Goal: Information Seeking & Learning: Learn about a topic

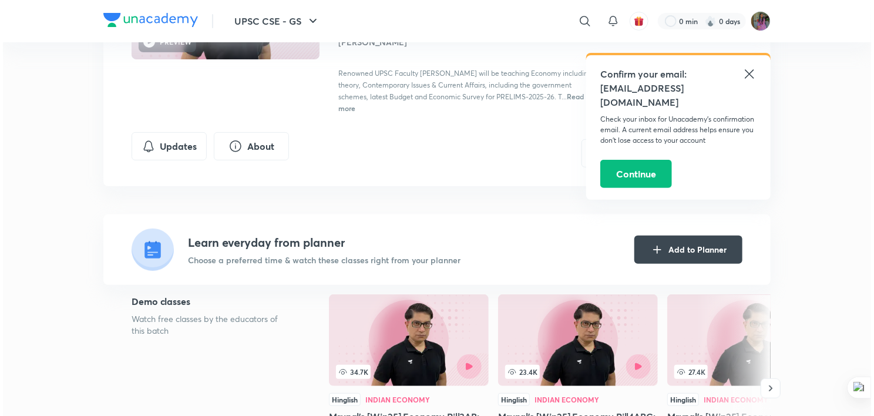
scroll to position [174, 0]
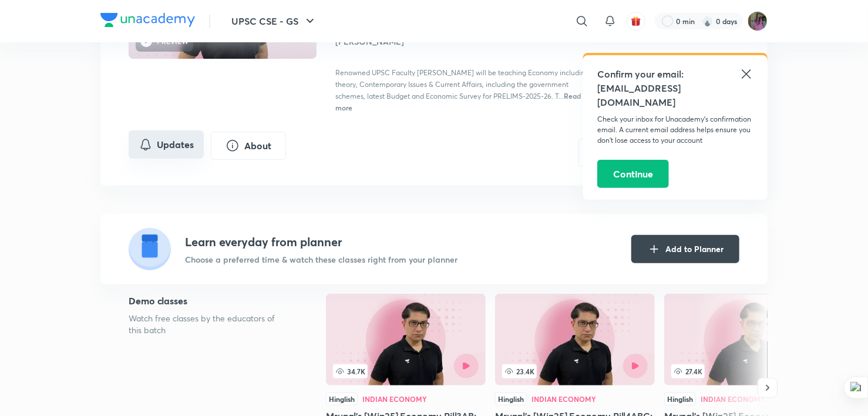
click at [177, 149] on button "Updates" at bounding box center [166, 144] width 75 height 28
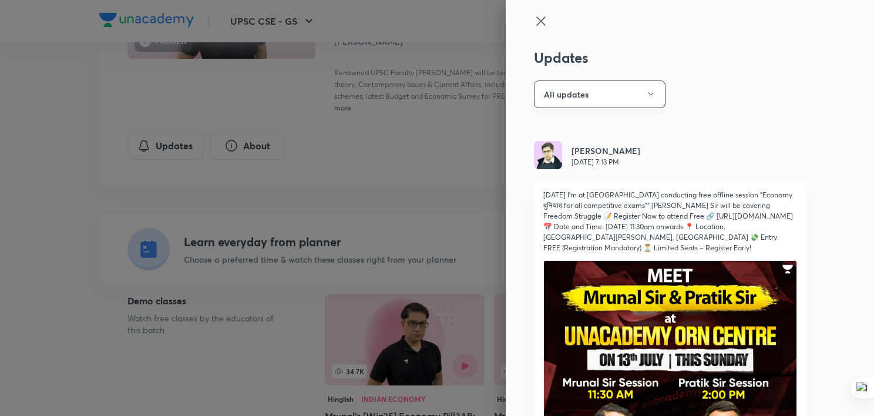
click at [594, 95] on button "All updates" at bounding box center [600, 94] width 132 height 28
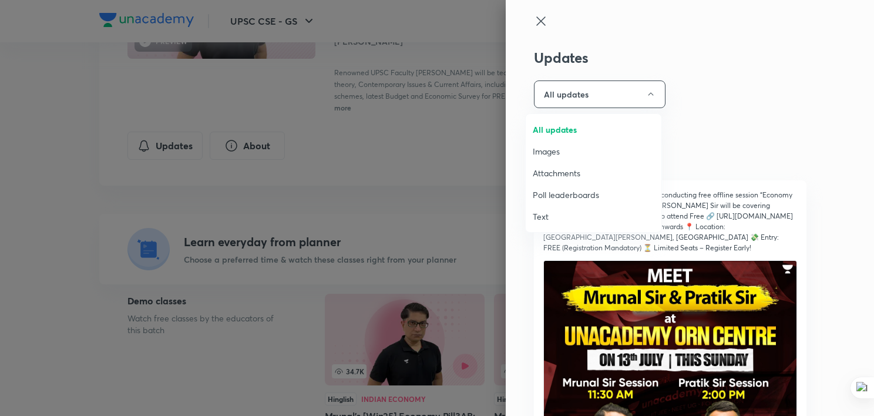
click at [568, 171] on span "Attachments" at bounding box center [594, 173] width 122 height 12
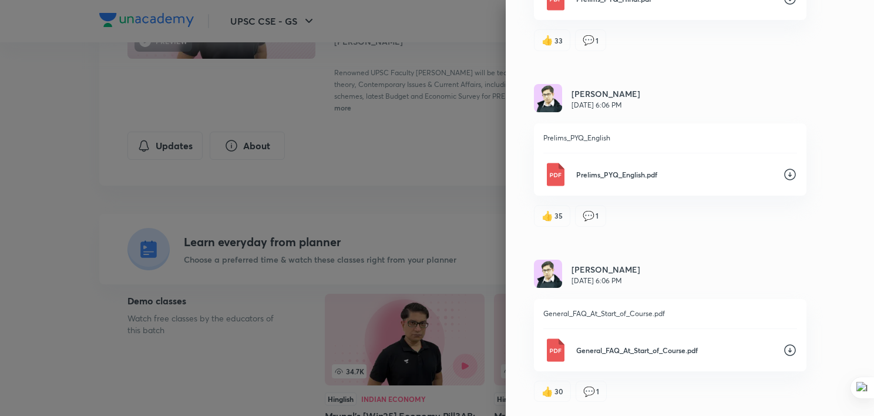
scroll to position [9790, 0]
click at [783, 173] on icon at bounding box center [790, 174] width 14 height 14
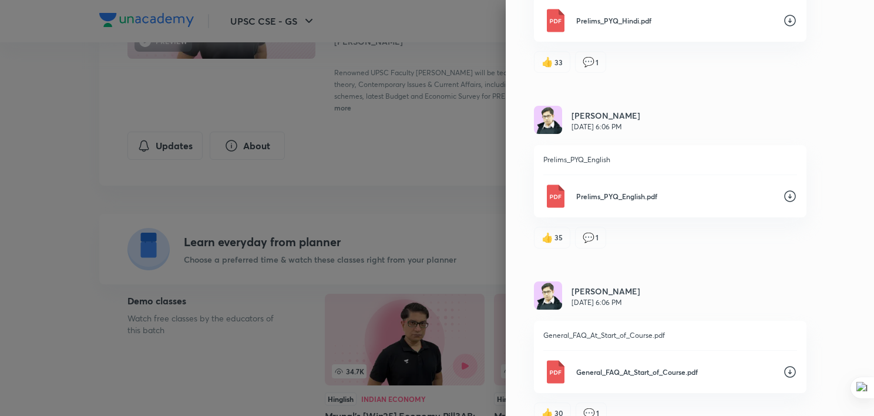
scroll to position [9467, 0]
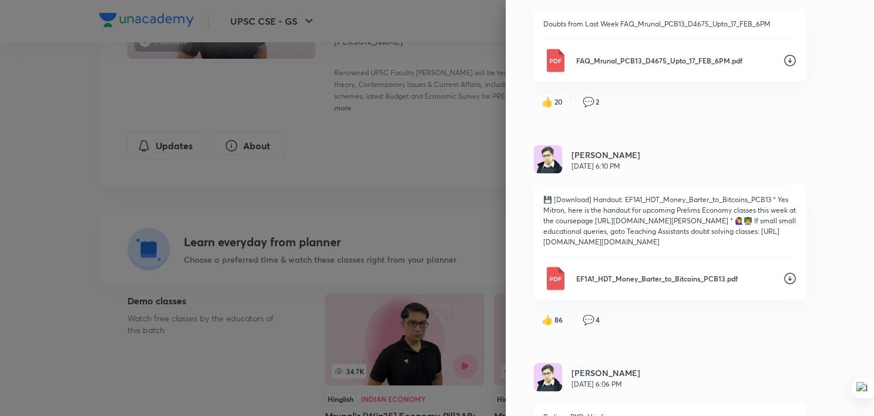
scroll to position [9026, 0]
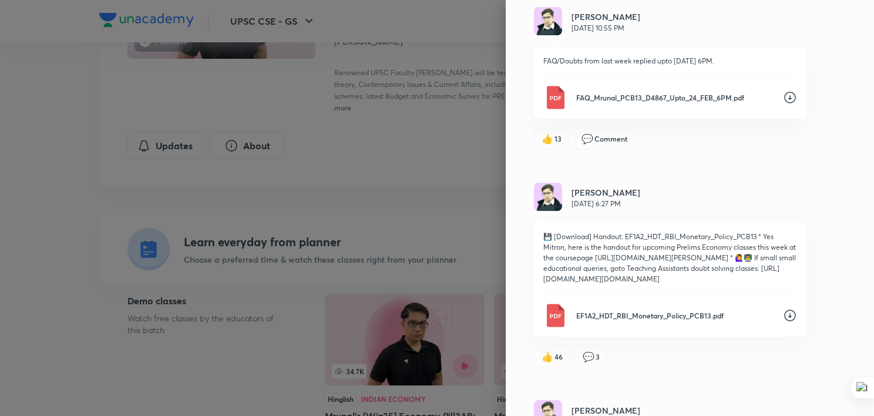
scroll to position [8601, 0]
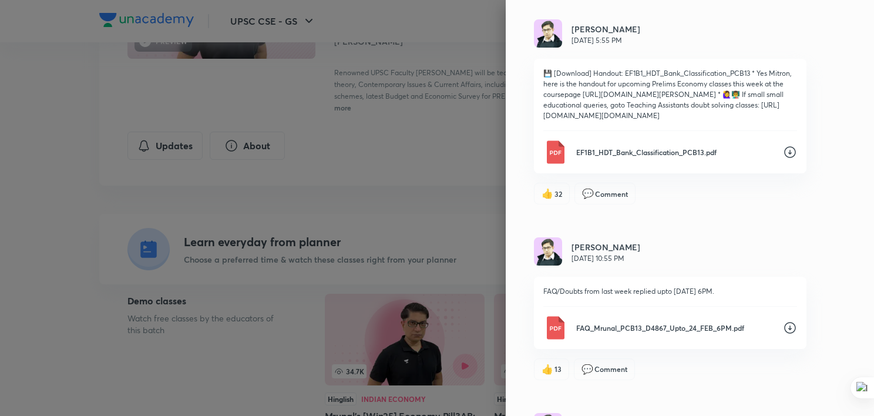
scroll to position [8373, 0]
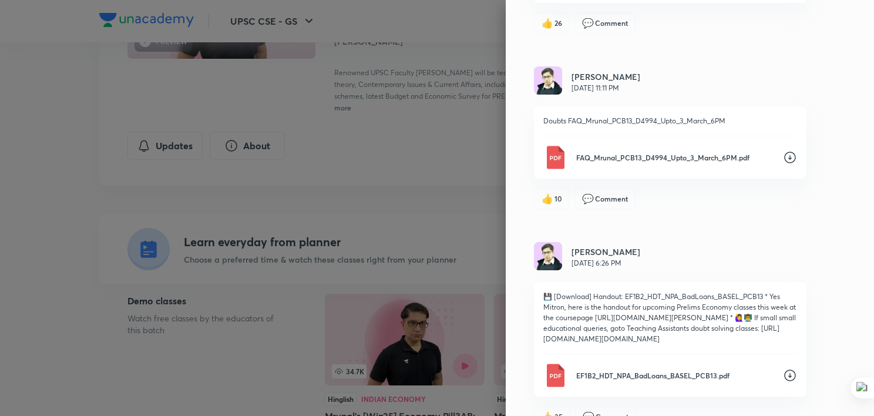
scroll to position [7927, 0]
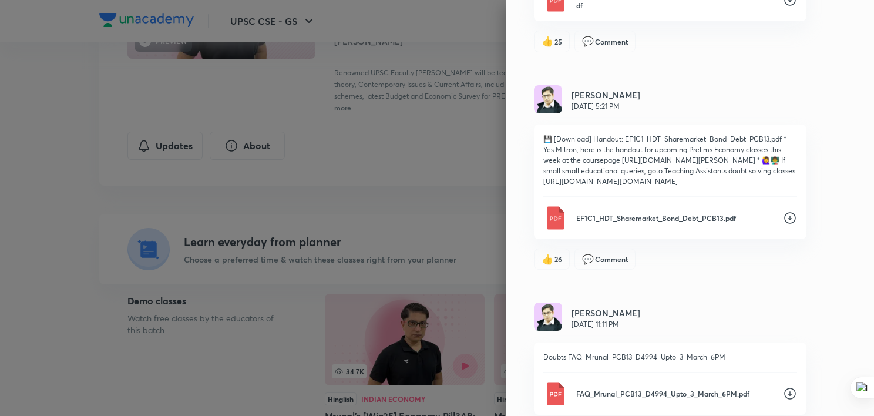
scroll to position [7697, 0]
click at [784, 8] on icon at bounding box center [790, 2] width 12 height 12
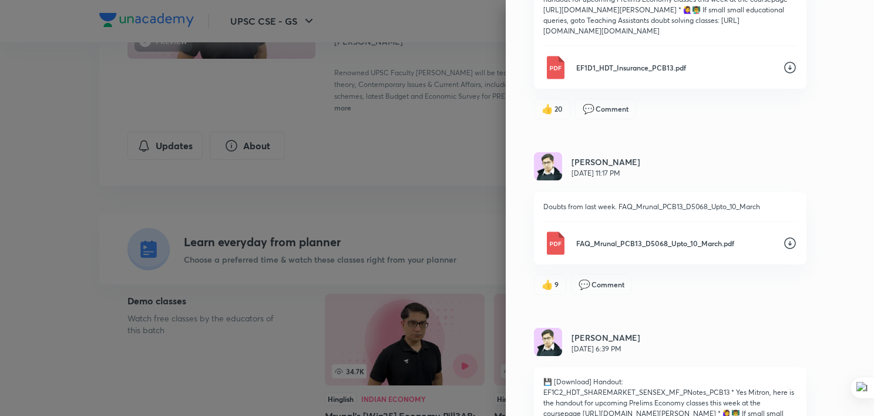
scroll to position [7226, 0]
click at [783, 76] on icon at bounding box center [790, 69] width 14 height 14
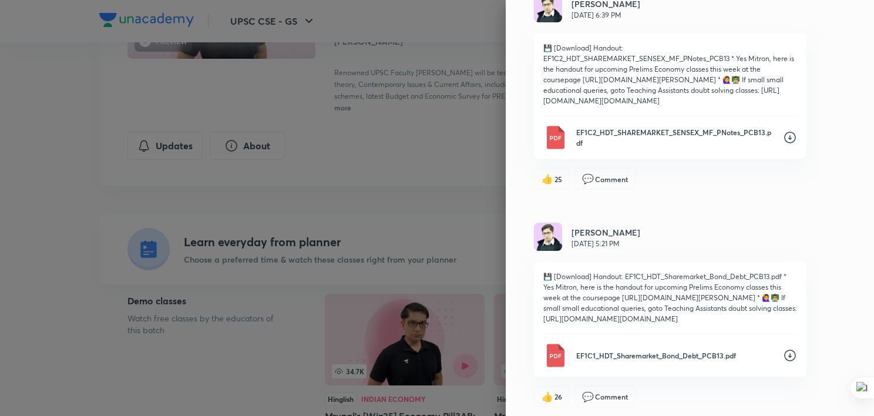
scroll to position [7567, 0]
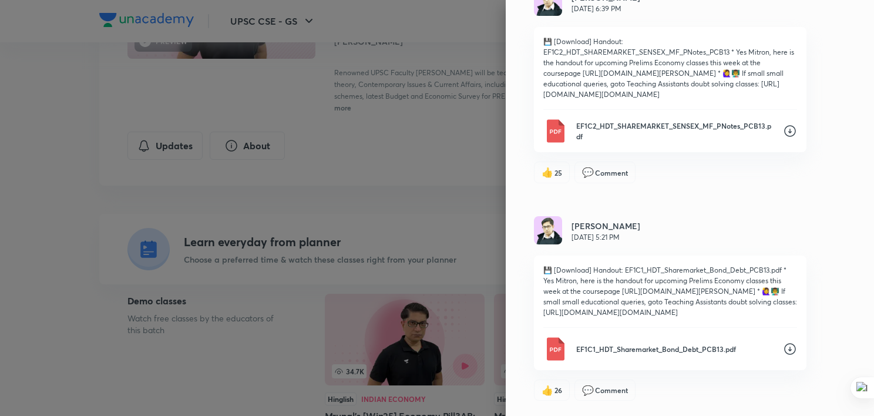
click at [783, 138] on icon at bounding box center [790, 131] width 14 height 14
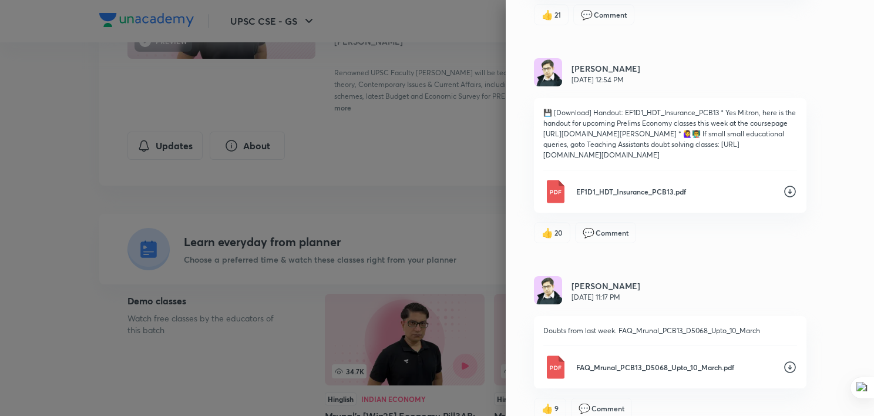
scroll to position [7102, 0]
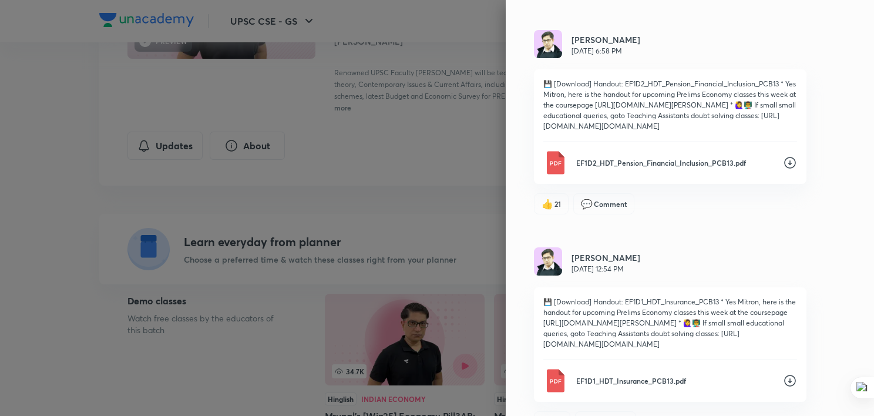
scroll to position [6913, 0]
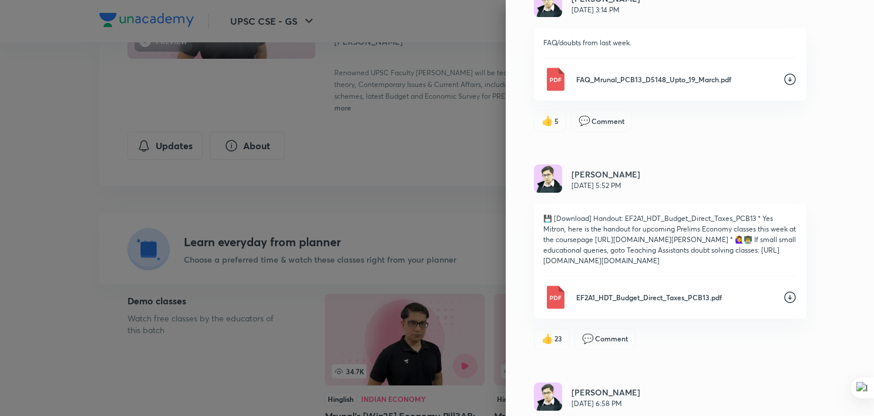
scroll to position [6561, 0]
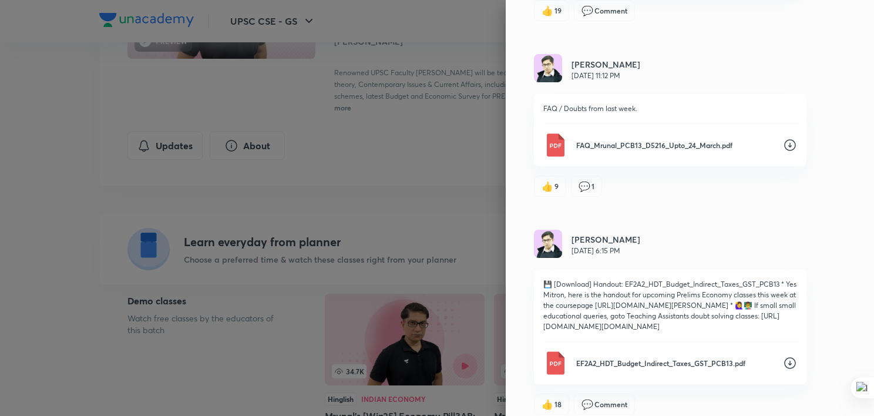
scroll to position [6103, 0]
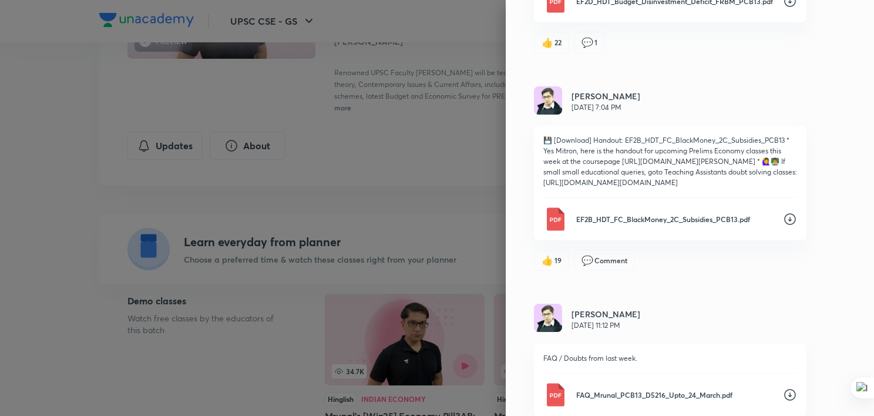
scroll to position [5854, 0]
click at [783, 9] on icon at bounding box center [790, 2] width 14 height 14
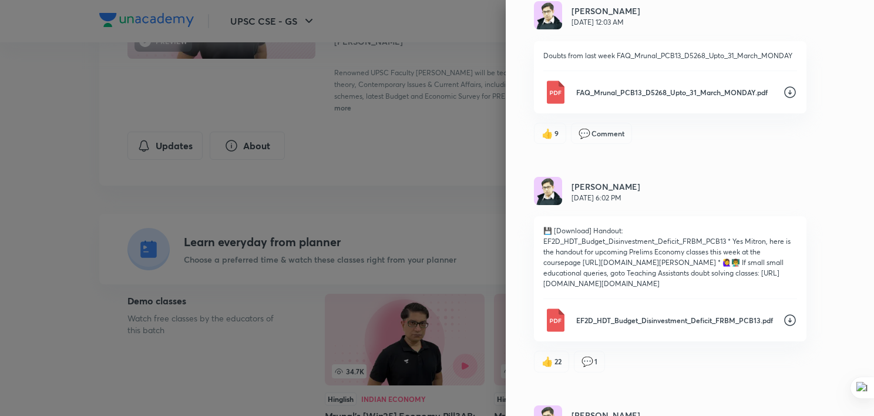
scroll to position [5501, 0]
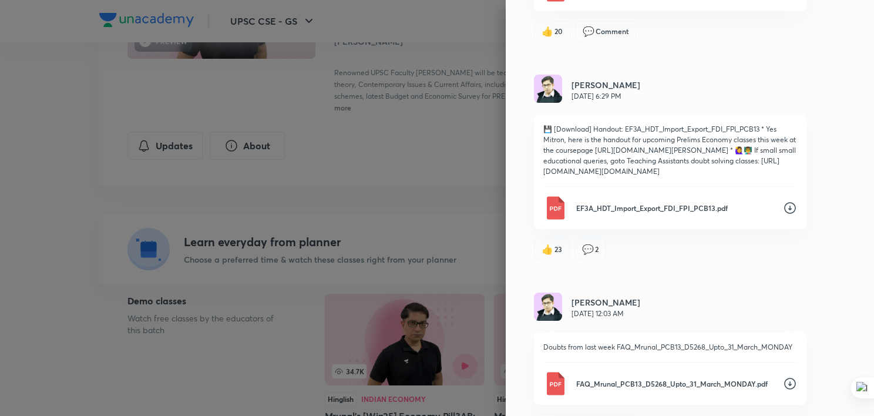
scroll to position [5244, 0]
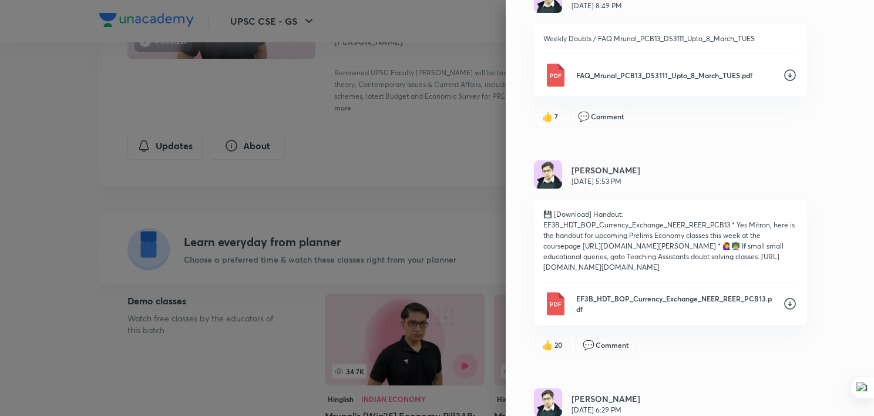
scroll to position [4904, 0]
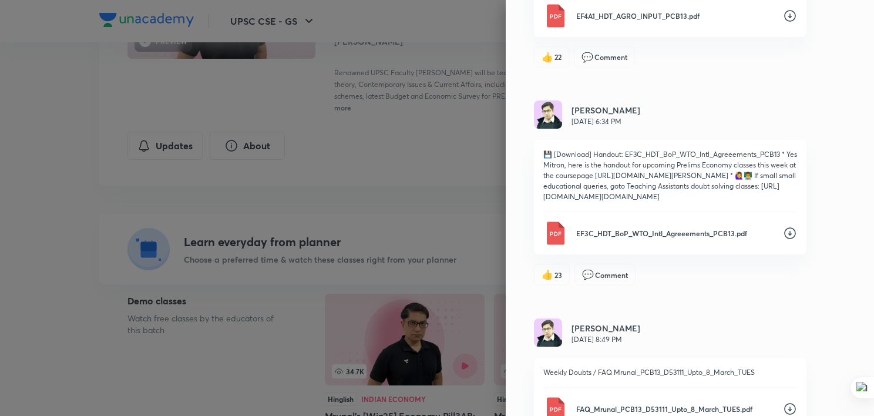
scroll to position [4590, 0]
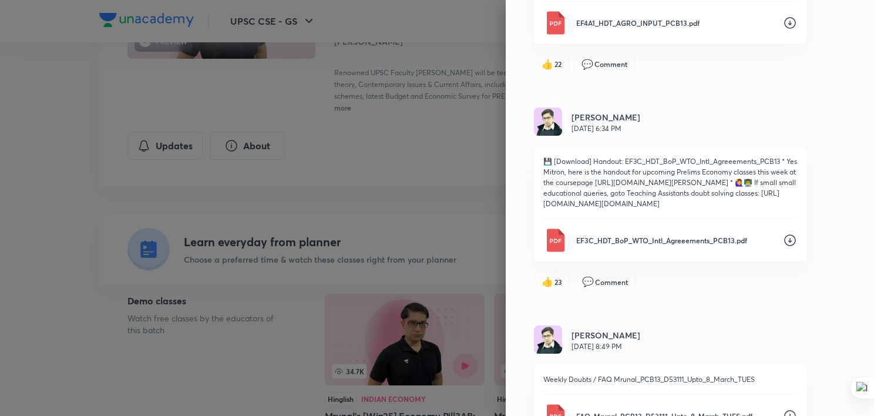
click at [783, 30] on icon at bounding box center [790, 23] width 14 height 14
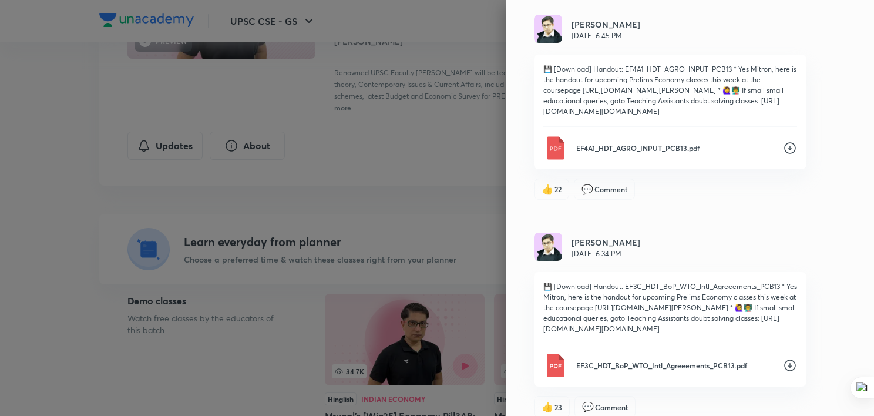
scroll to position [4415, 0]
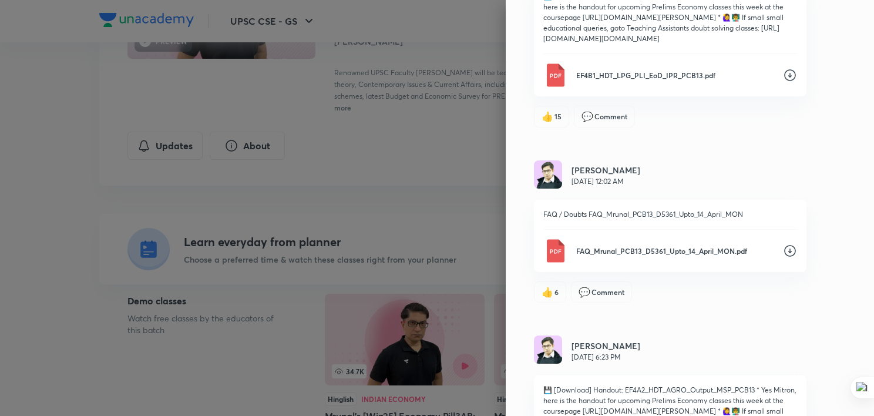
scroll to position [3924, 0]
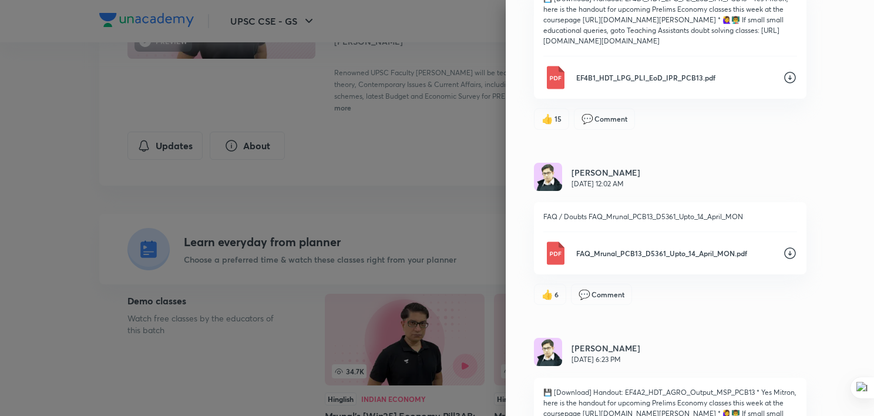
click at [783, 85] on icon at bounding box center [790, 77] width 14 height 14
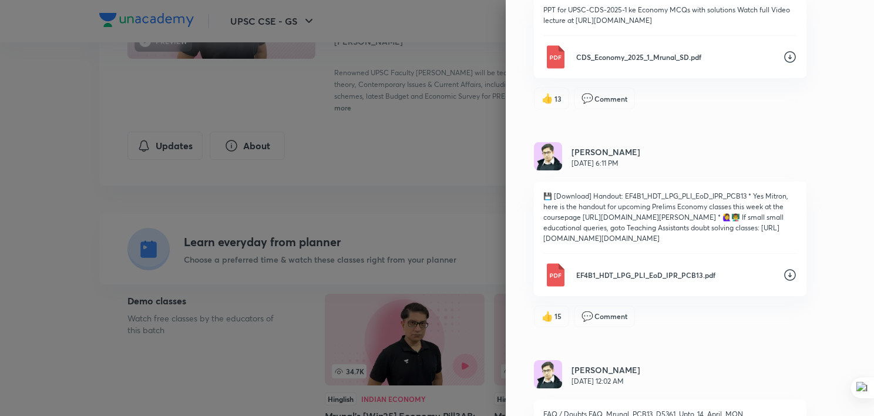
scroll to position [3725, 0]
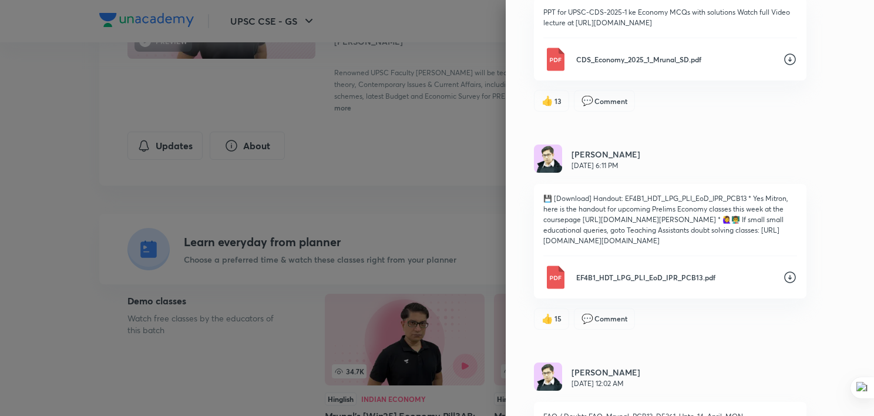
click at [783, 66] on icon at bounding box center [790, 59] width 14 height 14
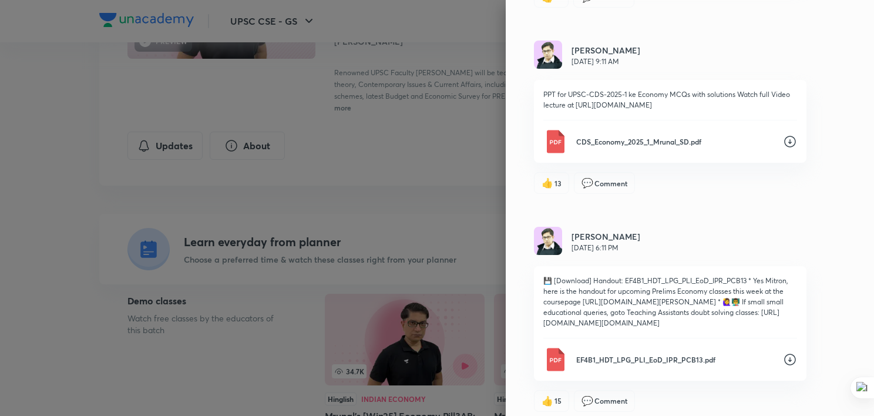
scroll to position [3641, 0]
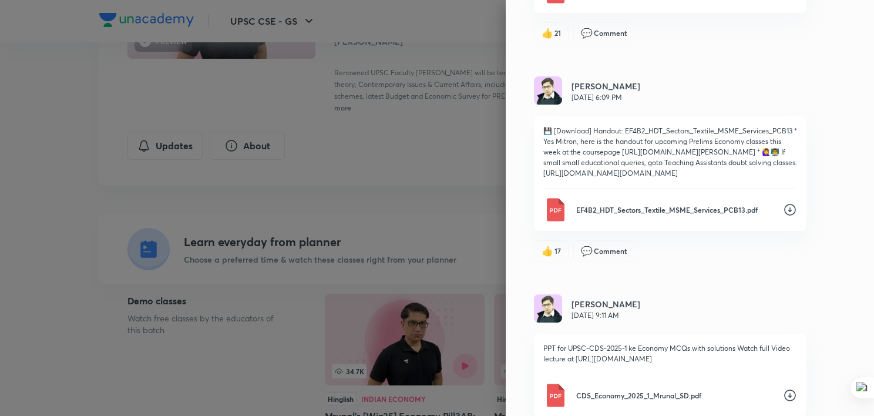
scroll to position [3386, 0]
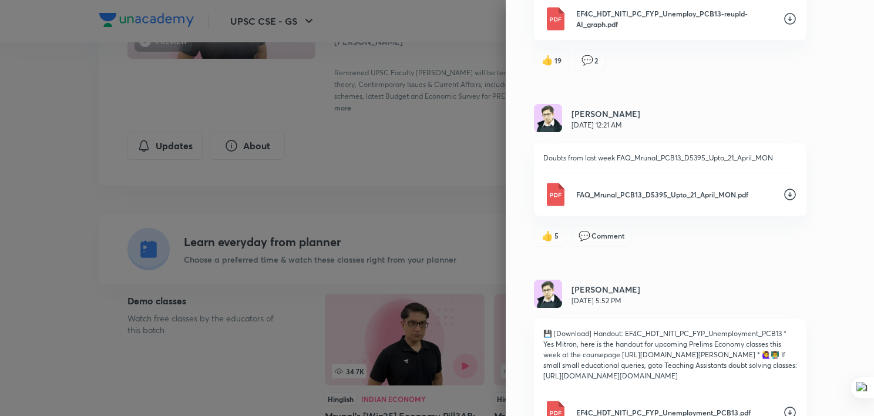
scroll to position [2966, 0]
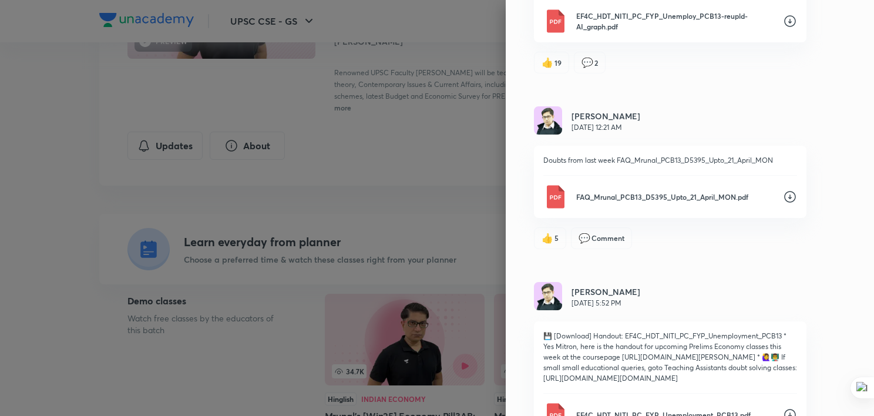
click at [783, 28] on icon at bounding box center [790, 21] width 14 height 14
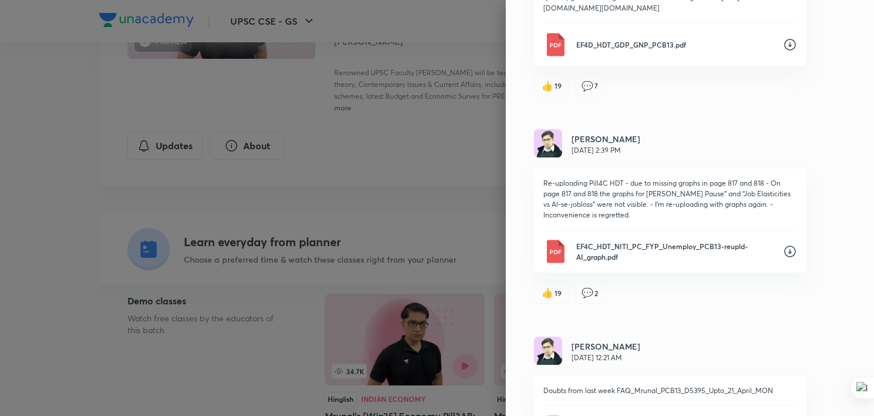
scroll to position [2735, 0]
click at [784, 53] on icon at bounding box center [790, 46] width 14 height 14
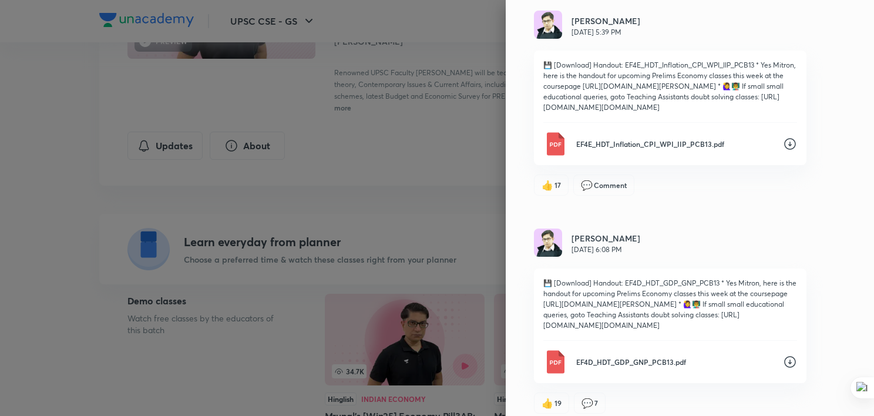
scroll to position [2417, 0]
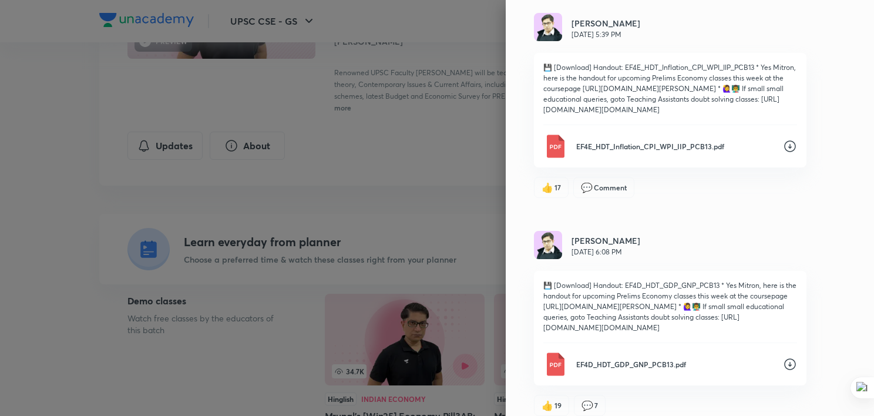
click at [783, 153] on icon at bounding box center [790, 146] width 14 height 14
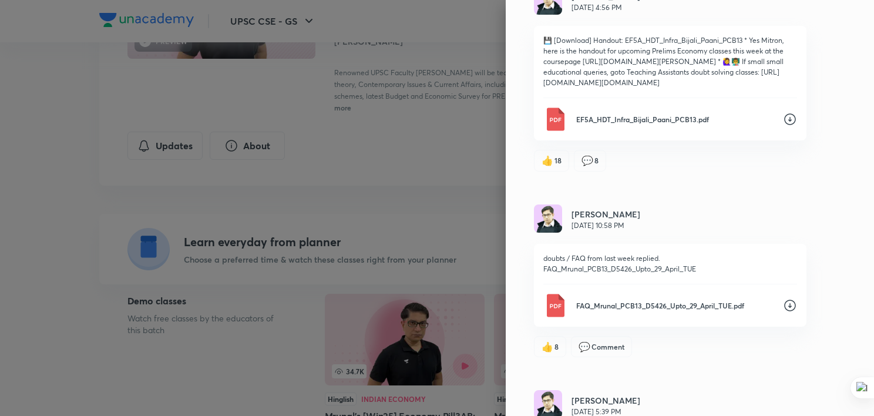
scroll to position [2037, 0]
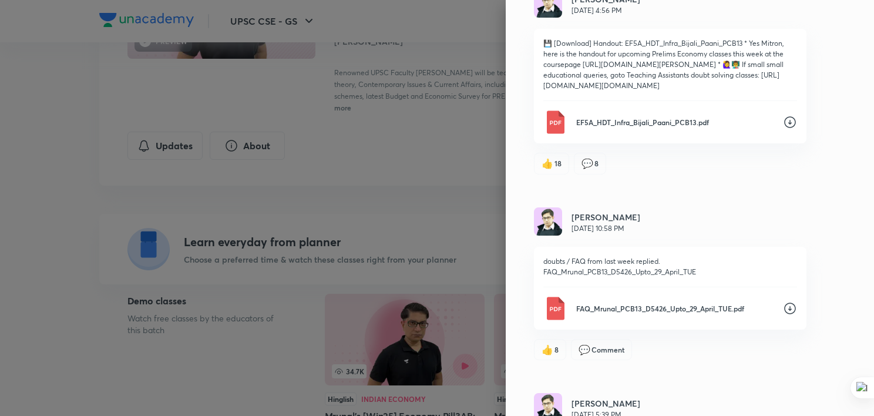
click at [783, 129] on icon at bounding box center [790, 122] width 14 height 14
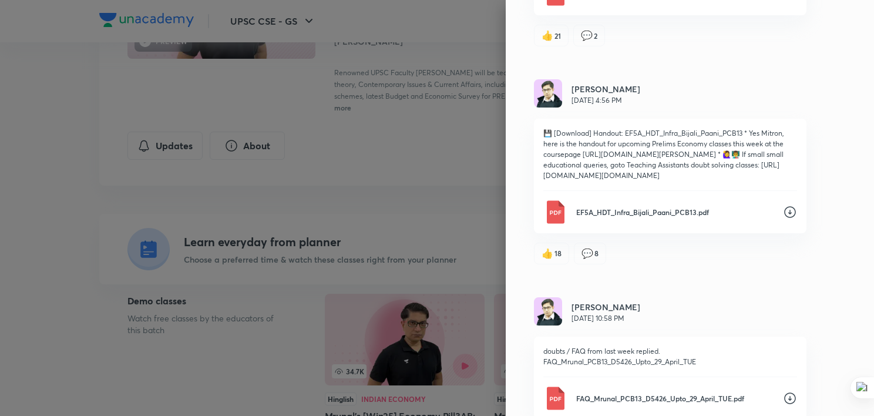
scroll to position [1860, 0]
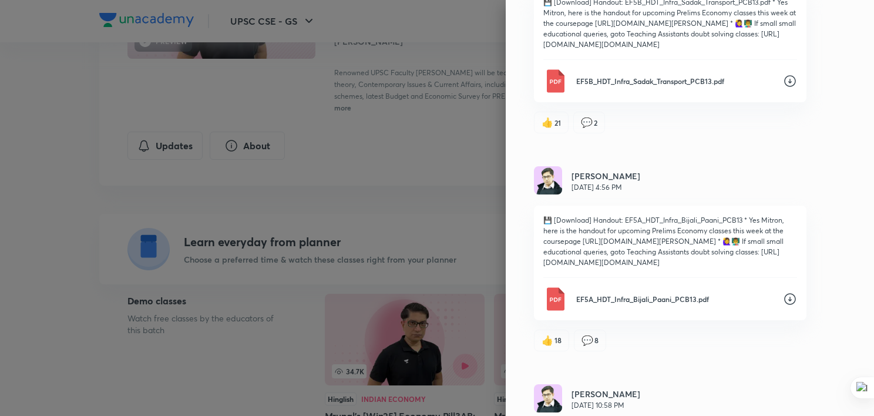
click at [784, 87] on icon at bounding box center [790, 82] width 12 height 12
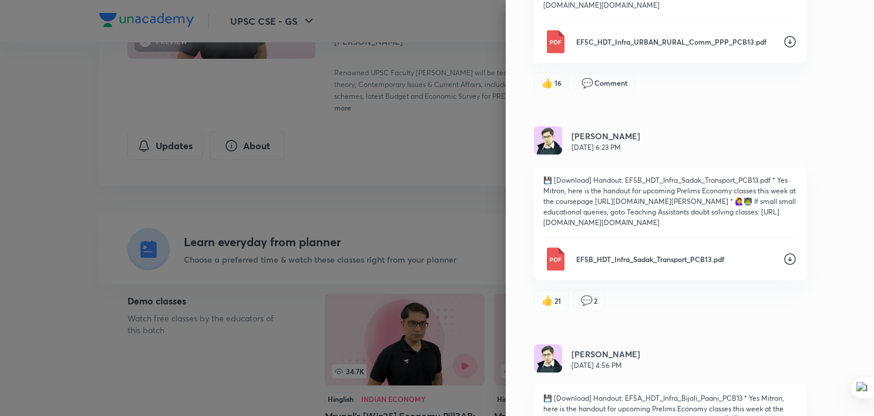
scroll to position [1674, 0]
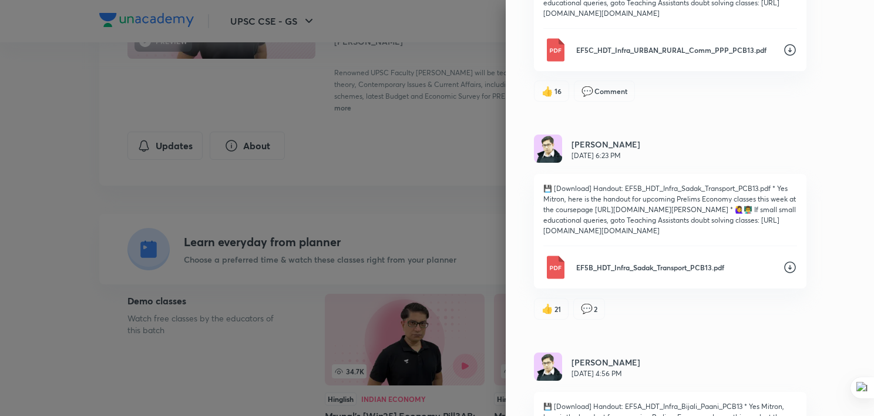
click at [783, 57] on icon at bounding box center [790, 50] width 14 height 14
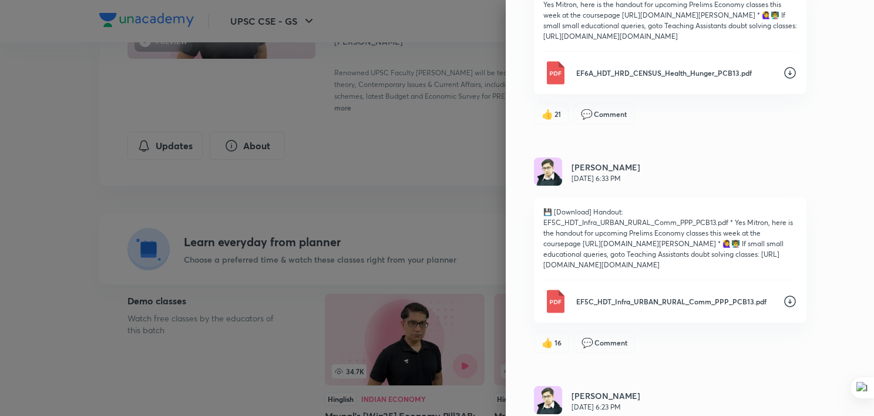
scroll to position [1413, 0]
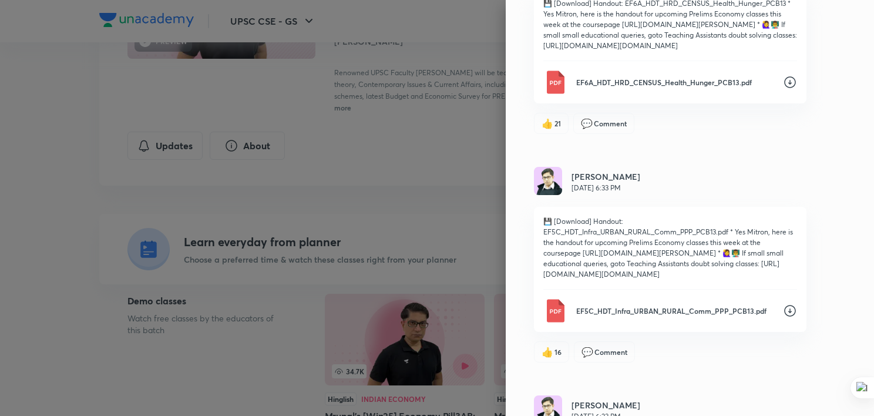
click at [783, 89] on icon at bounding box center [790, 82] width 14 height 14
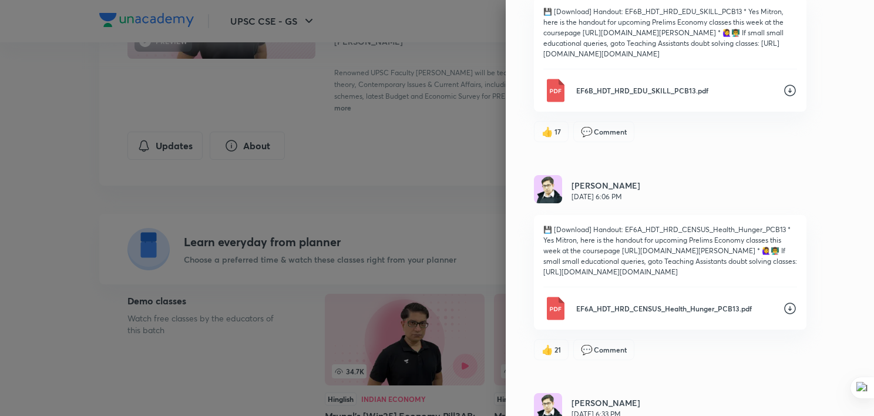
scroll to position [1185, 0]
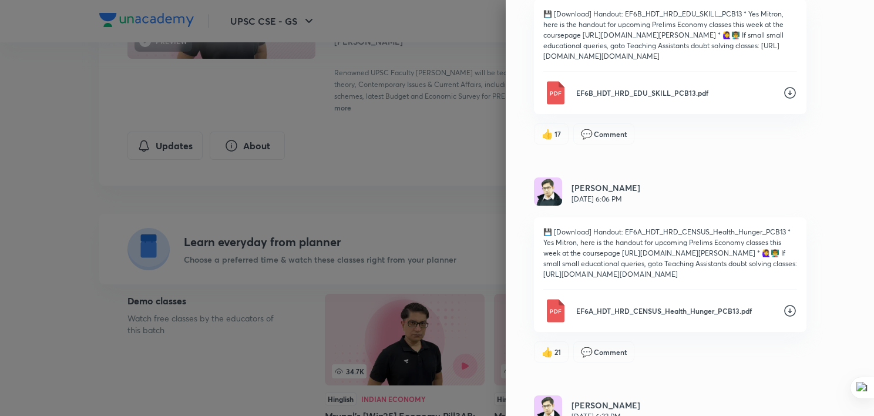
click at [783, 100] on icon at bounding box center [790, 93] width 14 height 14
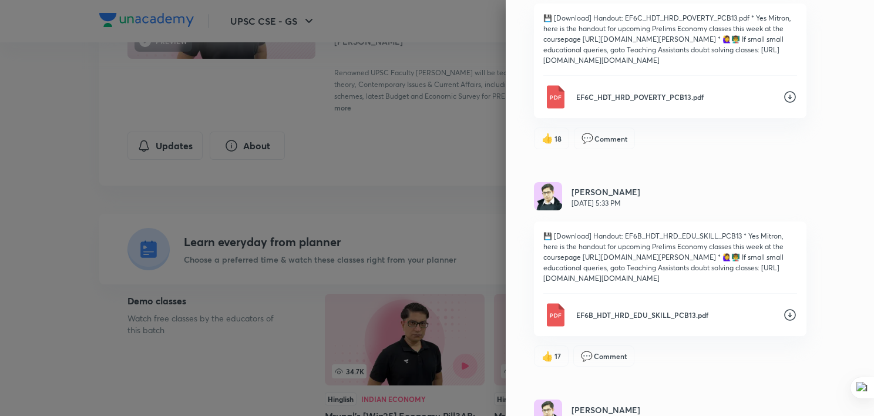
scroll to position [962, 0]
click at [783, 105] on icon at bounding box center [790, 97] width 14 height 14
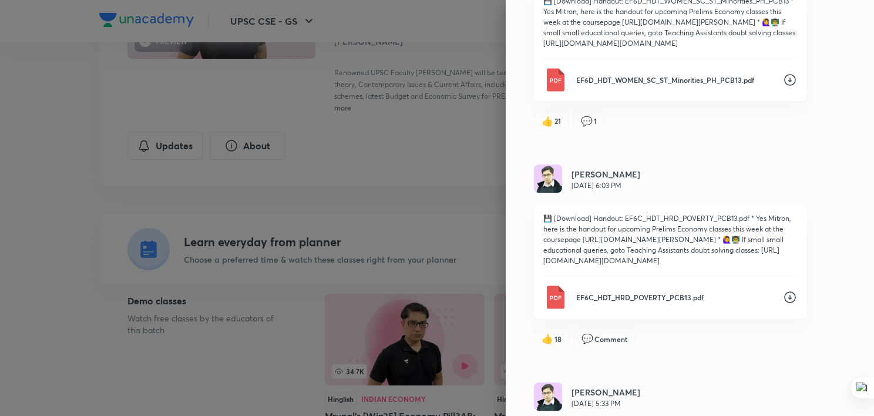
scroll to position [759, 0]
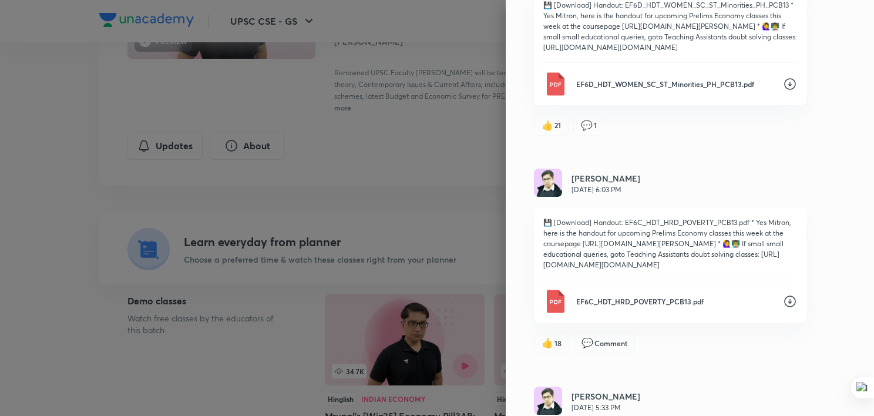
click at [783, 91] on icon at bounding box center [790, 84] width 14 height 14
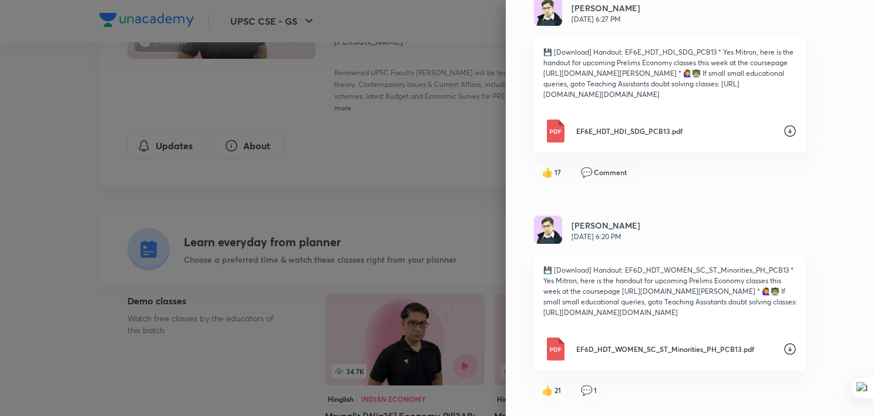
scroll to position [493, 0]
click at [784, 137] on icon at bounding box center [790, 132] width 12 height 12
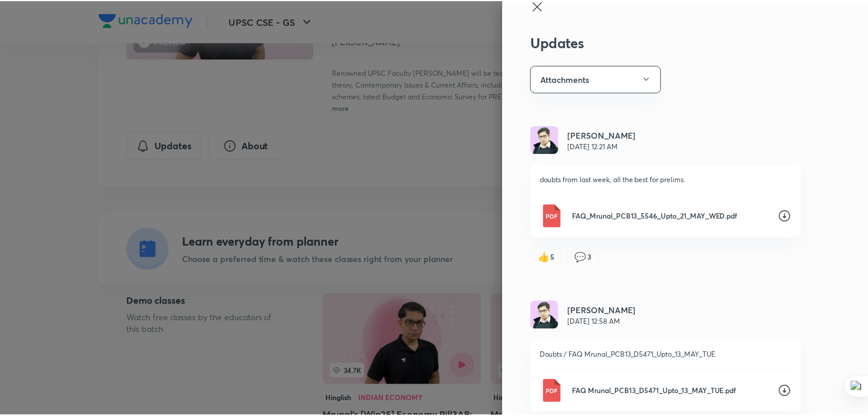
scroll to position [0, 0]
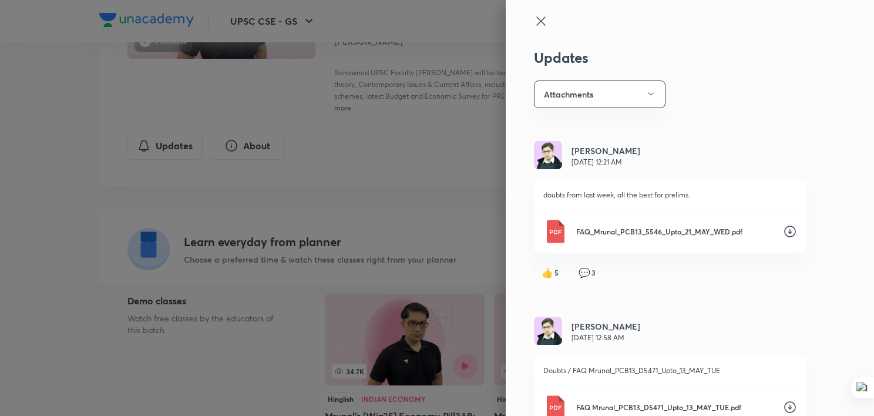
click at [536, 22] on icon at bounding box center [540, 20] width 9 height 9
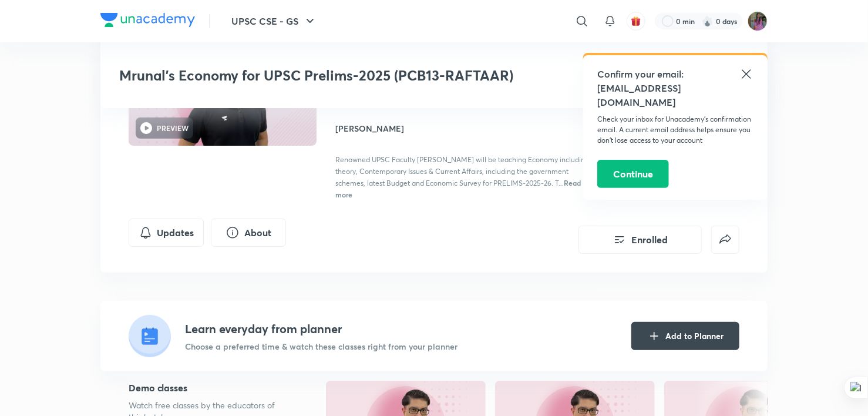
scroll to position [310, 0]
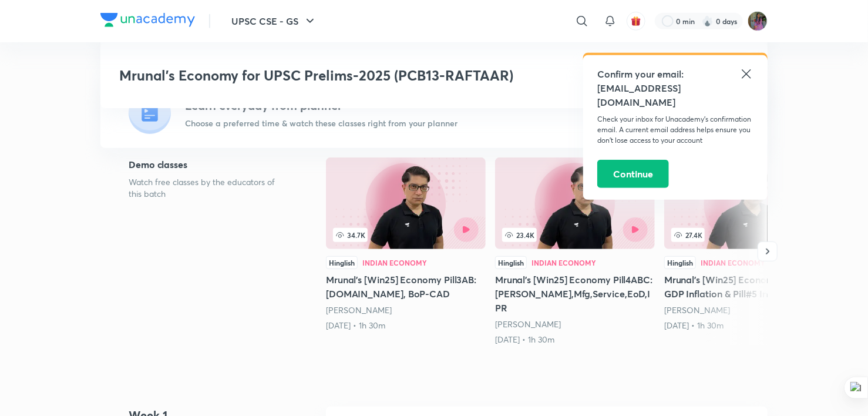
click at [747, 71] on icon at bounding box center [746, 74] width 14 height 14
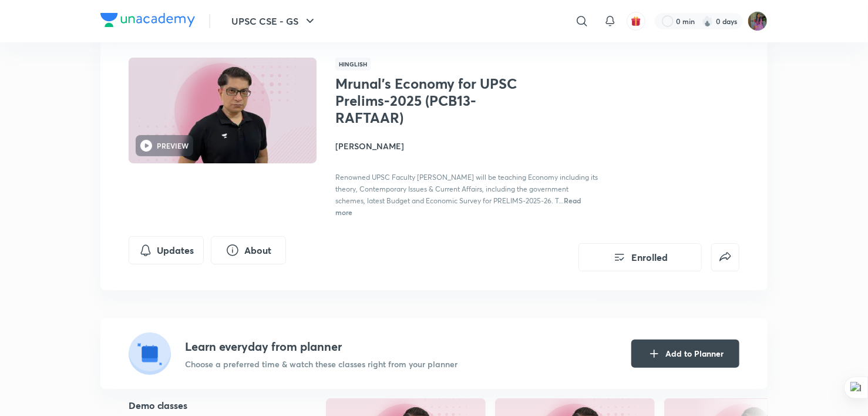
scroll to position [0, 0]
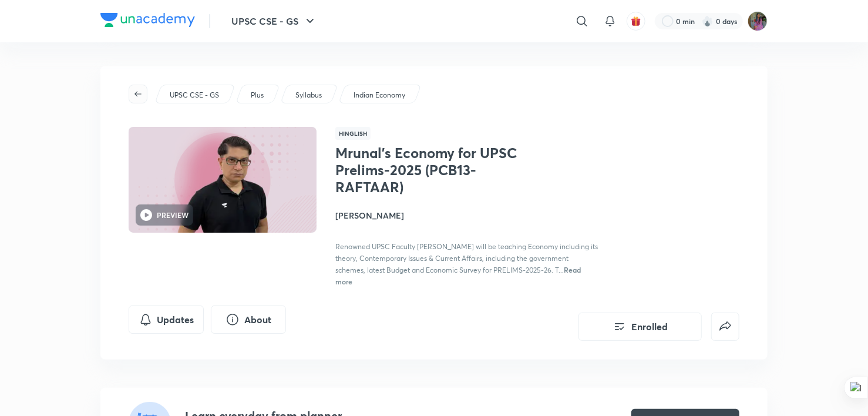
click at [139, 91] on icon "button" at bounding box center [137, 93] width 9 height 9
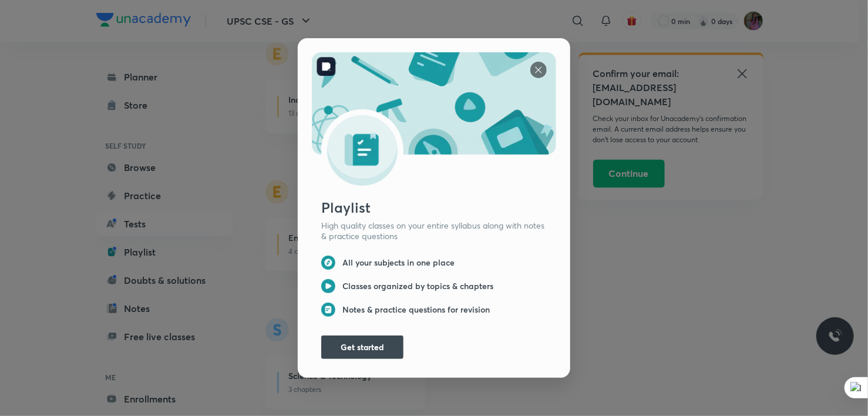
click at [533, 62] on img at bounding box center [538, 70] width 16 height 16
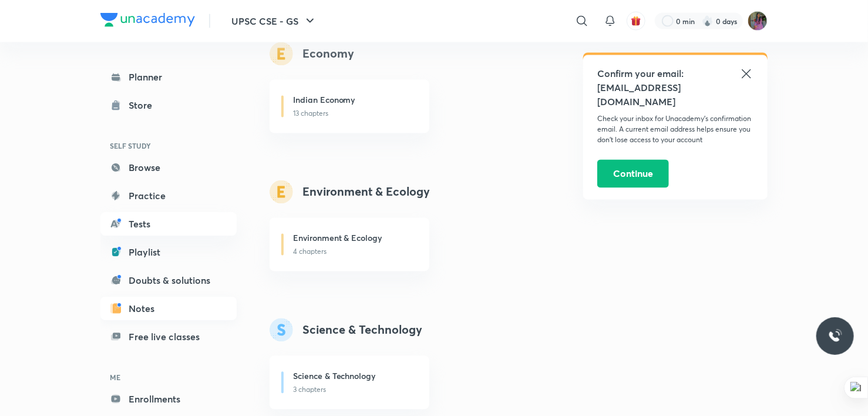
scroll to position [56, 0]
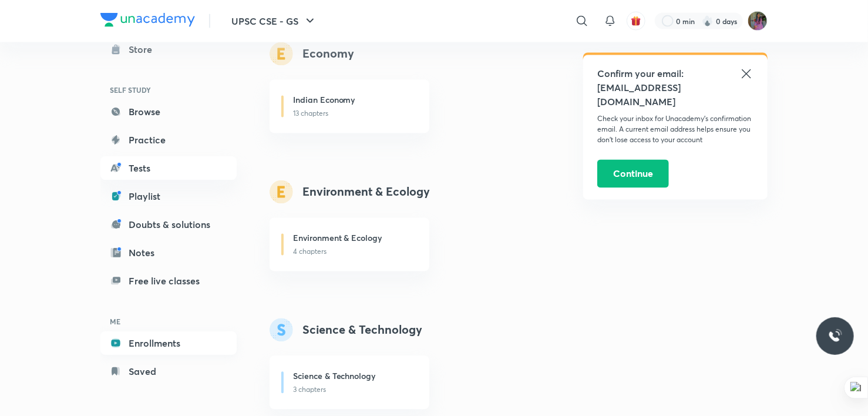
click at [162, 340] on link "Enrollments" at bounding box center [168, 342] width 136 height 23
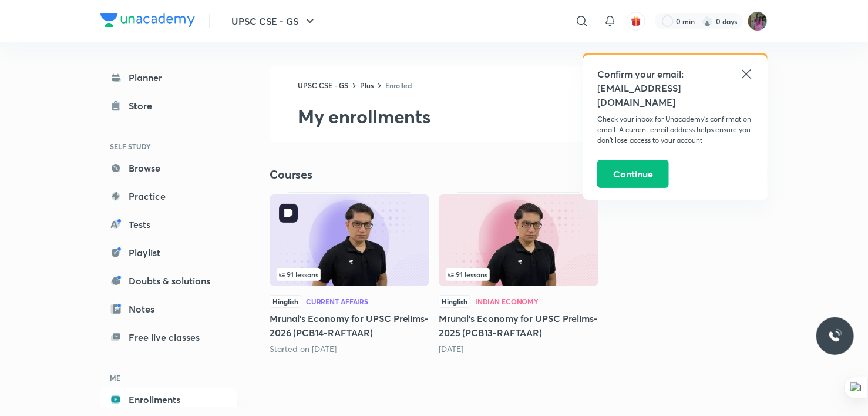
click at [369, 254] on img at bounding box center [349, 240] width 160 height 92
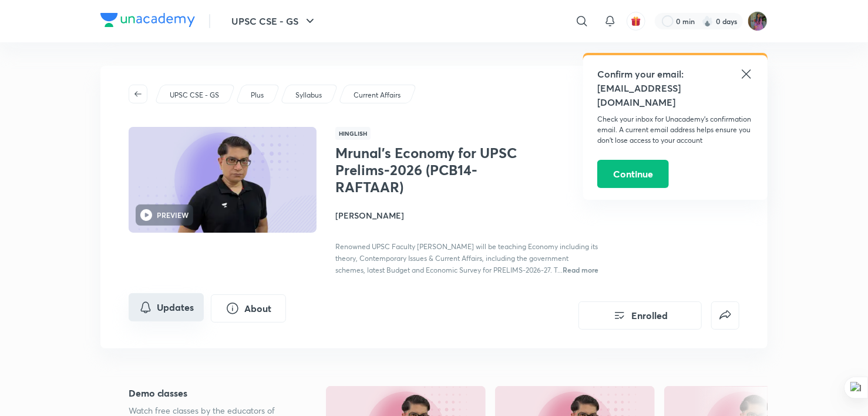
click at [178, 316] on button "Updates" at bounding box center [166, 307] width 75 height 28
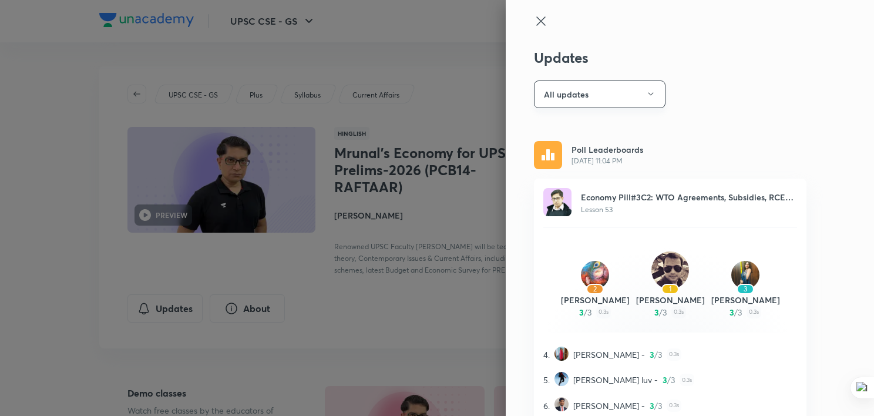
click at [614, 95] on button "All updates" at bounding box center [600, 94] width 132 height 28
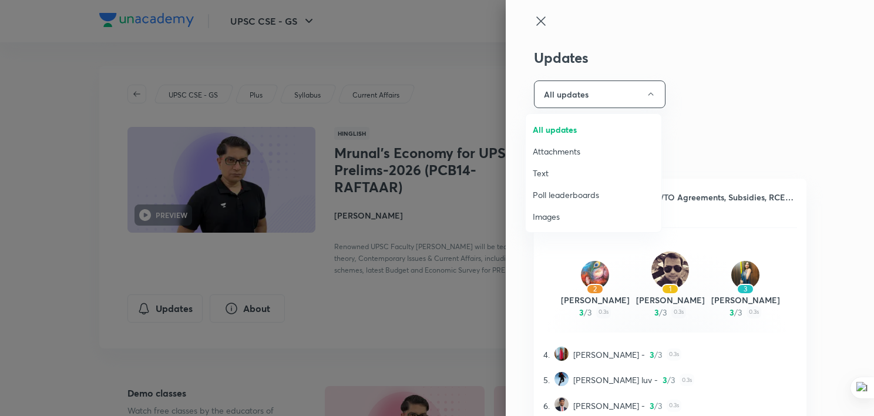
click at [557, 150] on span "Attachments" at bounding box center [594, 151] width 122 height 12
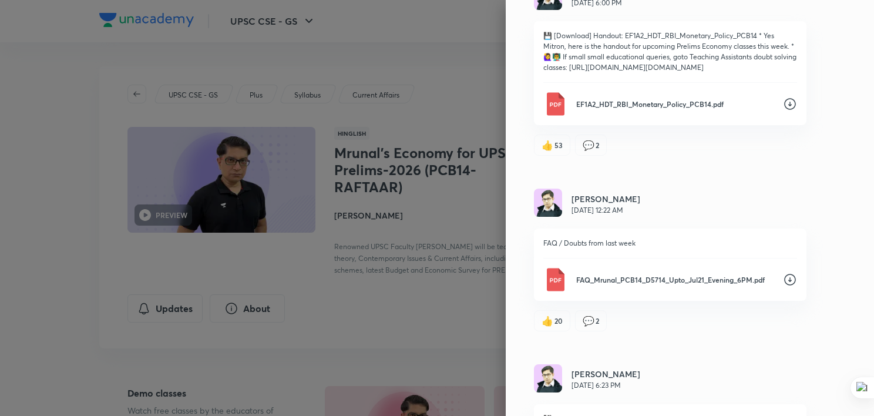
scroll to position [4585, 0]
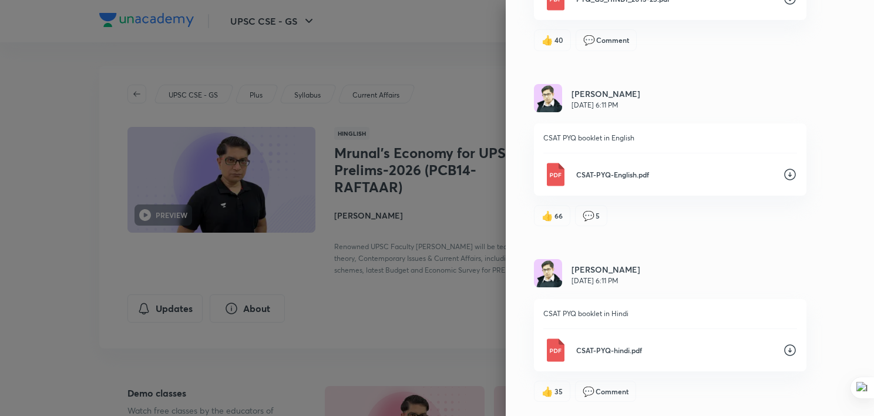
click at [784, 173] on icon at bounding box center [790, 175] width 12 height 12
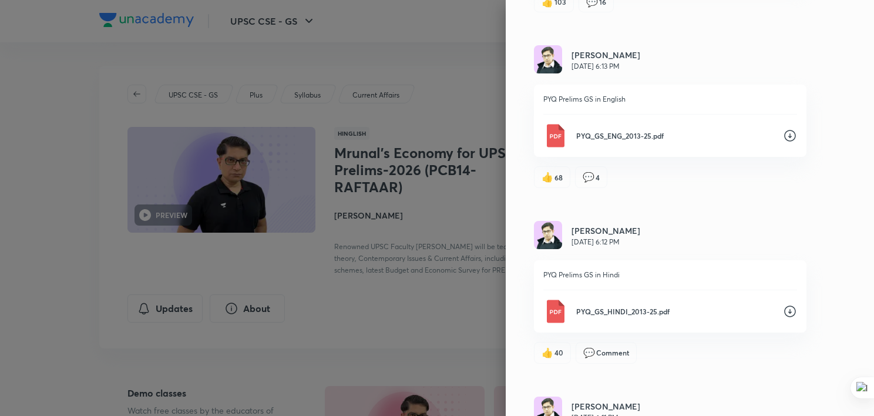
scroll to position [4249, 0]
click at [783, 144] on icon at bounding box center [790, 137] width 14 height 14
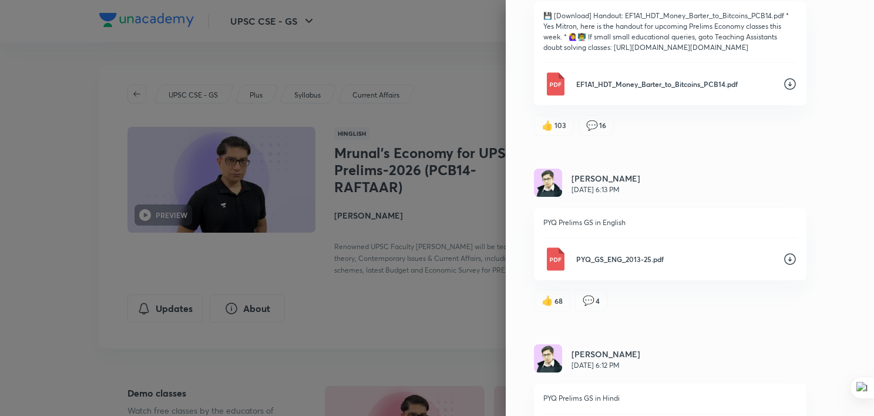
scroll to position [4127, 0]
click at [783, 92] on icon at bounding box center [790, 84] width 14 height 14
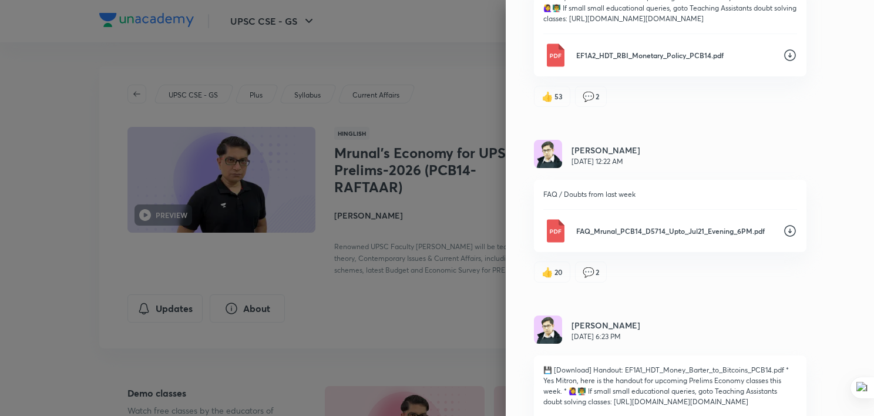
scroll to position [3729, 0]
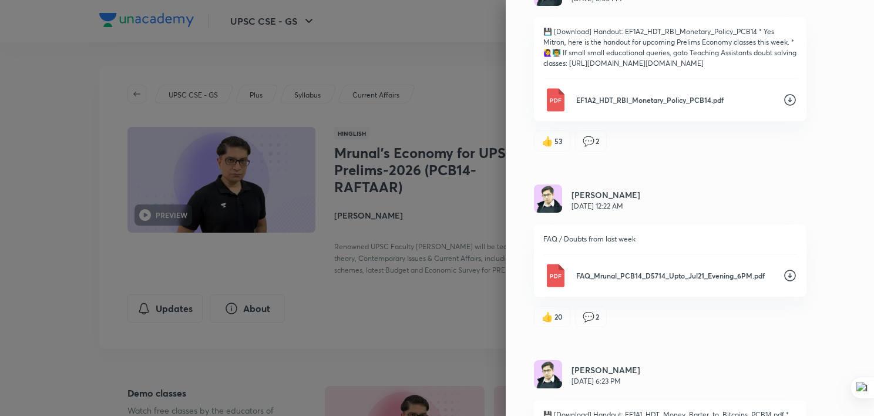
click at [783, 107] on icon at bounding box center [790, 100] width 14 height 14
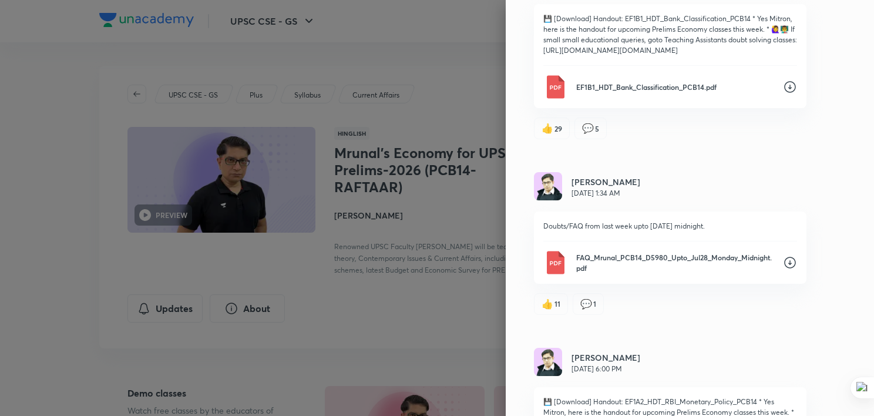
scroll to position [3356, 0]
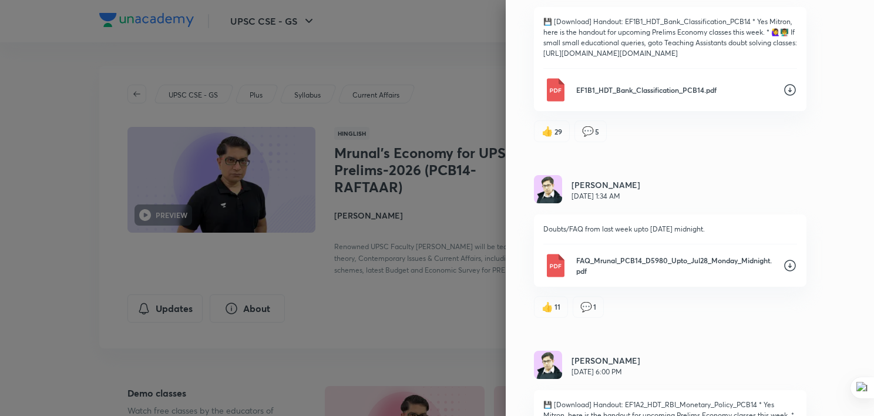
click at [783, 97] on icon at bounding box center [790, 90] width 14 height 14
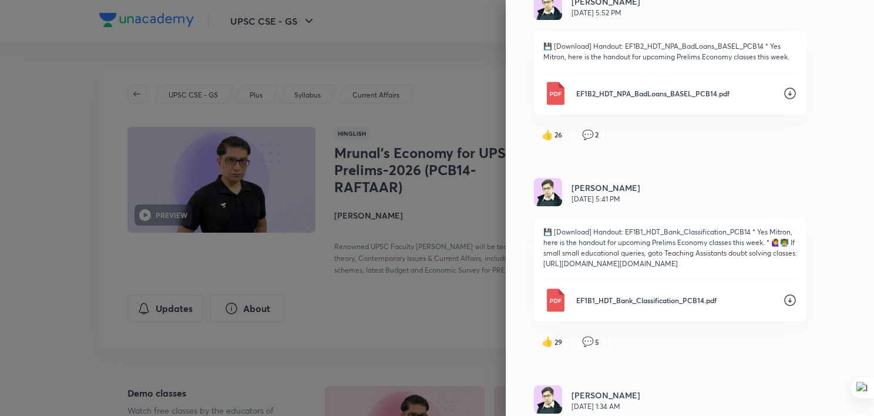
scroll to position [3145, 0]
click at [784, 102] on icon at bounding box center [790, 94] width 14 height 14
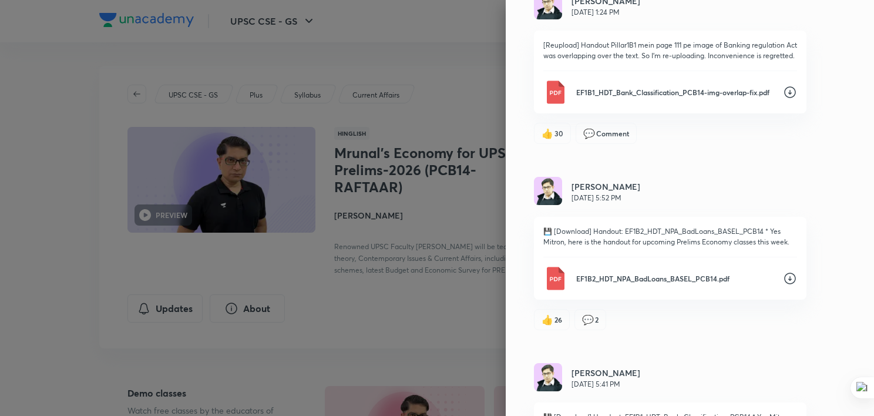
scroll to position [2960, 0]
click at [783, 100] on icon at bounding box center [790, 93] width 14 height 14
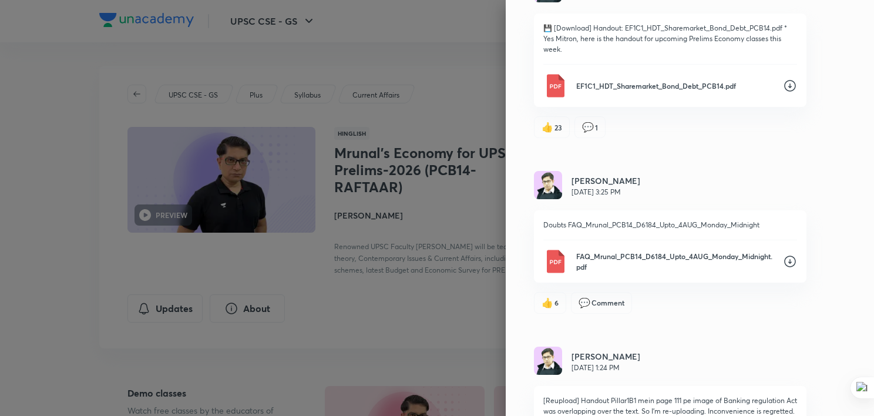
scroll to position [2587, 0]
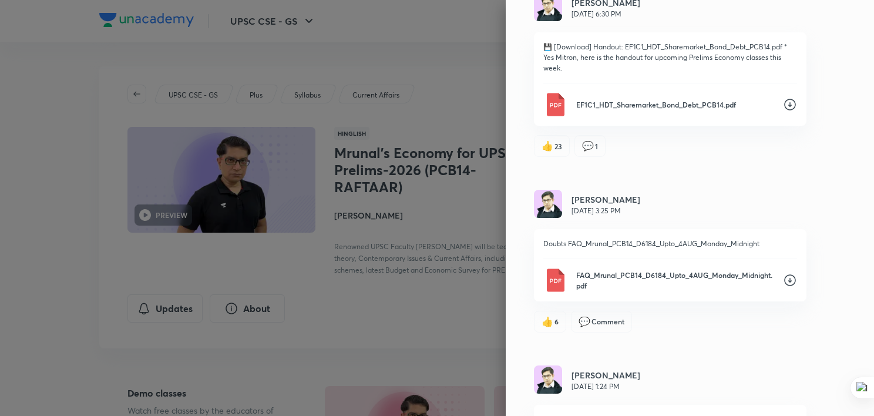
click at [785, 106] on icon at bounding box center [790, 104] width 14 height 14
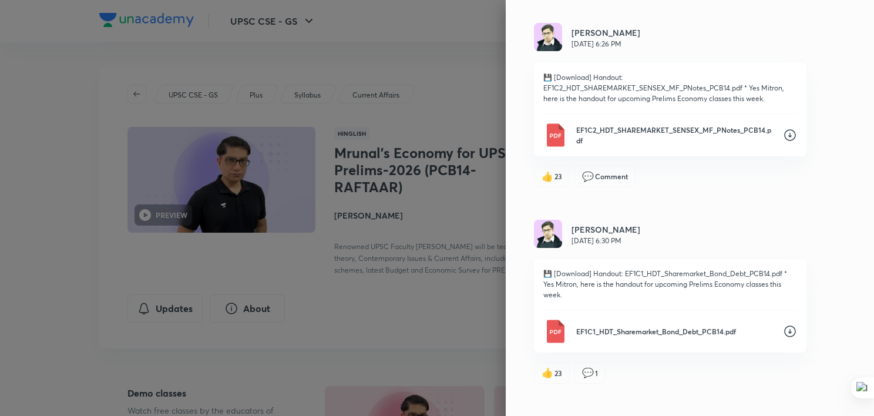
scroll to position [2358, 0]
click at [783, 143] on icon at bounding box center [790, 137] width 14 height 14
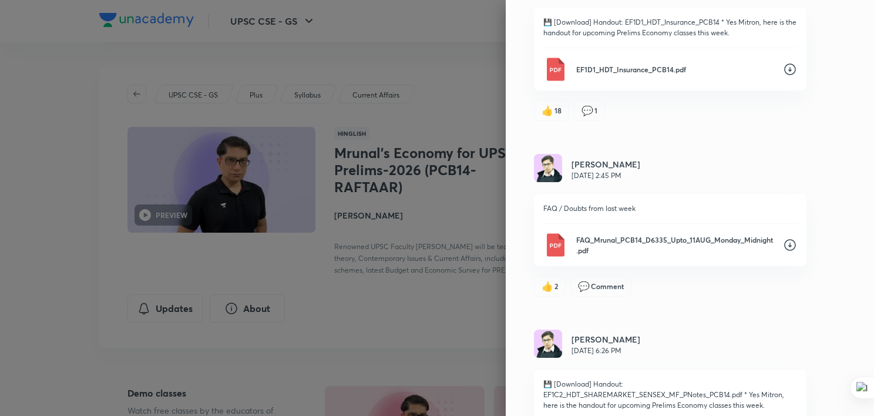
scroll to position [2013, 0]
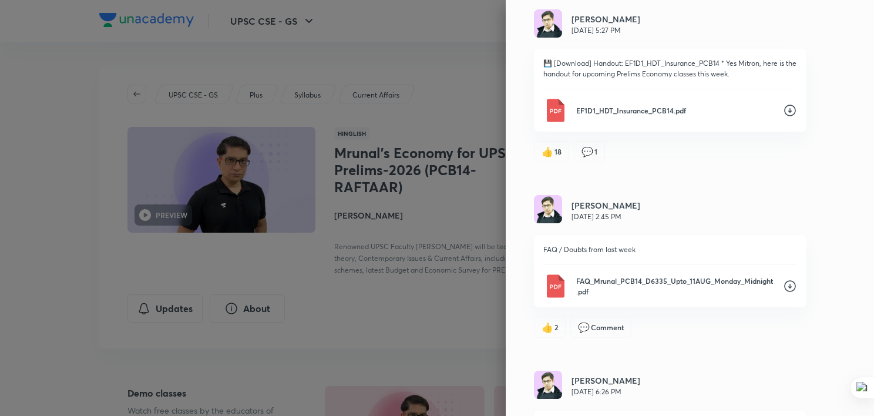
click at [783, 117] on icon at bounding box center [790, 110] width 14 height 14
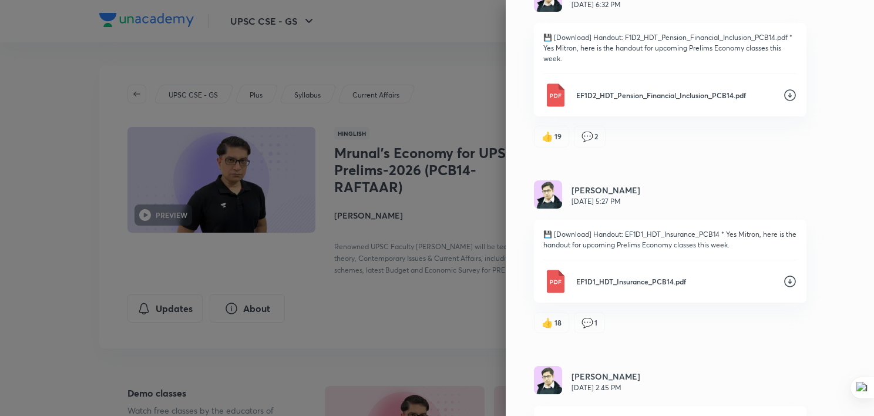
scroll to position [1841, 0]
click at [784, 102] on icon at bounding box center [790, 96] width 12 height 12
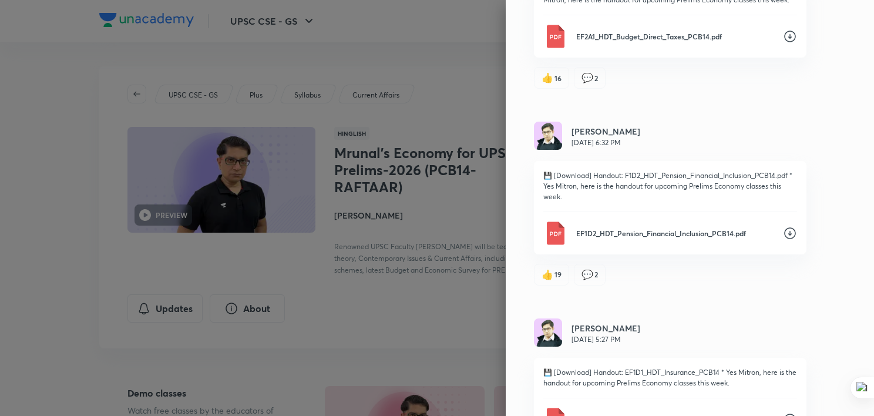
scroll to position [1703, 0]
click at [783, 42] on icon at bounding box center [790, 37] width 14 height 14
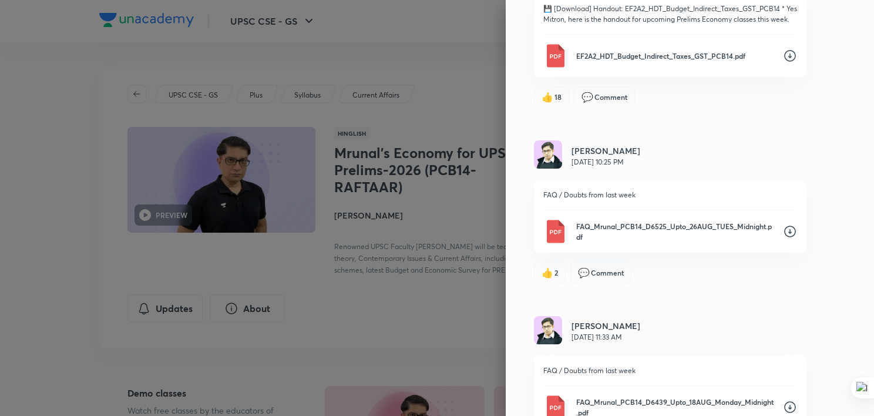
scroll to position [1118, 0]
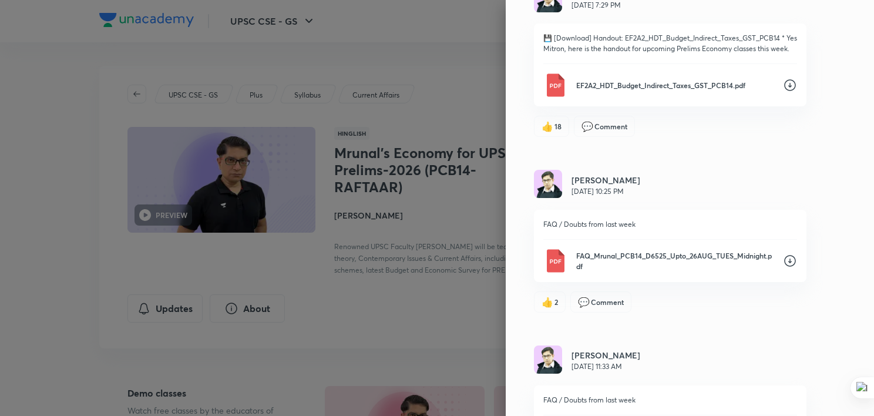
click at [784, 91] on icon at bounding box center [790, 85] width 12 height 12
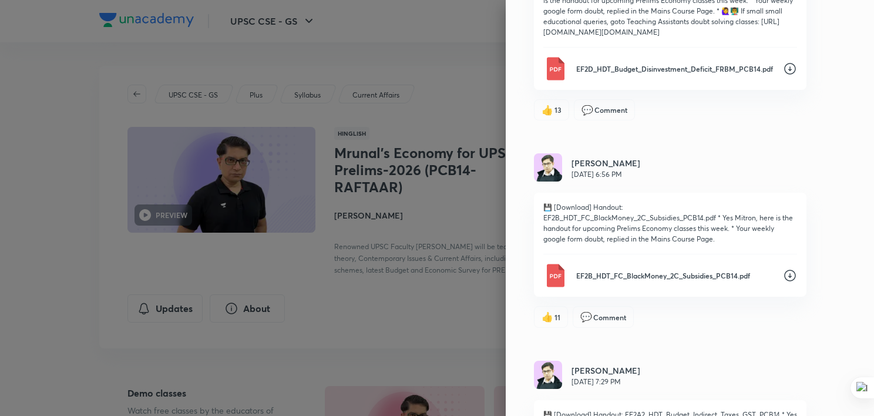
scroll to position [742, 0]
click at [784, 71] on icon at bounding box center [790, 69] width 12 height 12
click at [783, 271] on icon at bounding box center [790, 276] width 14 height 14
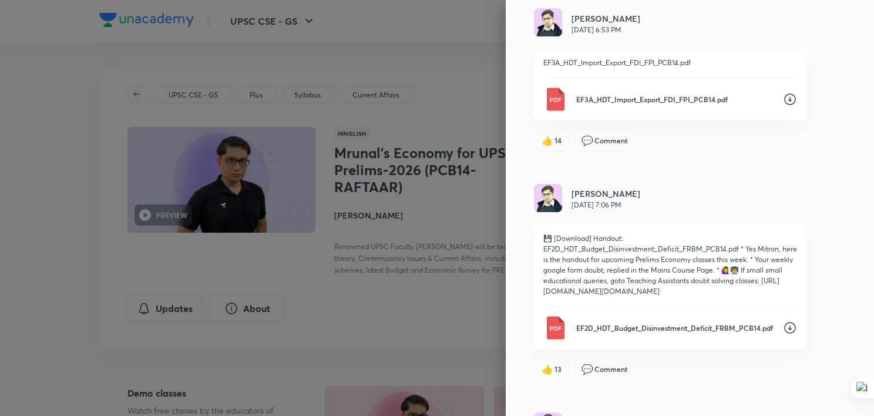
scroll to position [483, 0]
click at [784, 96] on icon at bounding box center [790, 100] width 12 height 12
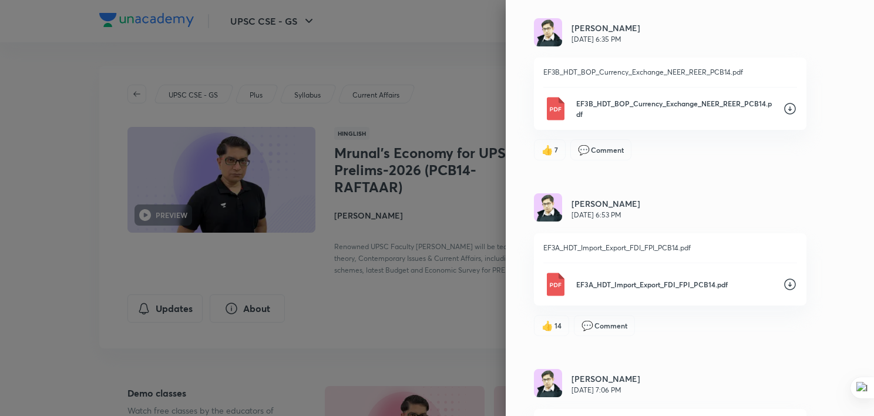
scroll to position [288, 0]
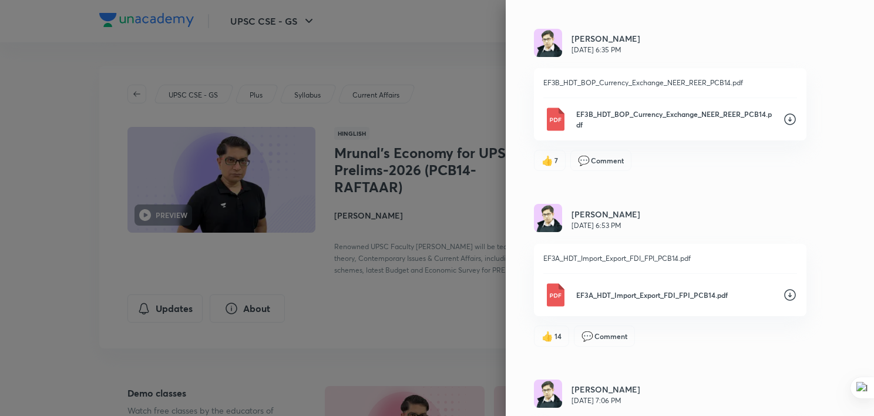
click at [783, 117] on icon at bounding box center [790, 119] width 14 height 14
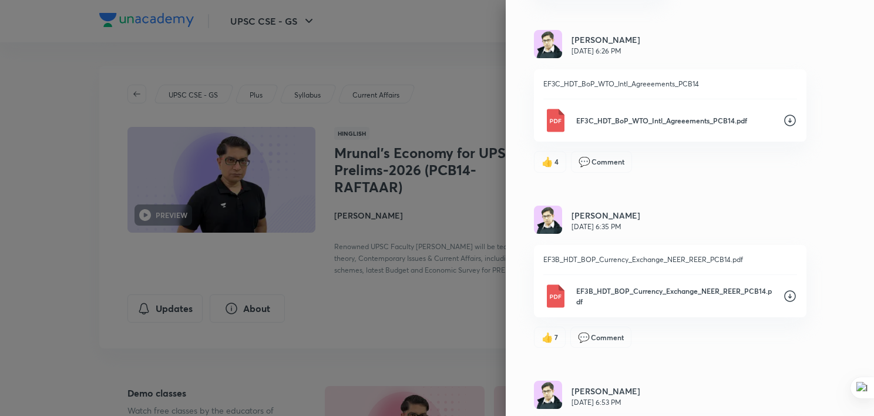
scroll to position [110, 0]
click at [784, 119] on icon at bounding box center [790, 121] width 12 height 12
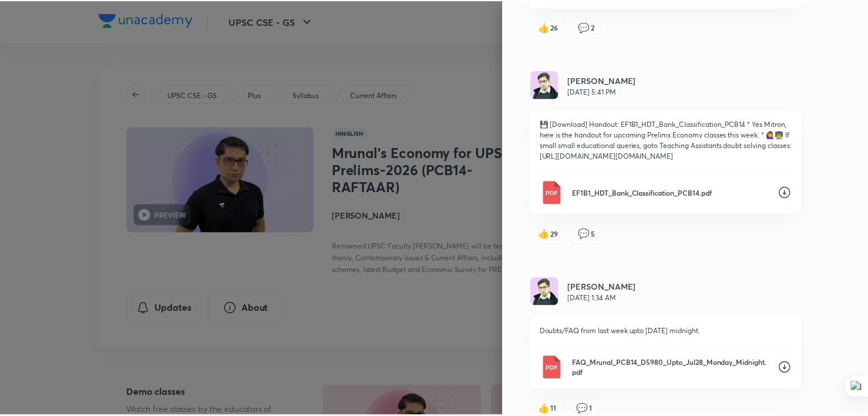
scroll to position [3031, 0]
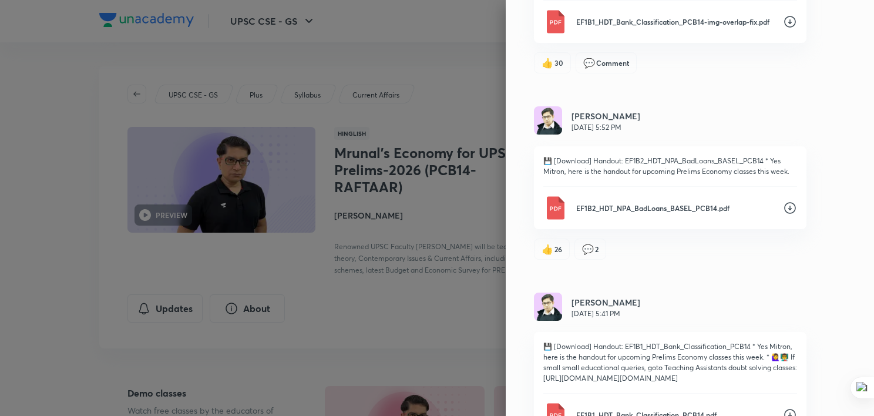
click at [413, 60] on div at bounding box center [437, 208] width 874 height 416
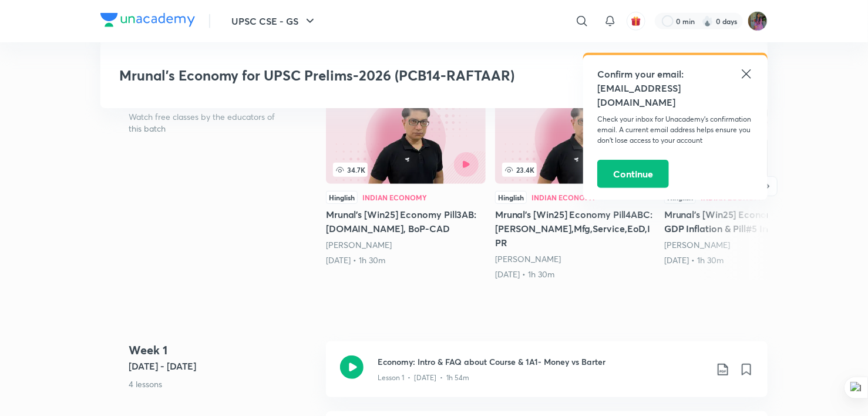
scroll to position [296, 0]
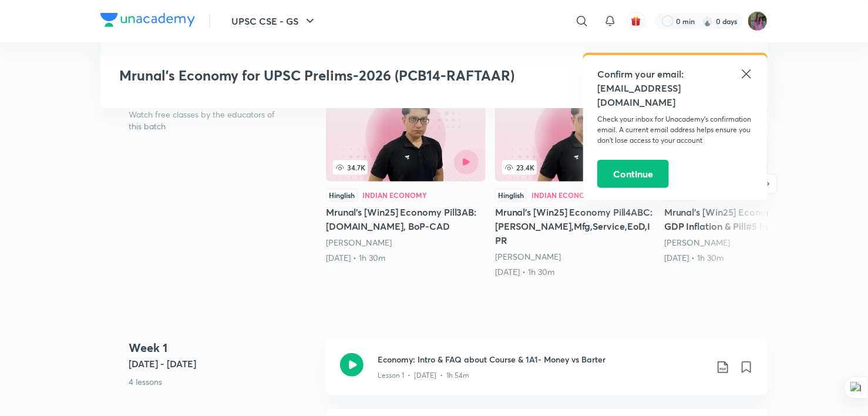
click at [747, 69] on icon at bounding box center [746, 74] width 14 height 14
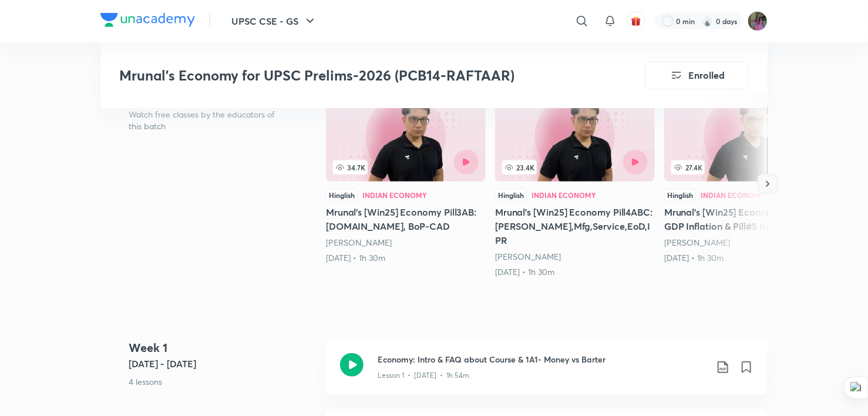
click at [769, 184] on icon "button" at bounding box center [767, 184] width 12 height 12
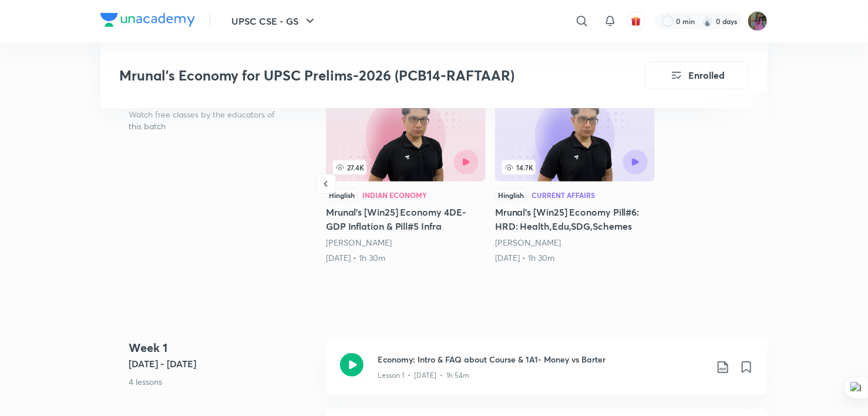
scroll to position [0, 0]
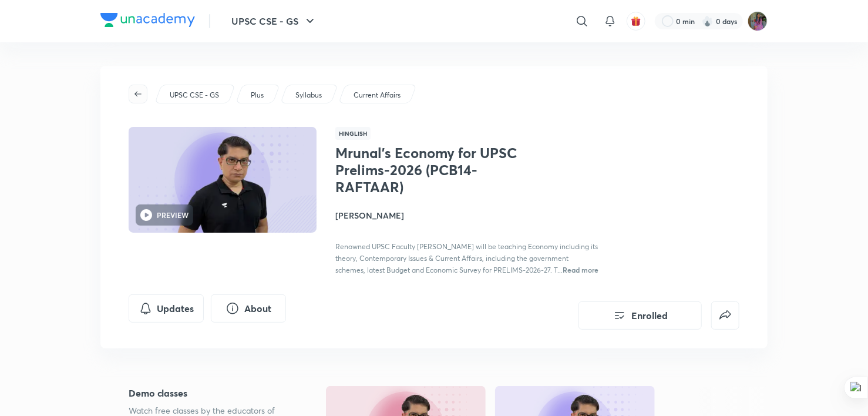
click at [129, 94] on span "button" at bounding box center [138, 93] width 18 height 9
click at [575, 21] on icon at bounding box center [582, 21] width 14 height 14
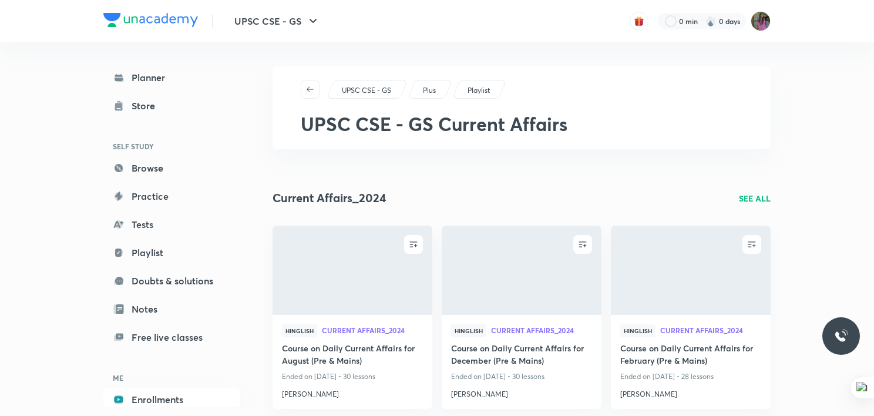
click at [464, 20] on div "UPSC CSE - GS 0 min 0 days" at bounding box center [436, 21] width 667 height 42
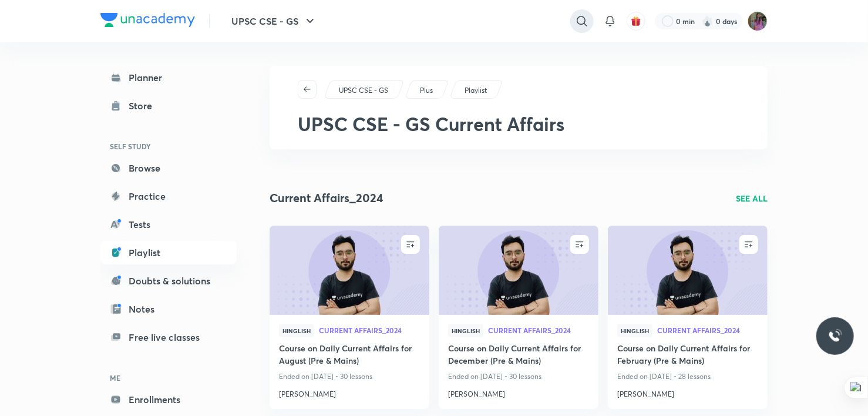
click at [577, 16] on icon at bounding box center [582, 21] width 14 height 14
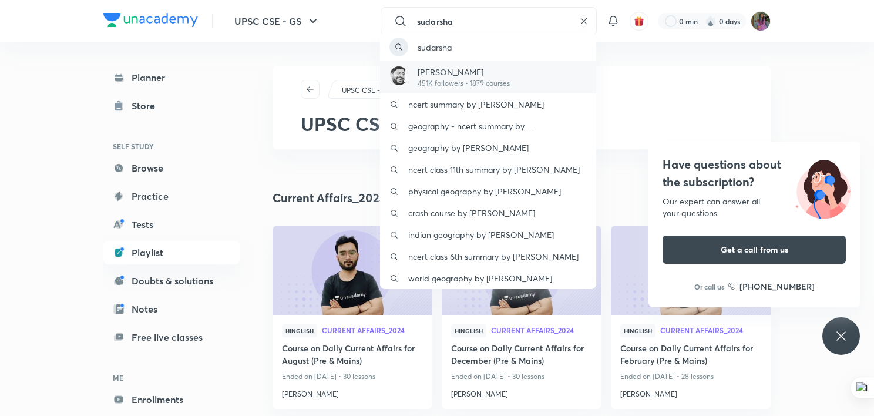
type input "sudarsha"
click at [496, 68] on p "[PERSON_NAME]" at bounding box center [463, 72] width 92 height 12
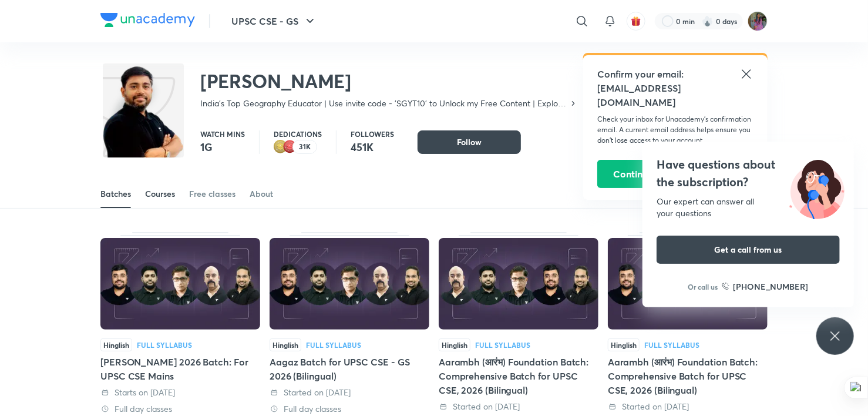
click at [171, 191] on div "Courses" at bounding box center [160, 194] width 30 height 12
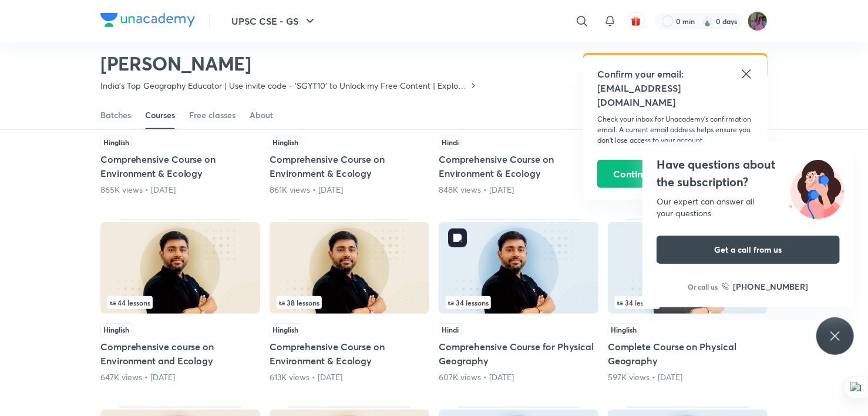
scroll to position [204, 0]
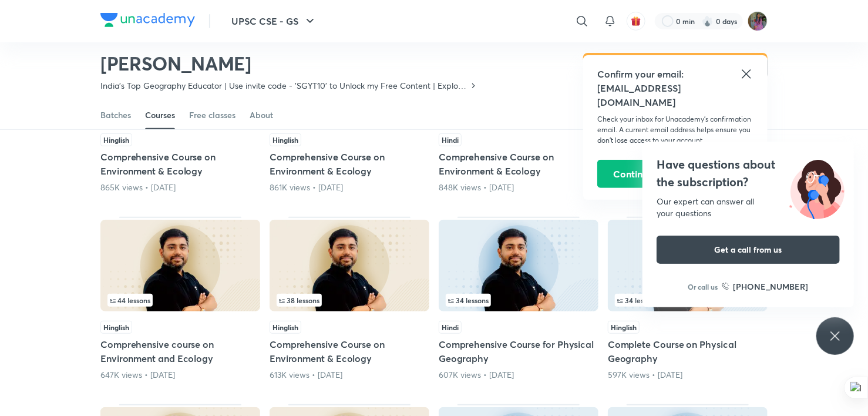
click at [835, 338] on icon at bounding box center [835, 336] width 14 height 14
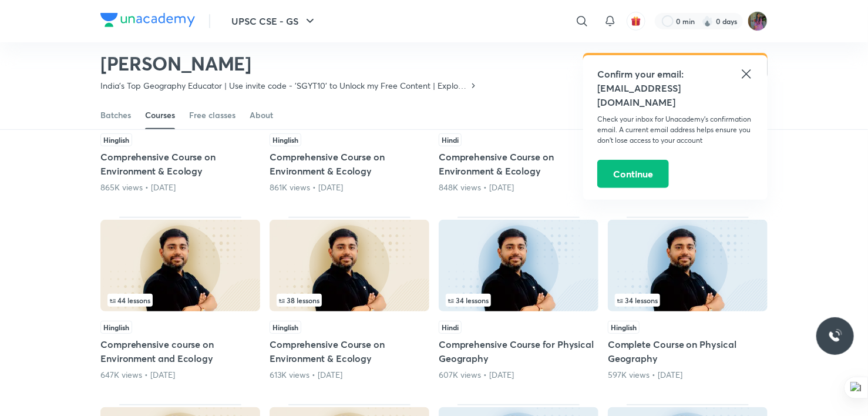
click at [747, 70] on icon at bounding box center [746, 74] width 14 height 14
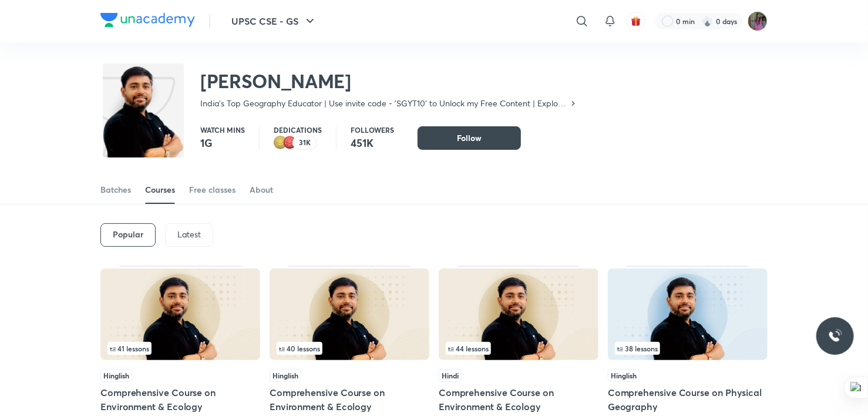
scroll to position [0, 0]
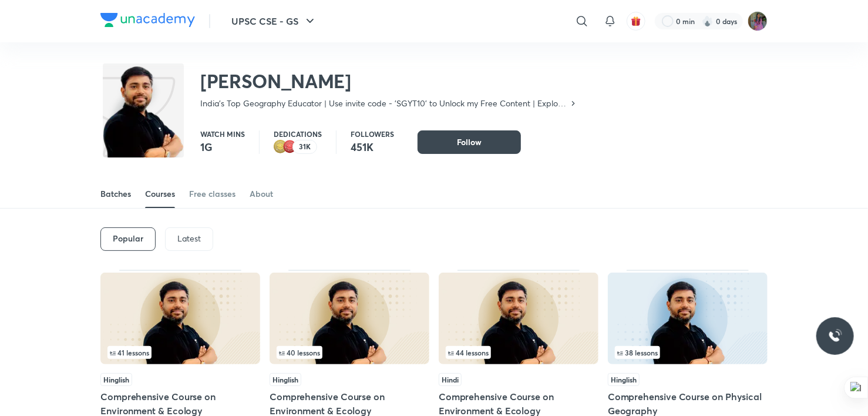
click at [124, 191] on div "Batches" at bounding box center [115, 194] width 31 height 12
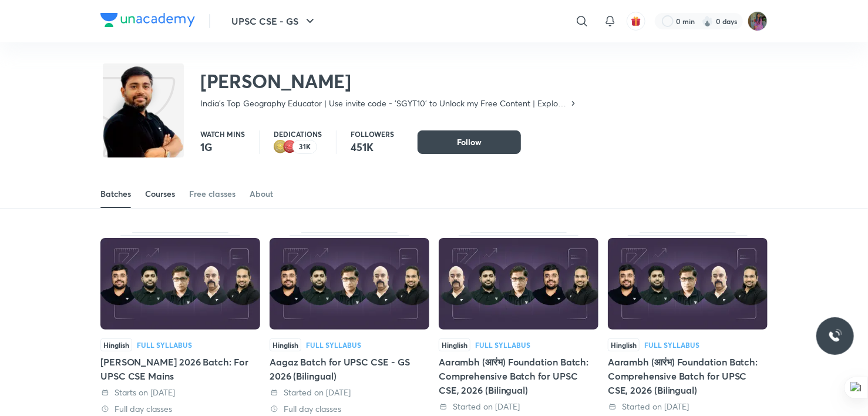
click at [160, 188] on div "Courses" at bounding box center [160, 194] width 30 height 12
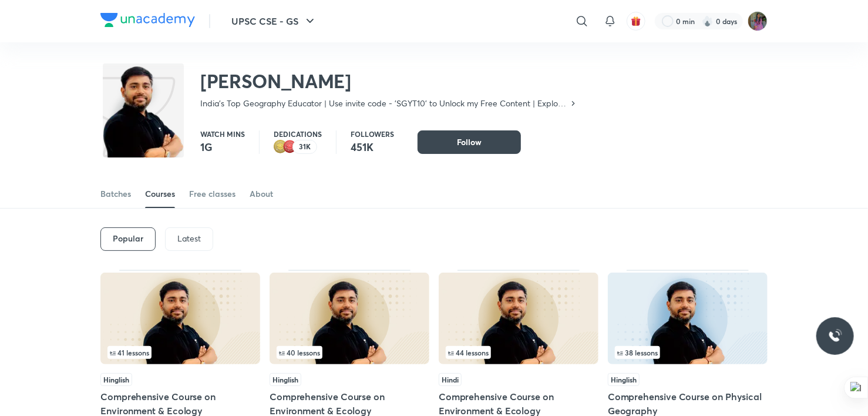
click at [190, 235] on p "Latest" at bounding box center [188, 238] width 23 height 9
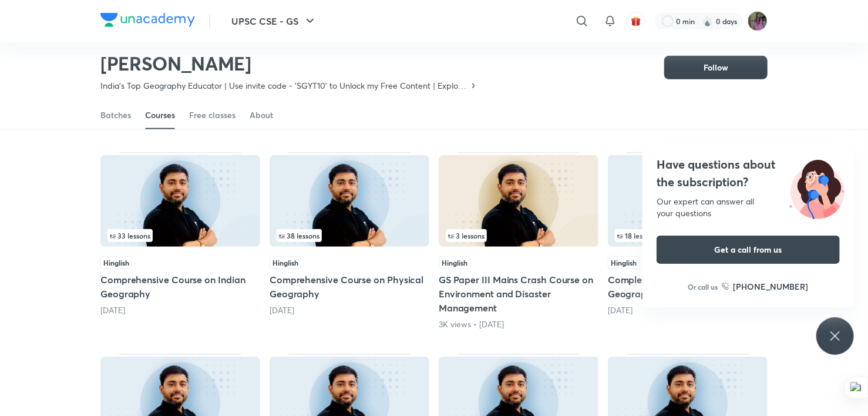
scroll to position [272, 0]
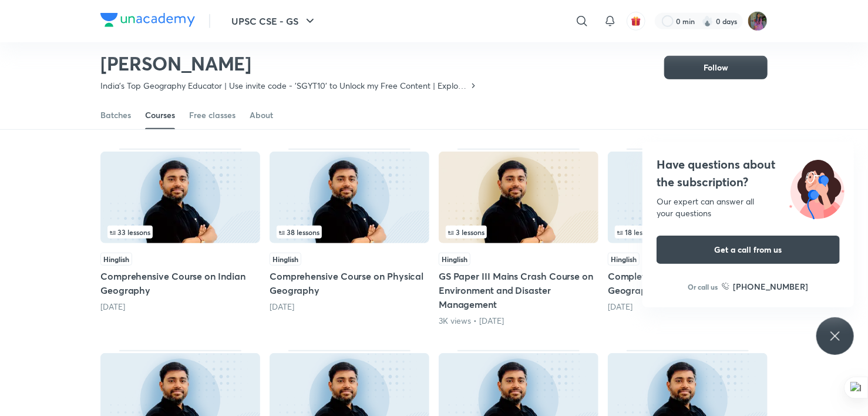
click at [848, 343] on div "Have questions about the subscription? Our expert can answer all your questions…" at bounding box center [835, 336] width 38 height 38
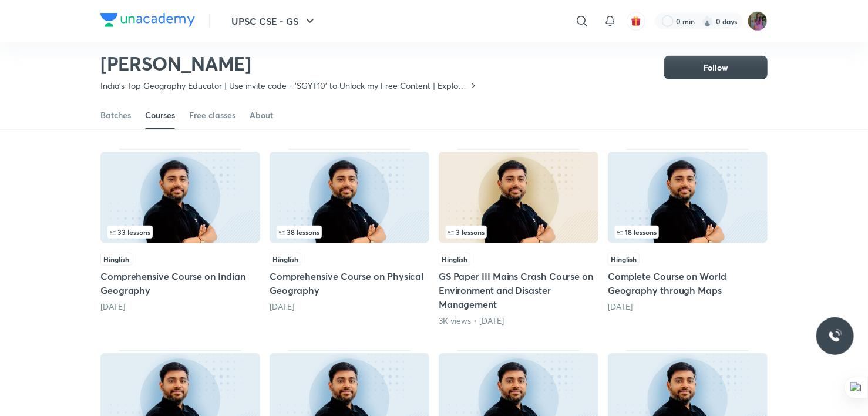
click at [531, 263] on div "Hinglish" at bounding box center [519, 258] width 160 height 13
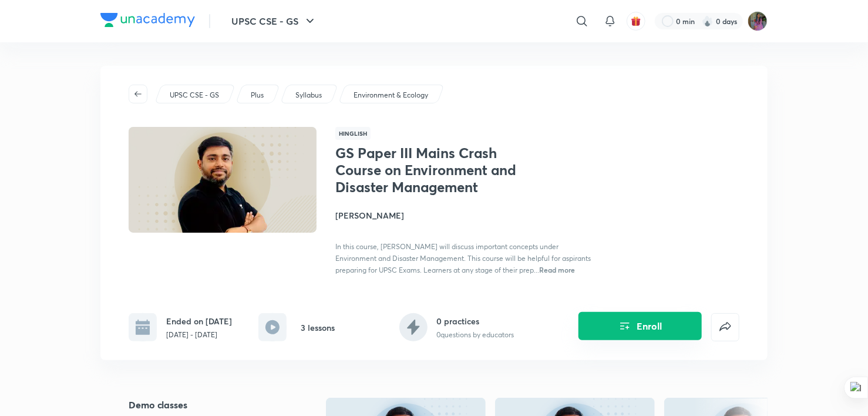
click at [619, 331] on icon "Enroll" at bounding box center [625, 326] width 14 height 14
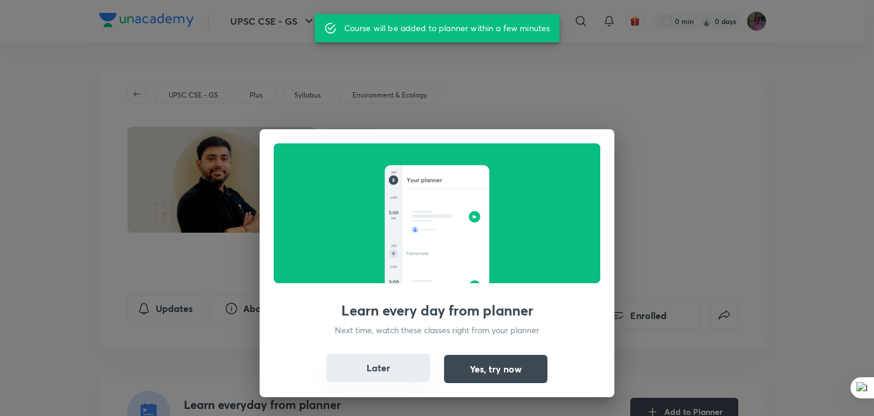
click at [387, 363] on button "Later" at bounding box center [377, 367] width 103 height 28
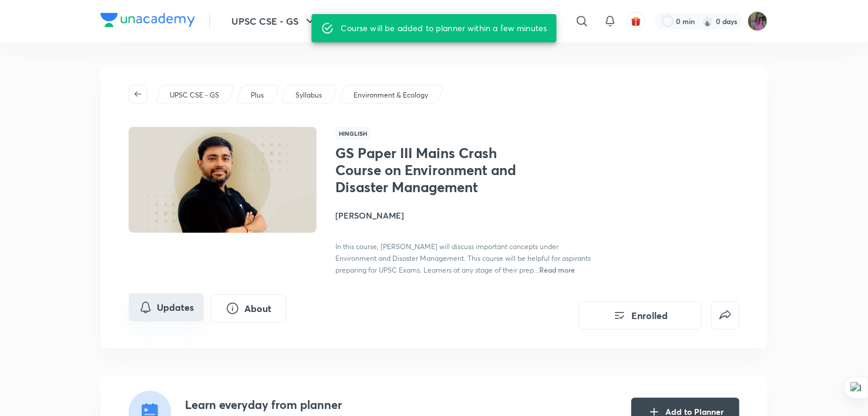
click at [169, 306] on button "Updates" at bounding box center [166, 307] width 75 height 28
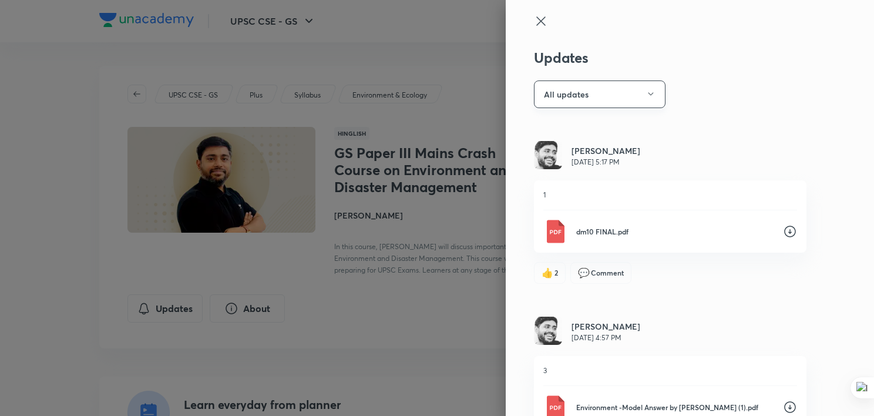
click at [591, 96] on button "All updates" at bounding box center [600, 94] width 132 height 28
click at [580, 146] on span "Attachments" at bounding box center [594, 151] width 122 height 12
click at [611, 80] on button "Attachments" at bounding box center [600, 94] width 132 height 28
click at [567, 129] on span "All updates" at bounding box center [594, 129] width 122 height 12
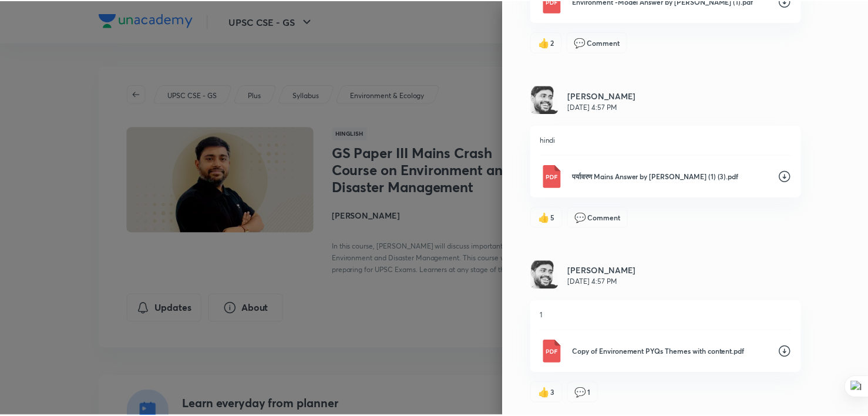
scroll to position [406, 0]
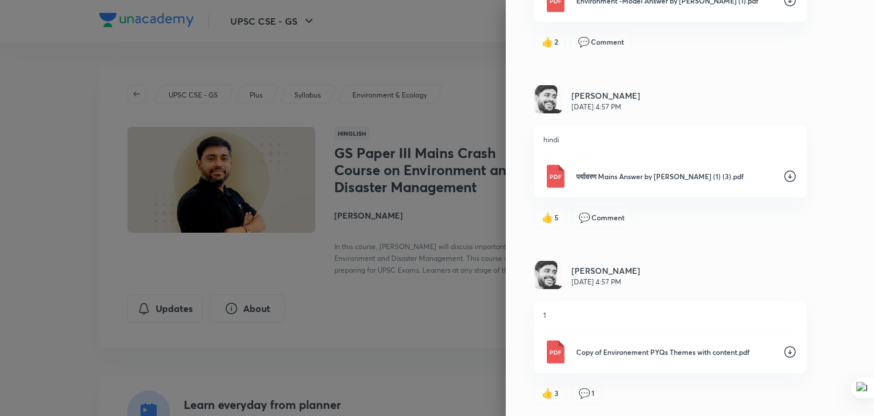
click at [783, 351] on icon at bounding box center [790, 352] width 14 height 14
click at [418, 318] on div at bounding box center [437, 208] width 874 height 416
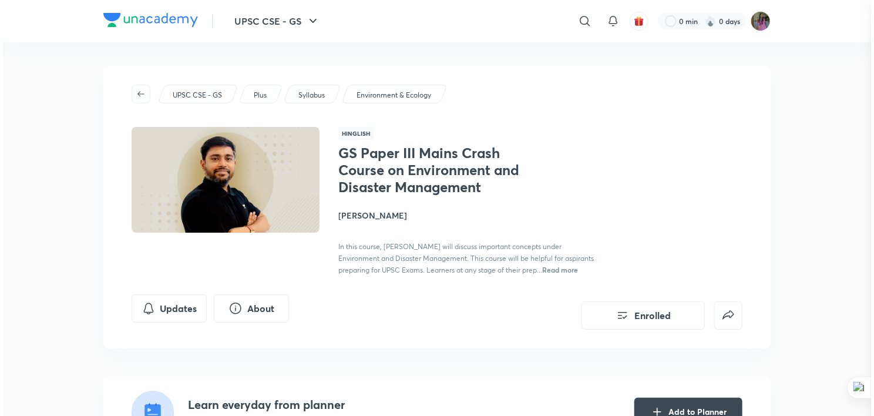
scroll to position [0, 0]
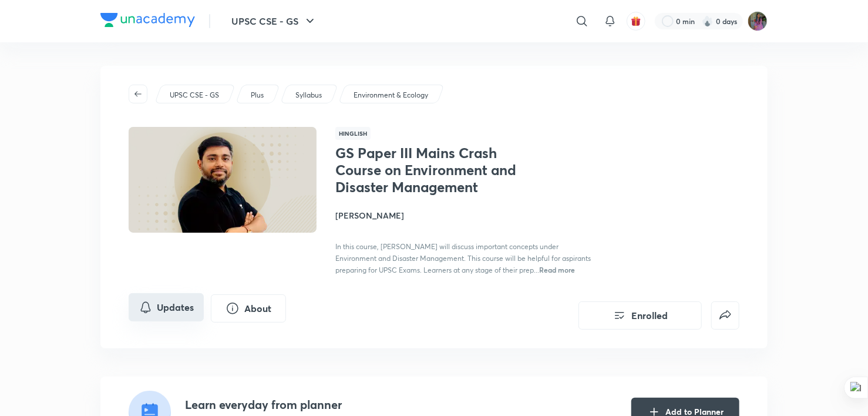
click at [160, 315] on button "Updates" at bounding box center [166, 307] width 75 height 28
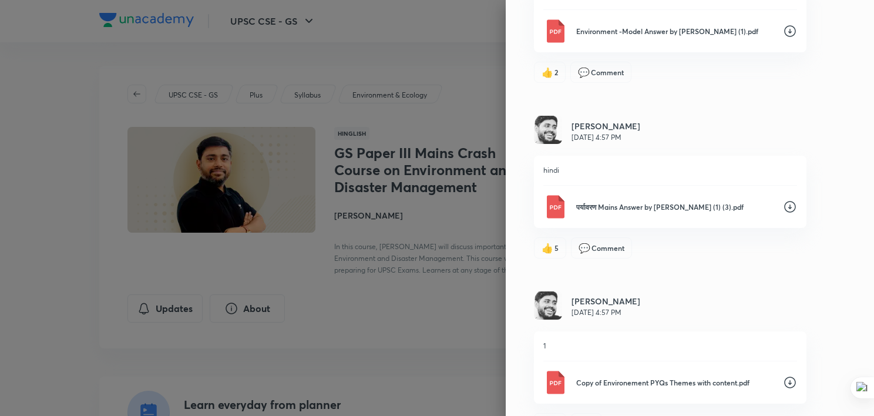
scroll to position [406, 0]
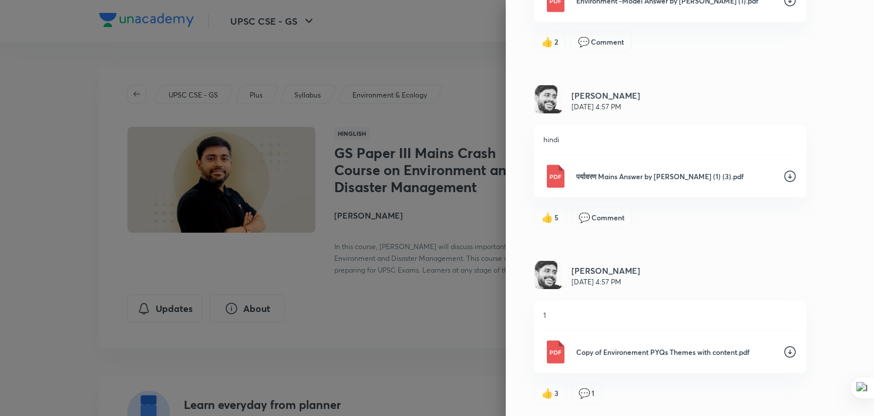
click at [606, 173] on p "पर्यावरण Mains Answer by [PERSON_NAME] (1) (3).pdf" at bounding box center [674, 176] width 197 height 11
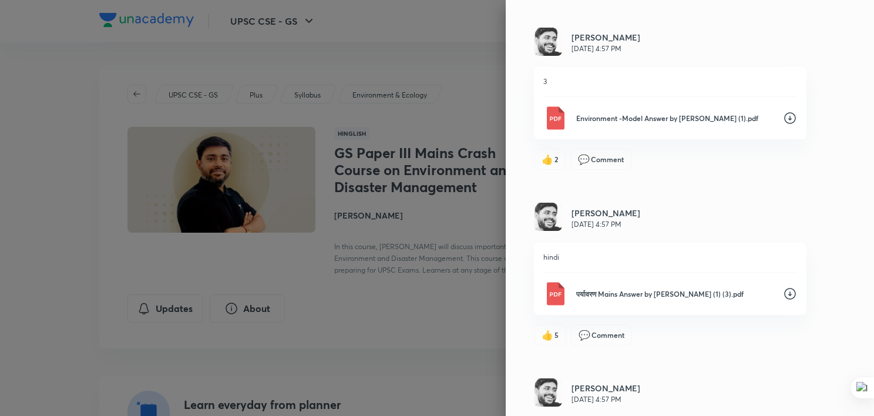
scroll to position [288, 0]
click at [783, 119] on icon at bounding box center [790, 119] width 14 height 14
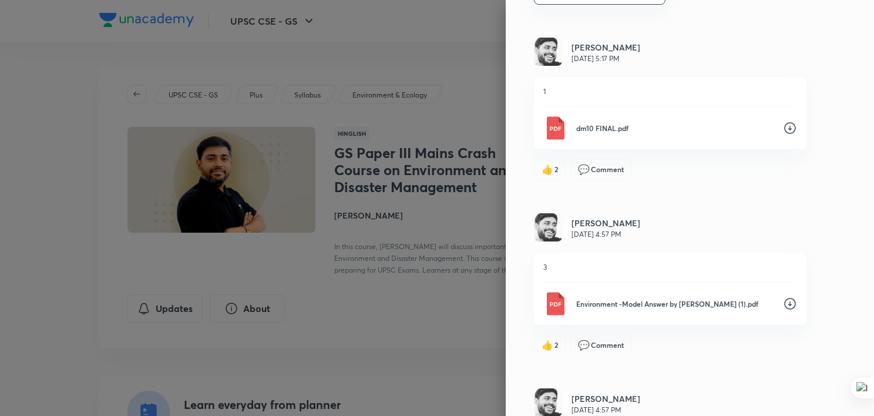
scroll to position [103, 0]
click at [784, 126] on icon at bounding box center [790, 129] width 14 height 14
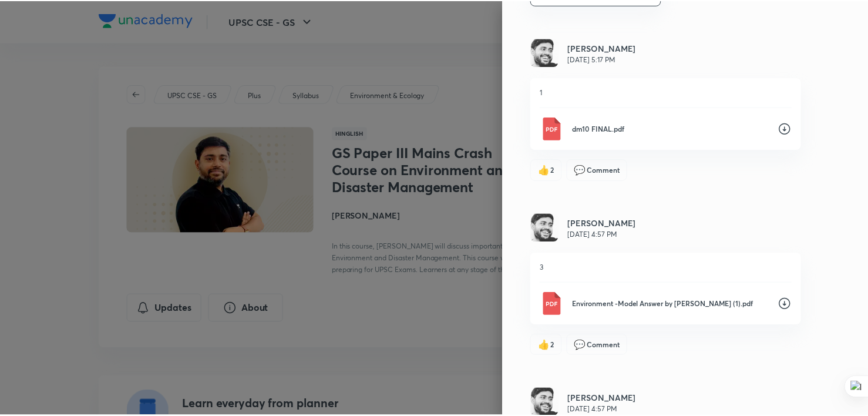
scroll to position [0, 0]
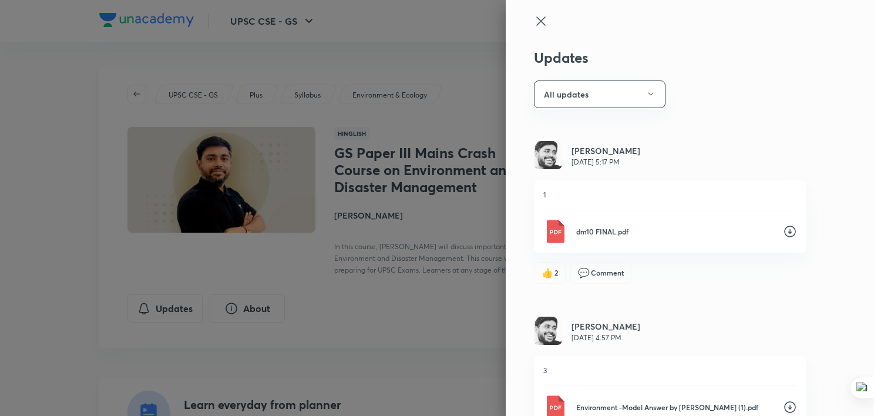
click at [332, 286] on div at bounding box center [437, 208] width 874 height 416
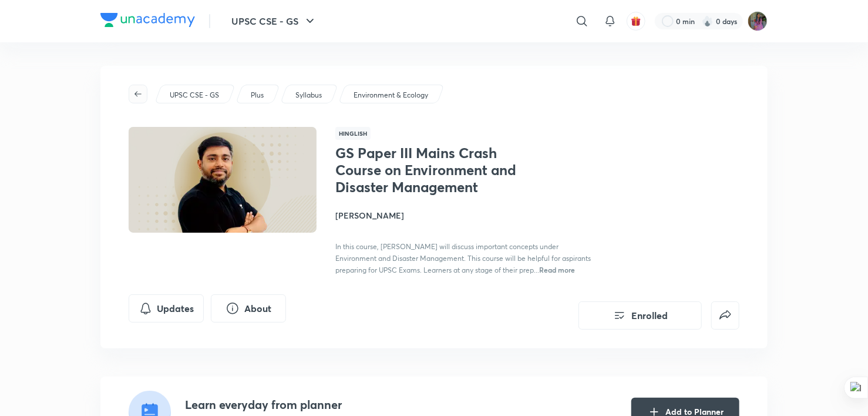
click at [134, 100] on button "button" at bounding box center [138, 94] width 19 height 19
click at [138, 94] on icon "button" at bounding box center [137, 93] width 7 height 5
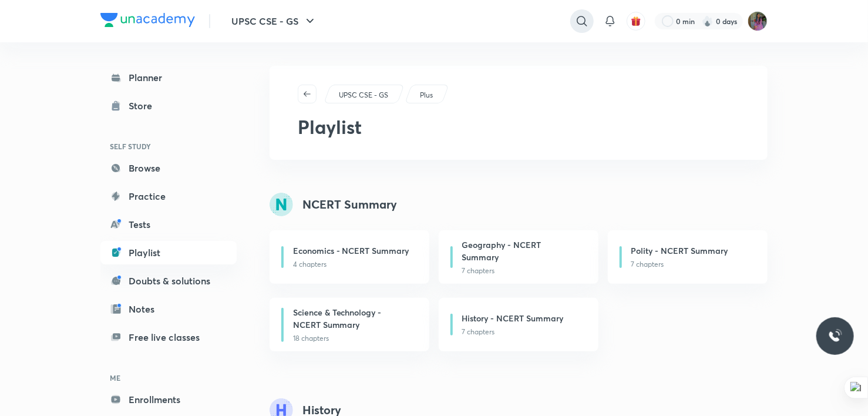
click at [581, 16] on icon at bounding box center [582, 21] width 14 height 14
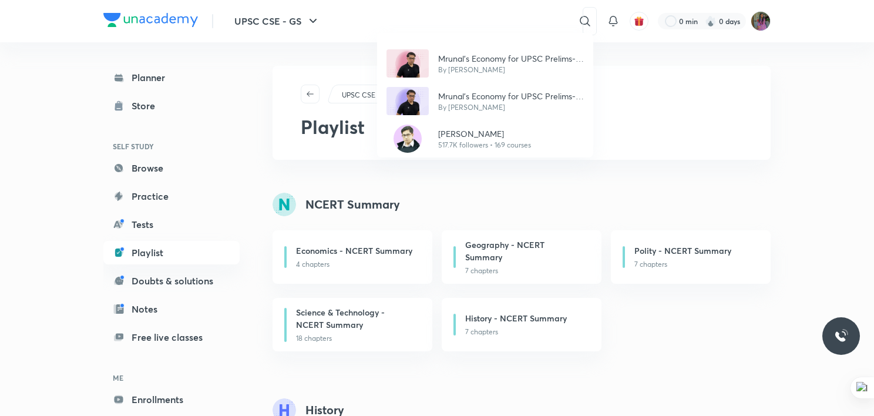
click at [483, 17] on div "Mrunal’s Economy for UPSC Prelims-2025 (PCB13-RAFTAAR) By [PERSON_NAME] Mrunal’…" at bounding box center [437, 208] width 874 height 416
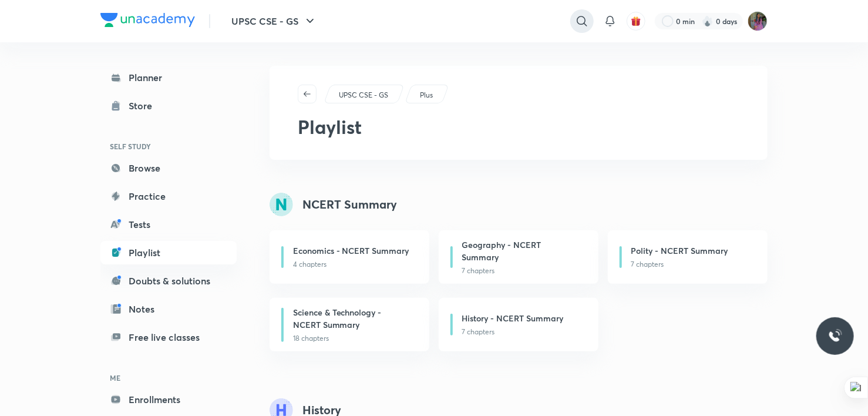
click at [585, 18] on icon at bounding box center [582, 21] width 14 height 14
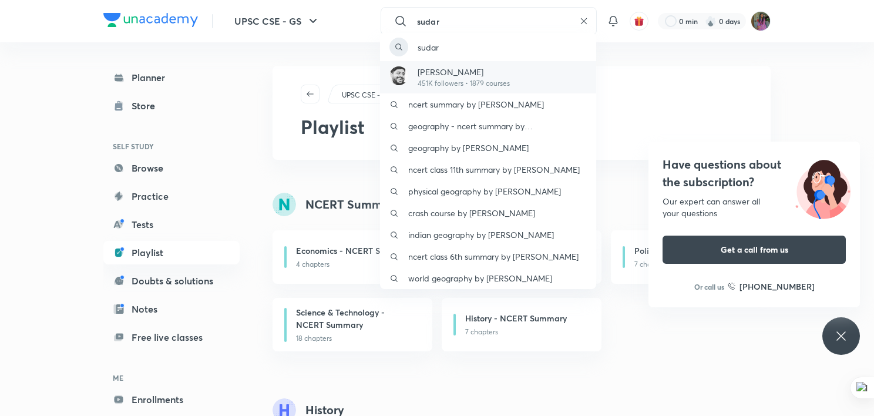
type input "sudar"
click at [472, 77] on p "[PERSON_NAME]" at bounding box center [463, 72] width 92 height 12
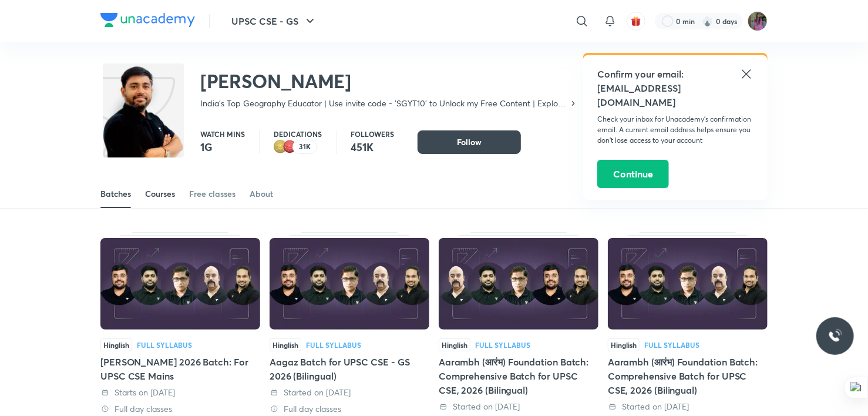
click at [159, 191] on div "Courses" at bounding box center [160, 194] width 30 height 12
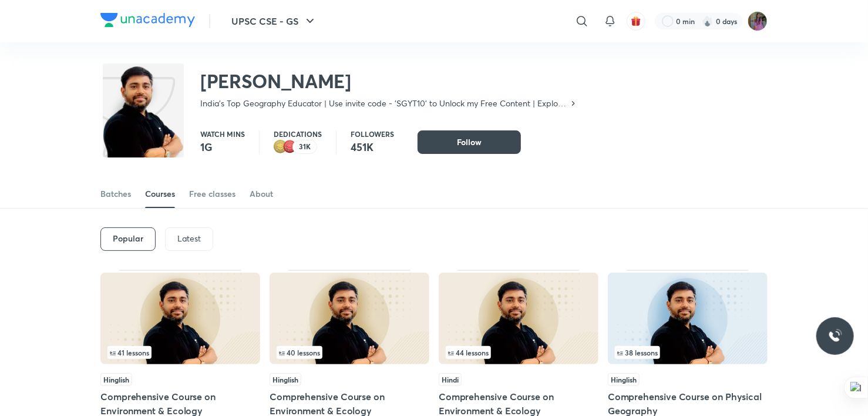
click at [186, 237] on p "Latest" at bounding box center [188, 238] width 23 height 9
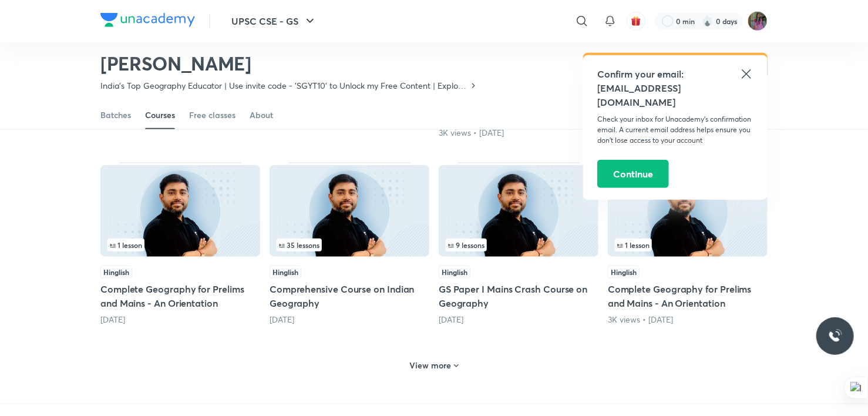
scroll to position [464, 0]
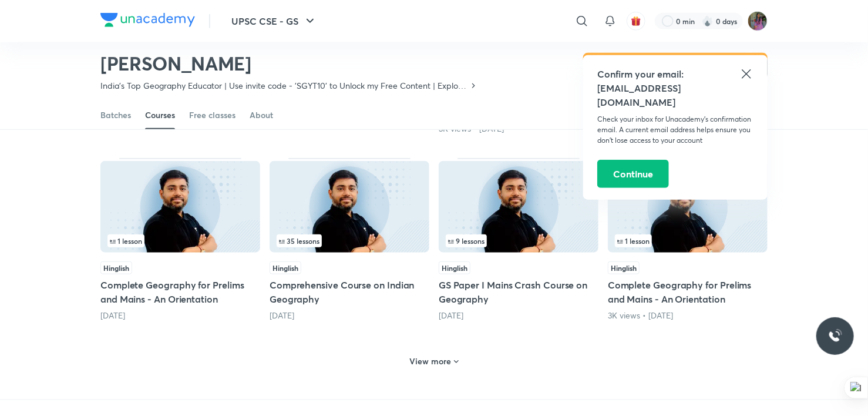
click at [440, 357] on h6 "View more" at bounding box center [431, 361] width 42 height 12
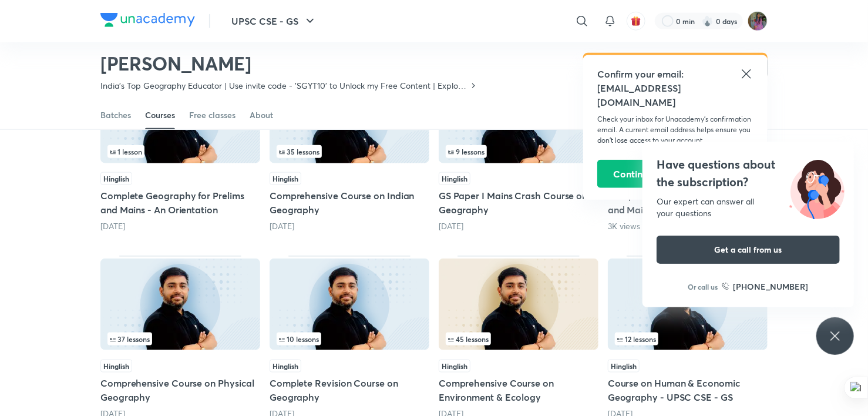
scroll to position [571, 0]
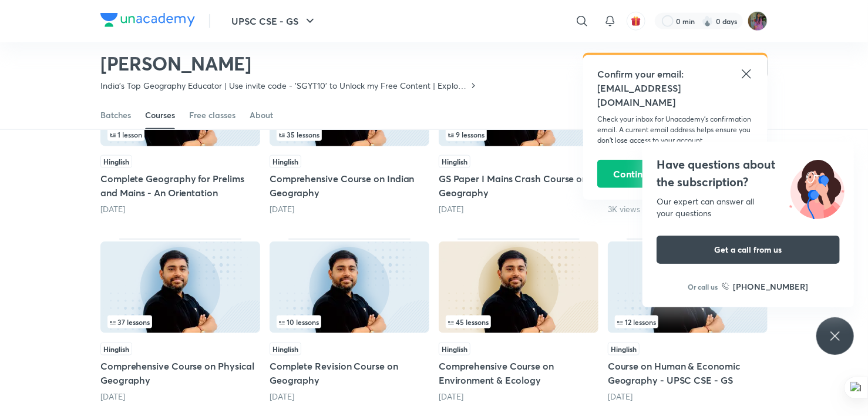
click at [750, 72] on icon at bounding box center [746, 74] width 14 height 14
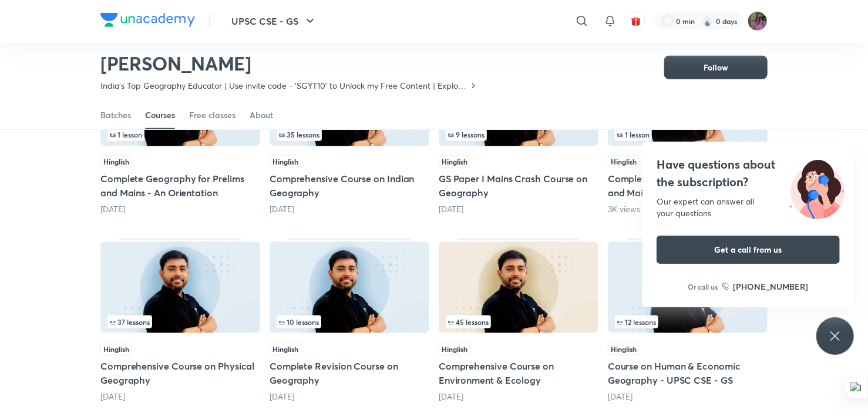
click at [838, 326] on div "Have questions about the subscription? Our expert can answer all your questions…" at bounding box center [835, 336] width 38 height 38
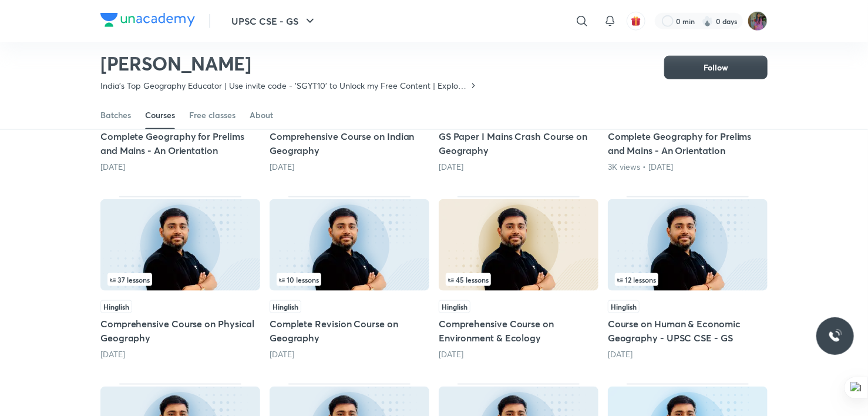
scroll to position [615, 0]
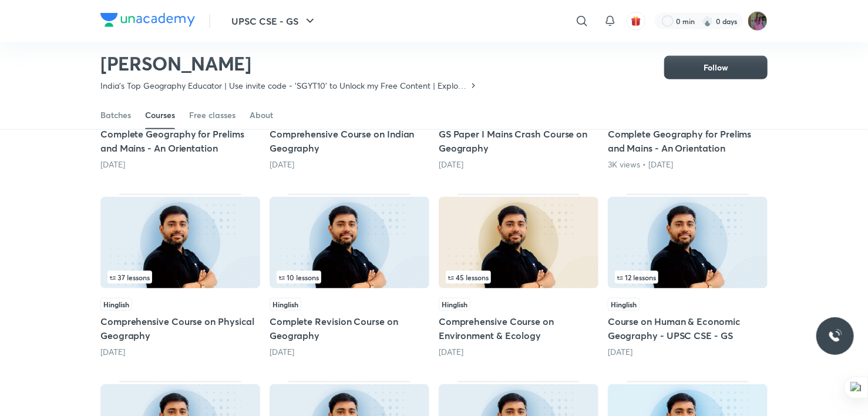
click at [672, 332] on h5 "Course on Human & Economic Geography - UPSC CSE - GS" at bounding box center [688, 328] width 160 height 28
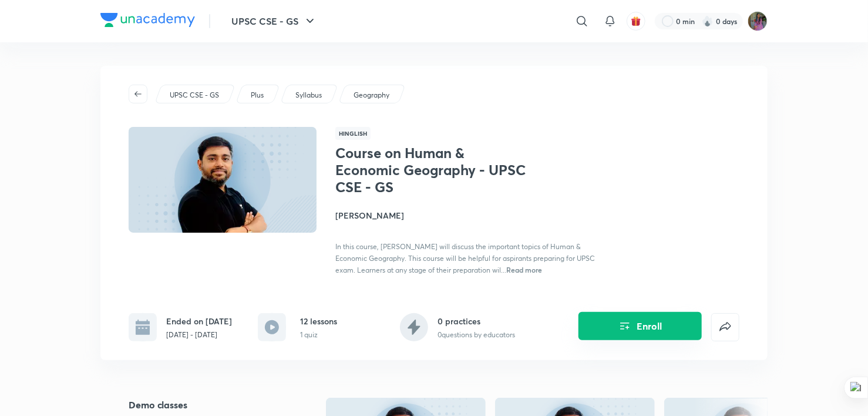
click at [632, 325] on button "Enroll" at bounding box center [639, 326] width 123 height 28
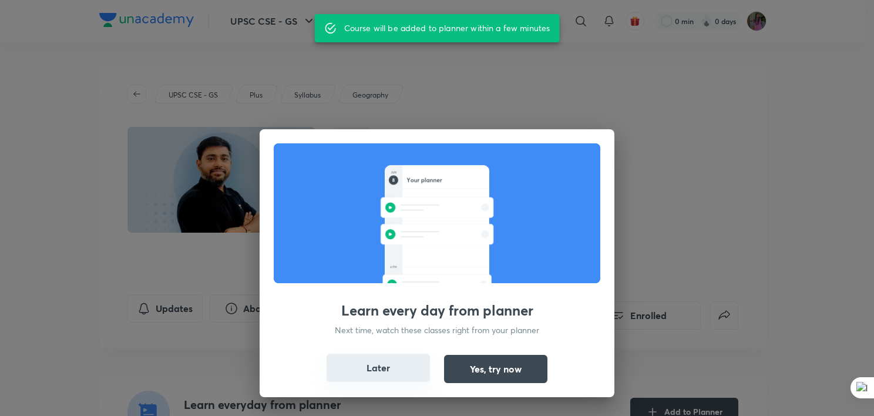
click at [367, 368] on button "Later" at bounding box center [377, 367] width 103 height 28
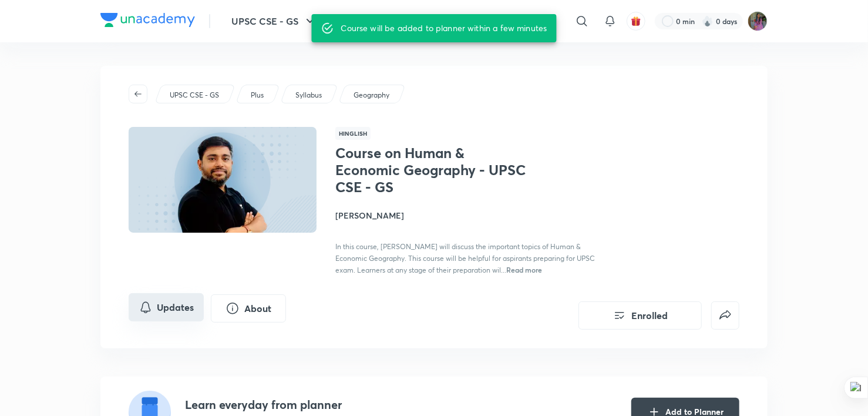
click at [171, 304] on button "Updates" at bounding box center [166, 307] width 75 height 28
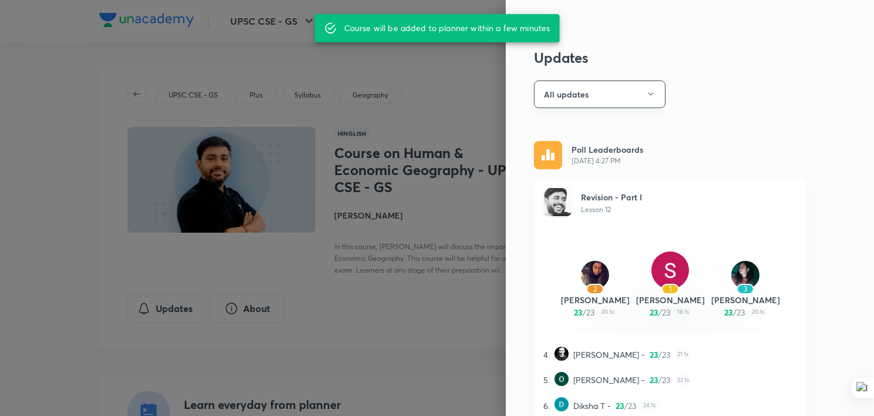
click at [561, 100] on button "All updates" at bounding box center [600, 94] width 132 height 28
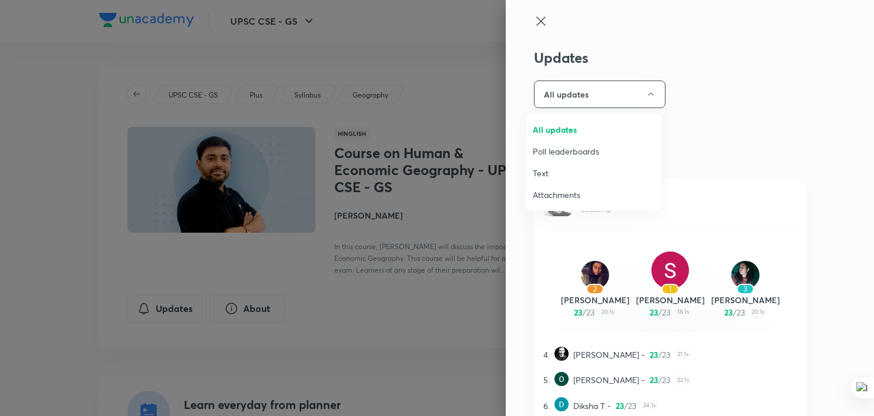
click at [557, 191] on span "Attachments" at bounding box center [594, 194] width 122 height 12
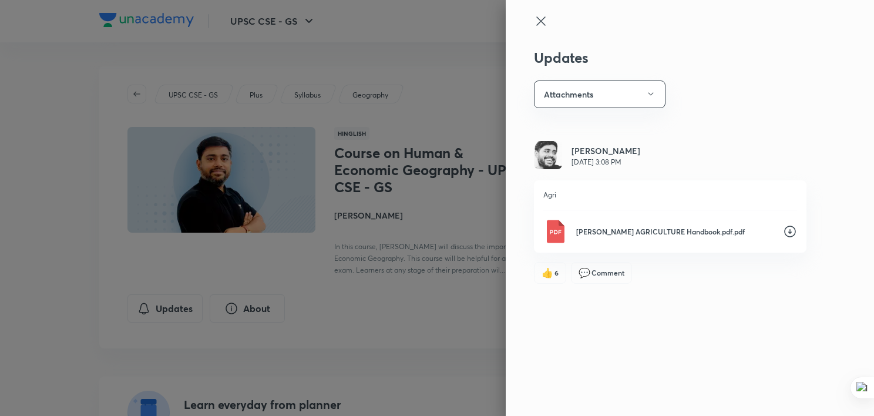
click at [790, 230] on icon at bounding box center [790, 231] width 12 height 12
click at [281, 269] on div at bounding box center [437, 208] width 874 height 416
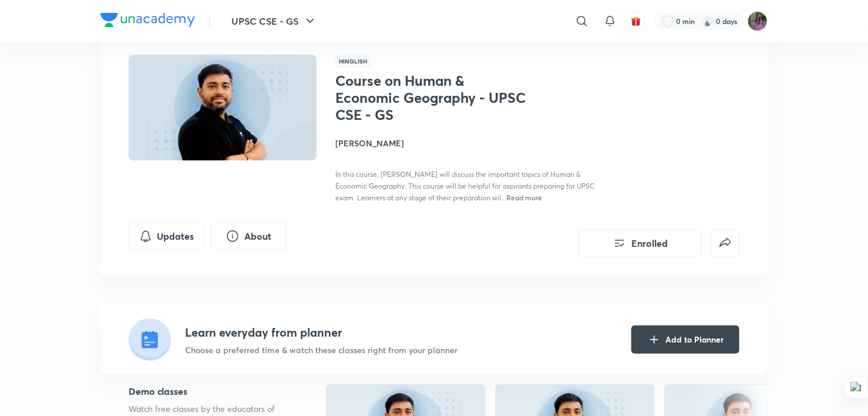
scroll to position [31, 0]
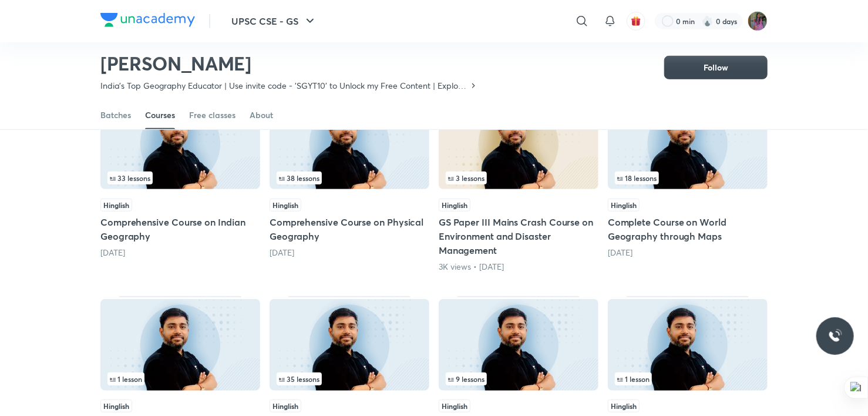
scroll to position [328, 0]
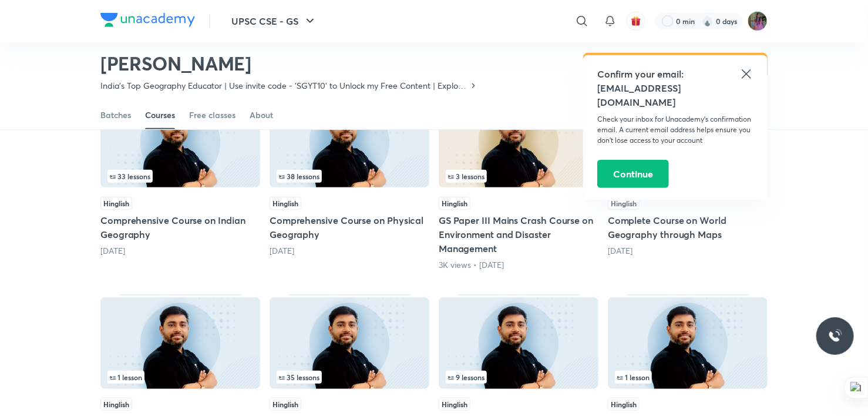
click at [747, 70] on icon at bounding box center [746, 74] width 14 height 14
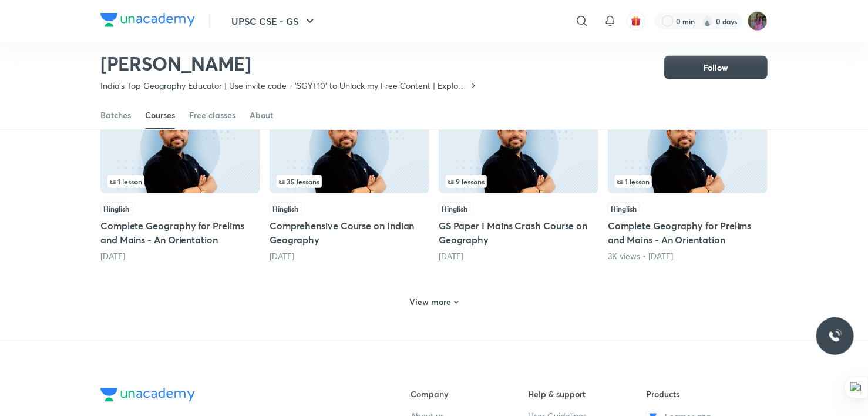
scroll to position [531, 0]
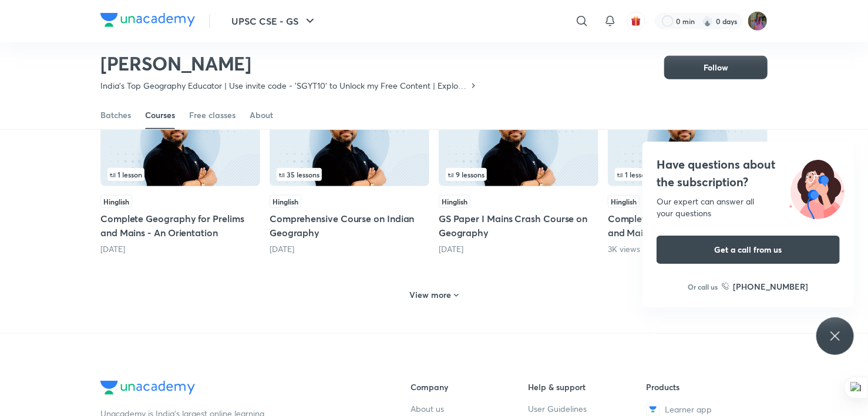
click at [333, 220] on h5 "Comprehensive Course on Indian Geography" at bounding box center [349, 225] width 160 height 28
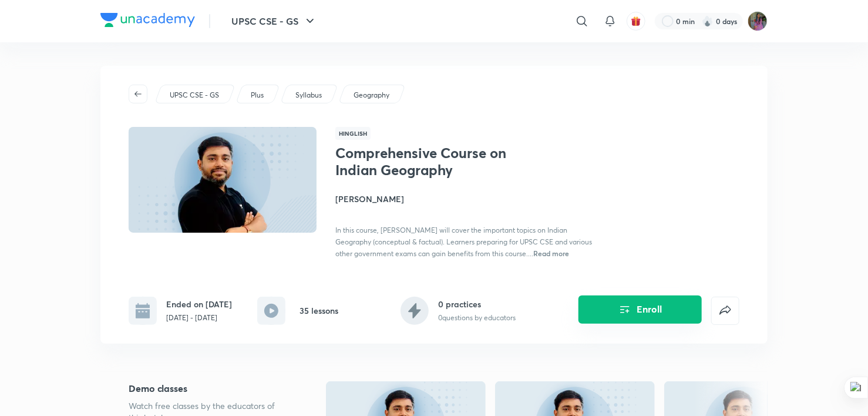
click at [629, 308] on icon "Enroll" at bounding box center [625, 309] width 14 height 14
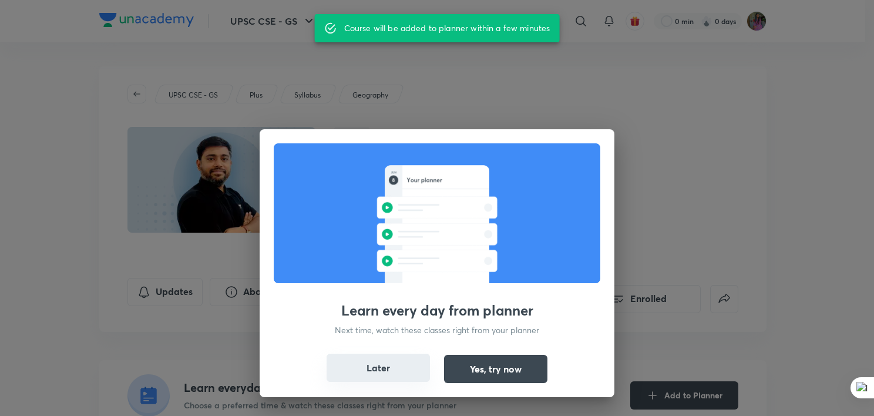
click at [380, 368] on button "Later" at bounding box center [377, 367] width 103 height 28
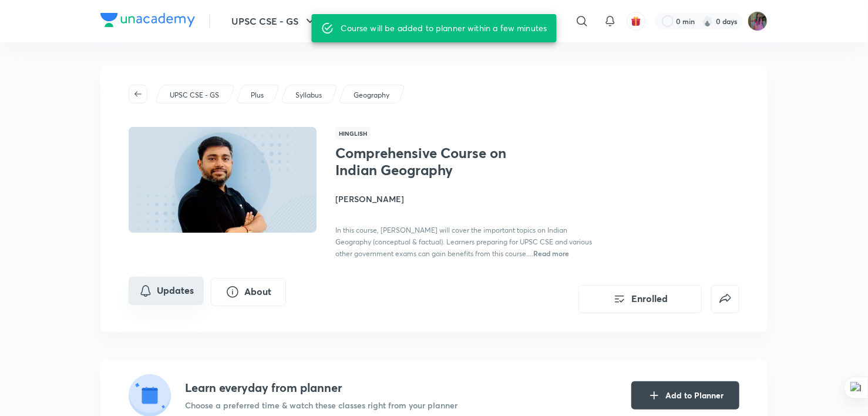
click at [157, 299] on button "Updates" at bounding box center [166, 291] width 75 height 28
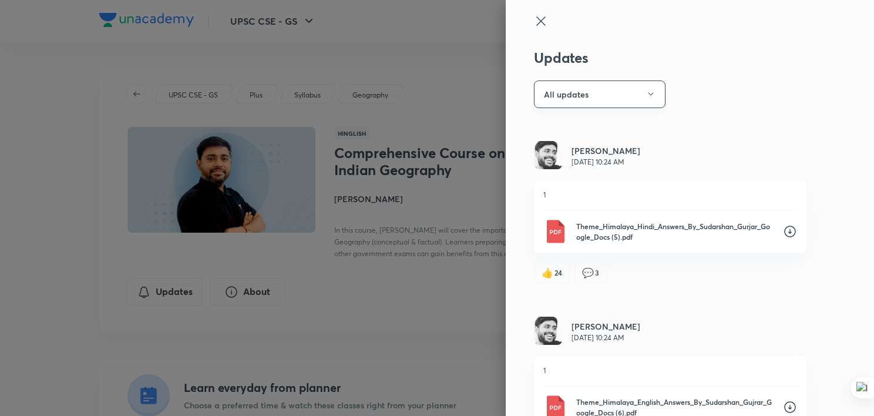
click at [636, 94] on button "All updates" at bounding box center [600, 94] width 132 height 28
click at [666, 297] on div at bounding box center [437, 208] width 874 height 416
click at [628, 87] on button "All updates" at bounding box center [600, 94] width 132 height 28
click at [579, 169] on span "Attachments" at bounding box center [594, 173] width 122 height 12
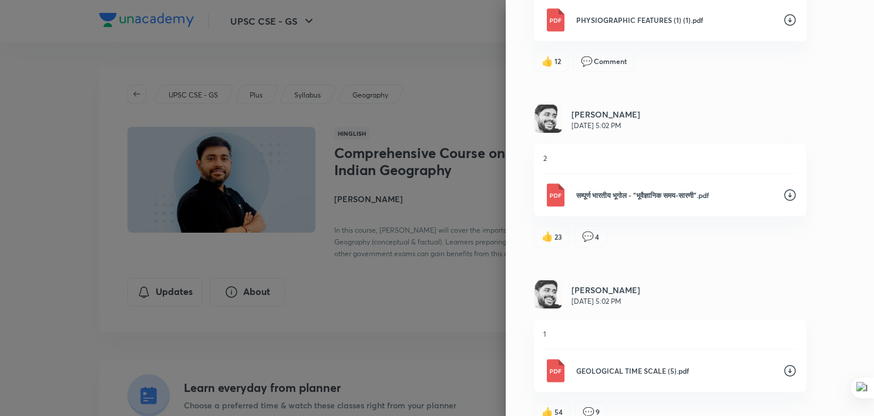
scroll to position [1457, 0]
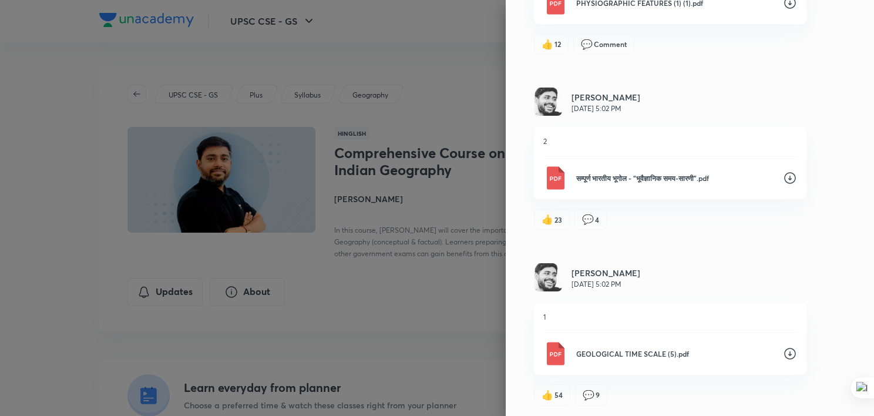
click at [784, 351] on icon at bounding box center [790, 354] width 12 height 12
click at [783, 176] on icon at bounding box center [790, 178] width 14 height 14
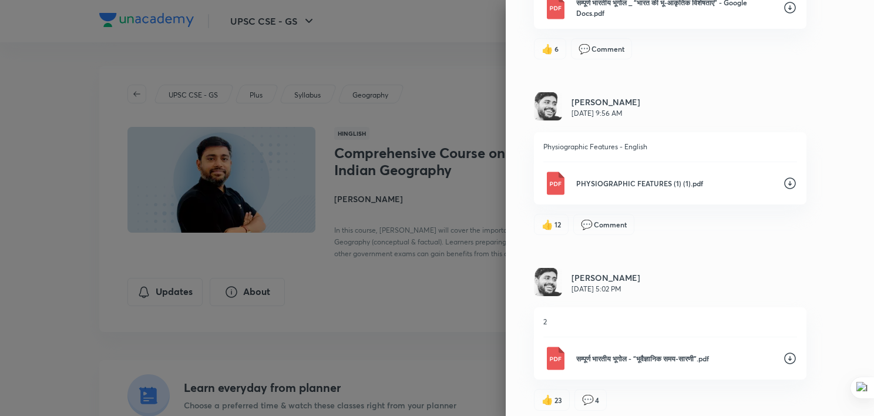
scroll to position [1276, 0]
click at [784, 181] on icon at bounding box center [790, 184] width 12 height 12
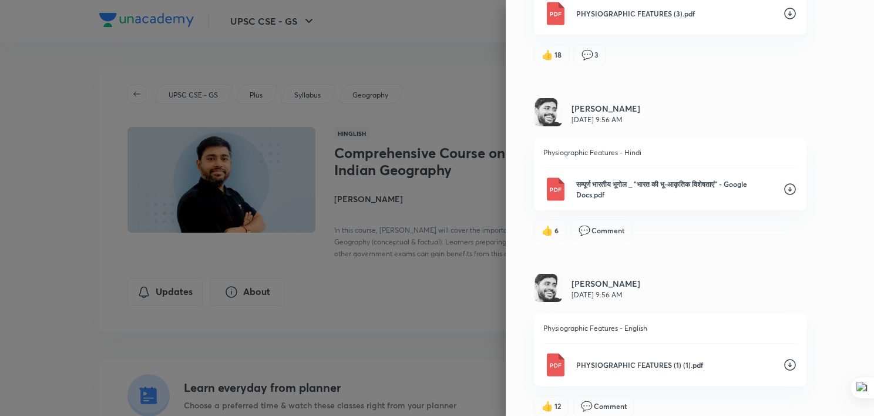
scroll to position [1081, 0]
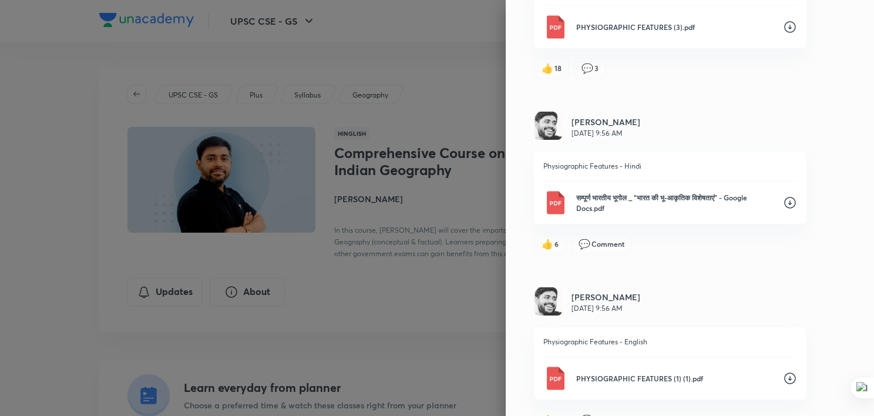
click at [783, 197] on icon at bounding box center [790, 203] width 14 height 14
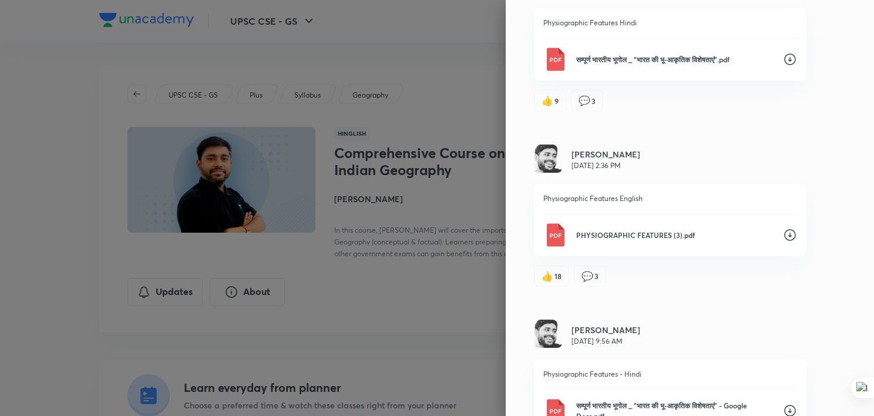
scroll to position [871, 0]
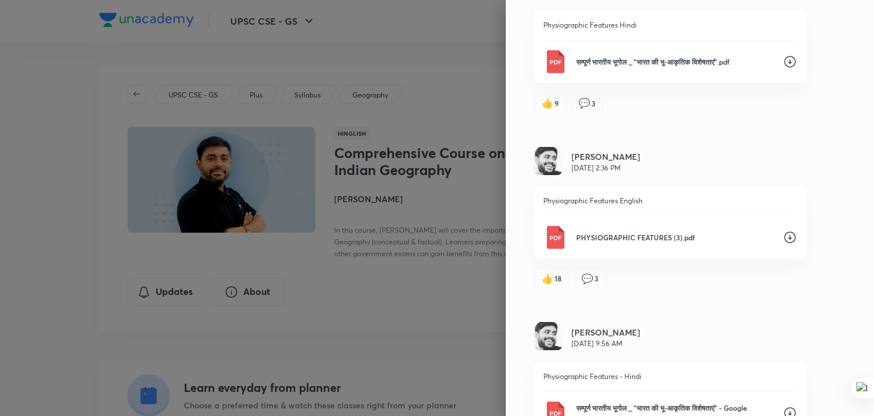
click at [784, 235] on icon at bounding box center [790, 237] width 12 height 12
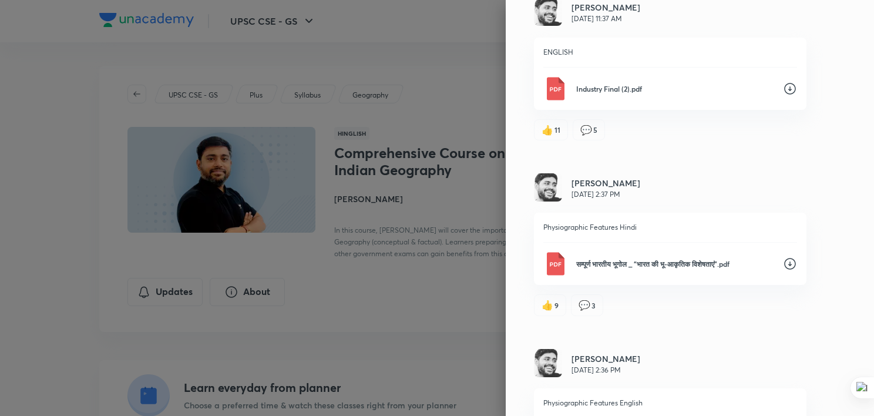
scroll to position [653, 0]
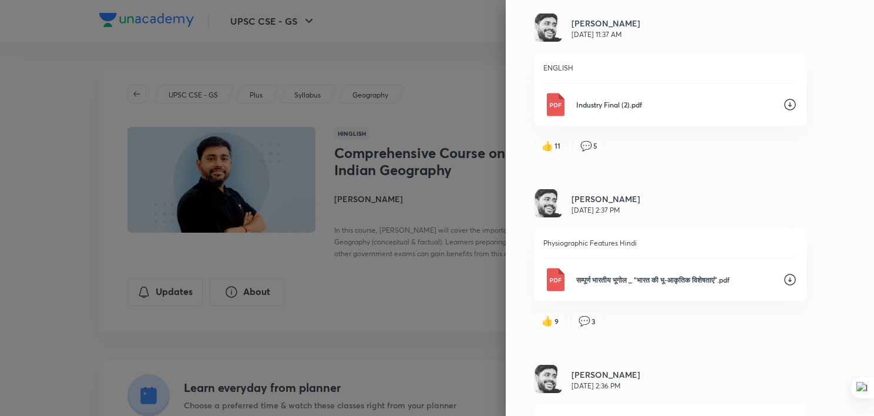
click at [784, 277] on icon at bounding box center [790, 280] width 12 height 12
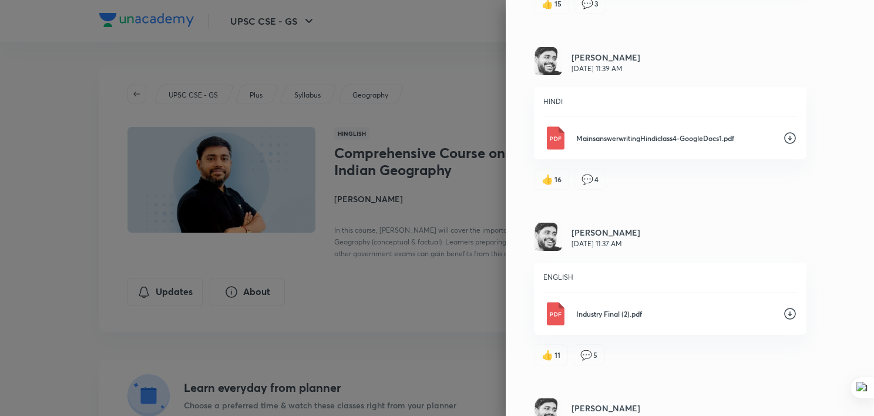
scroll to position [442, 0]
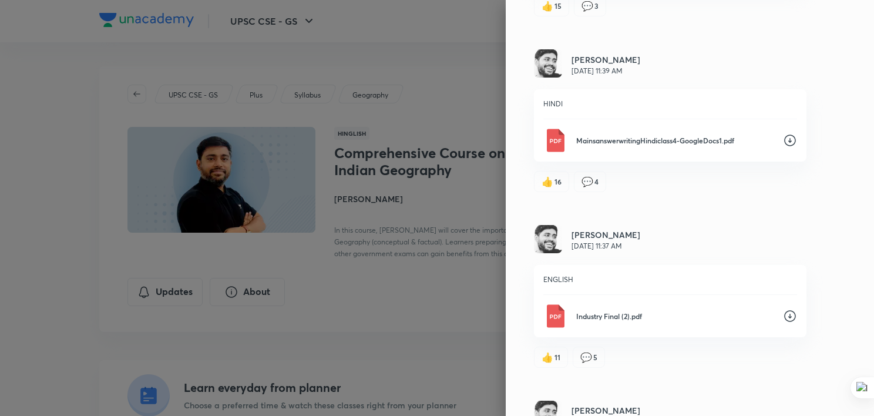
click at [783, 317] on icon at bounding box center [790, 316] width 14 height 14
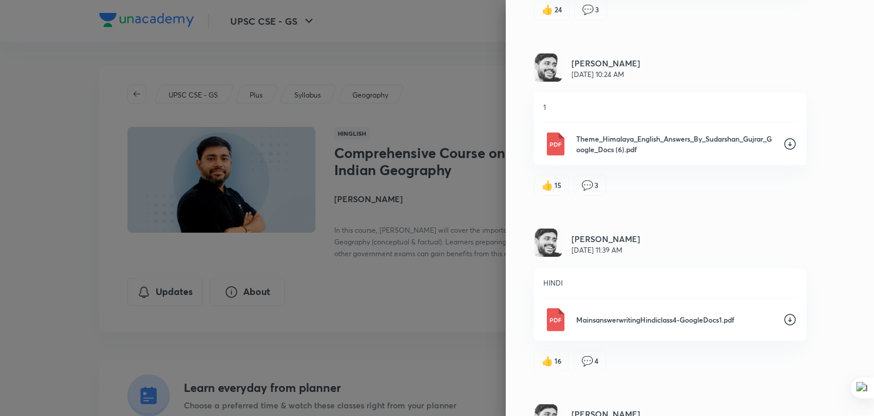
scroll to position [261, 0]
click at [784, 319] on icon at bounding box center [790, 321] width 12 height 12
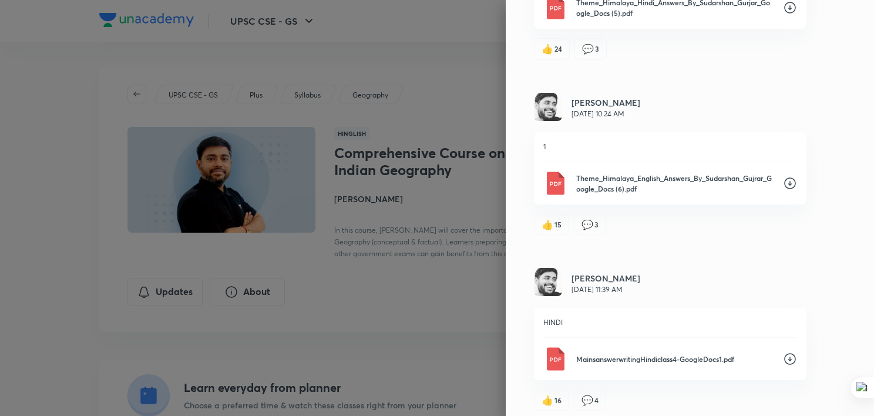
scroll to position [219, 0]
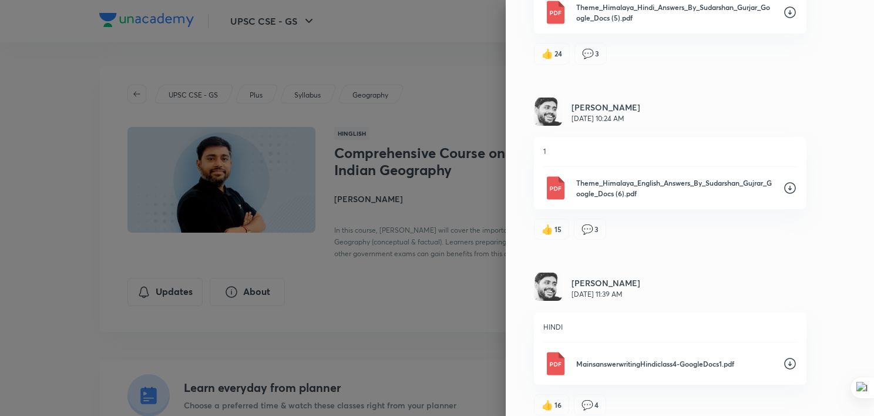
click at [784, 186] on icon at bounding box center [790, 188] width 14 height 14
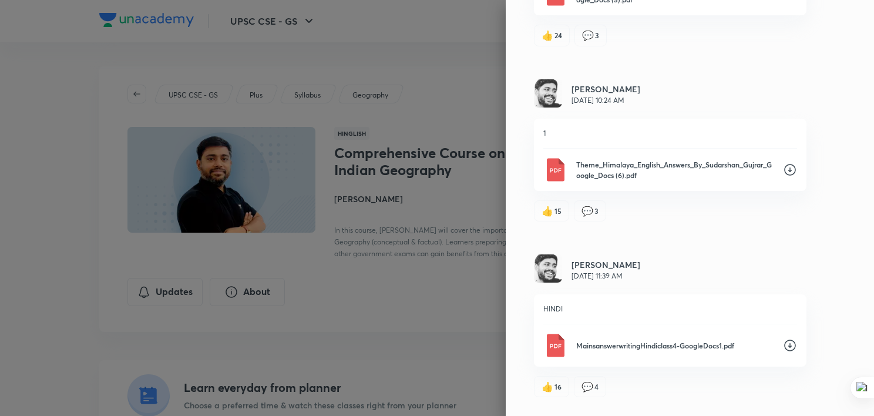
scroll to position [236, 0]
click at [783, 170] on icon at bounding box center [790, 171] width 14 height 14
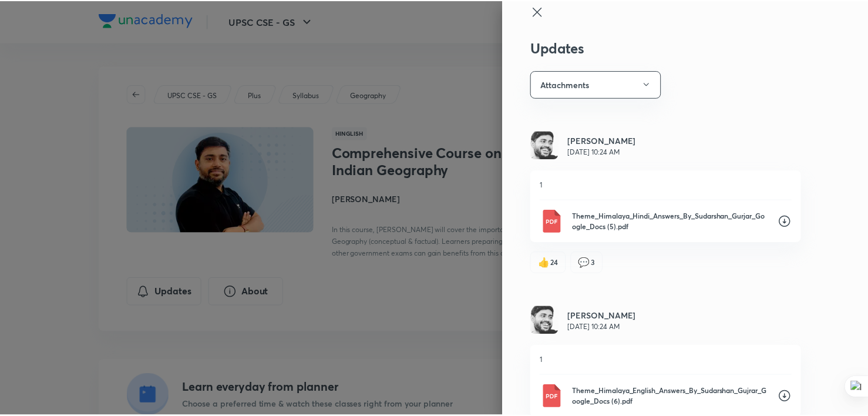
scroll to position [0, 0]
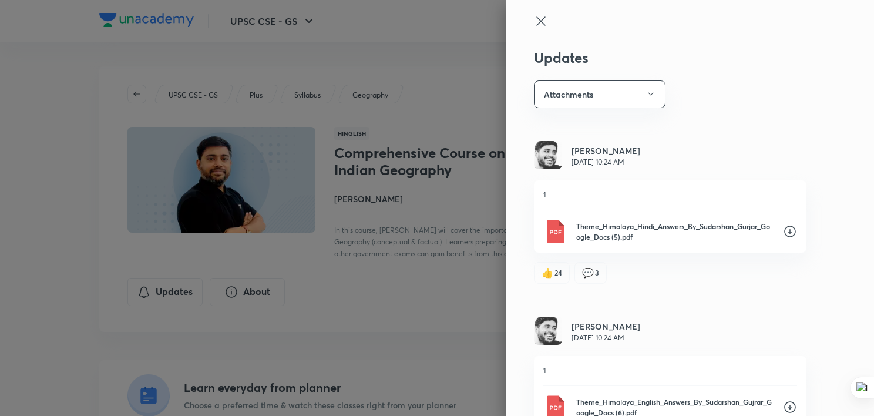
click at [783, 229] on icon at bounding box center [790, 231] width 14 height 14
click at [483, 272] on div at bounding box center [437, 208] width 874 height 416
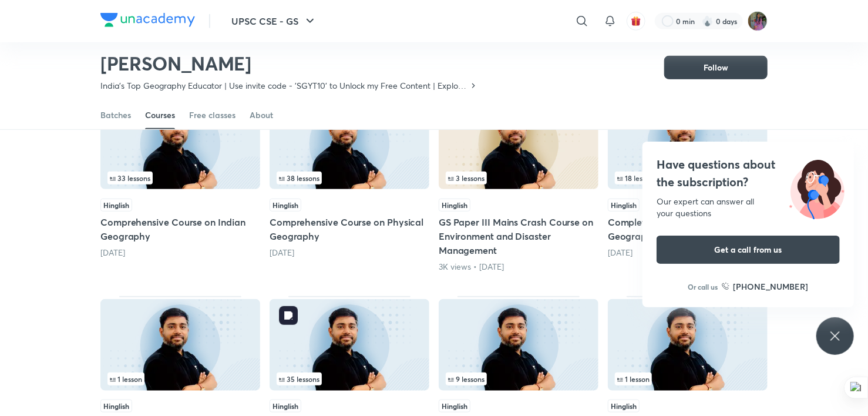
scroll to position [326, 0]
click at [836, 328] on div "Have questions about the subscription? Our expert can answer all your questions…" at bounding box center [835, 336] width 38 height 38
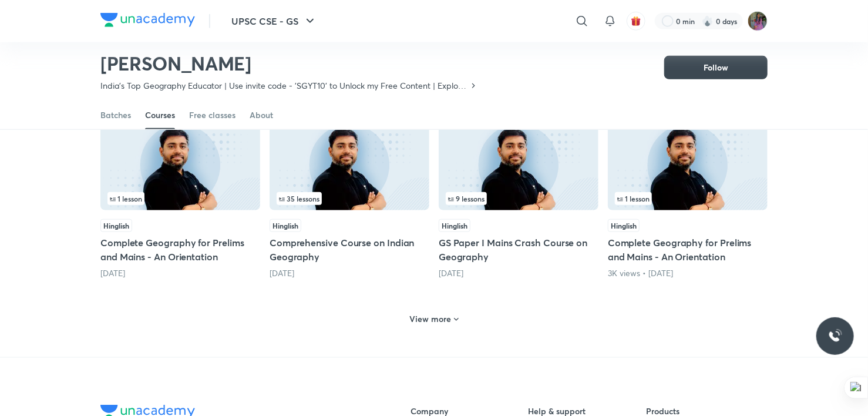
scroll to position [507, 0]
click at [440, 319] on h6 "View more" at bounding box center [431, 318] width 42 height 12
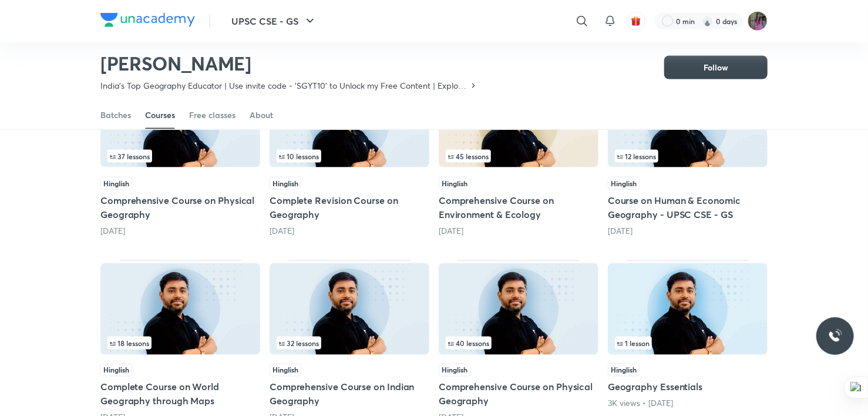
scroll to position [733, 0]
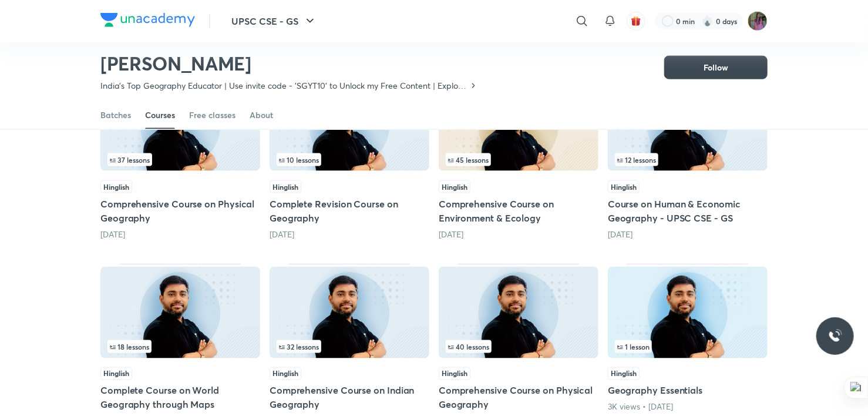
click at [518, 184] on div "Hinglish" at bounding box center [519, 186] width 160 height 13
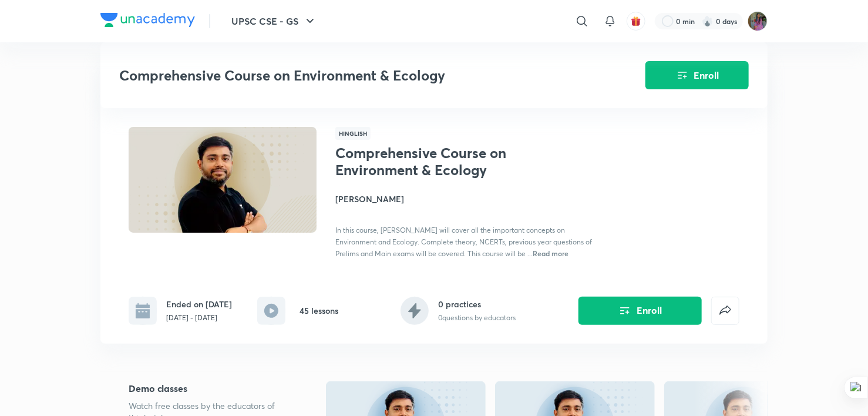
scroll to position [733, 0]
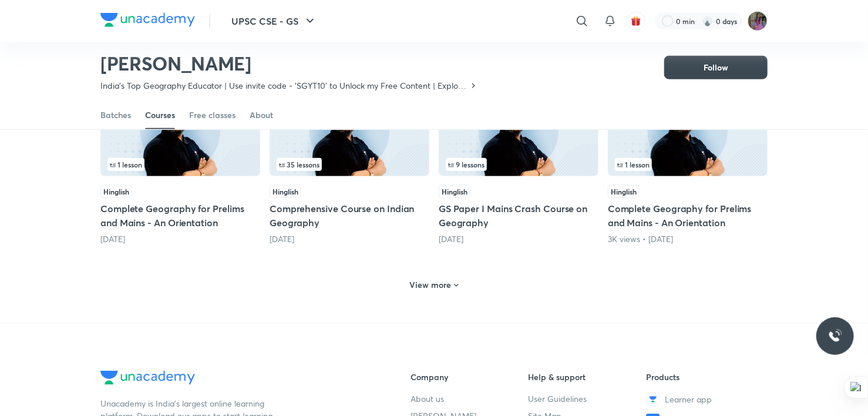
scroll to position [541, 0]
click at [442, 289] on div "View more" at bounding box center [434, 284] width 58 height 19
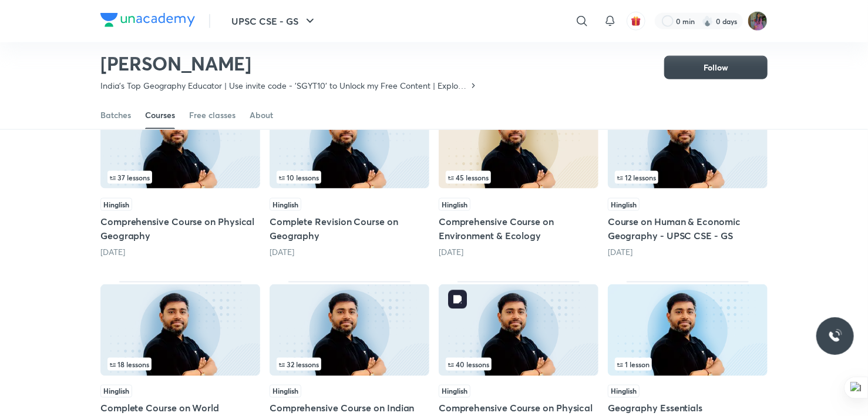
scroll to position [717, 0]
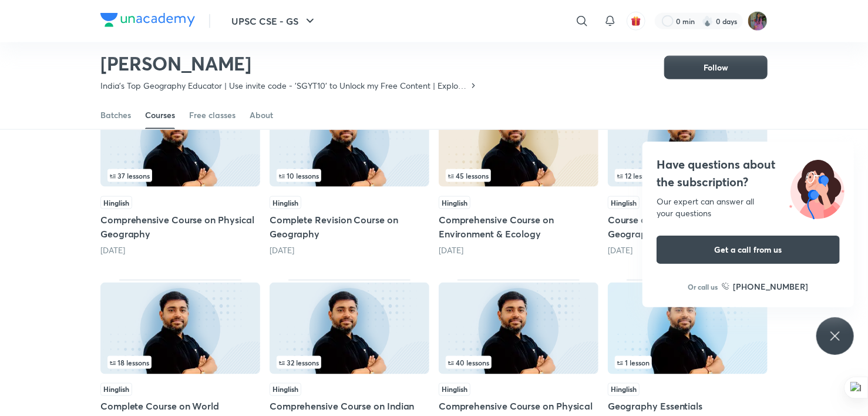
click at [831, 329] on icon at bounding box center [835, 336] width 14 height 14
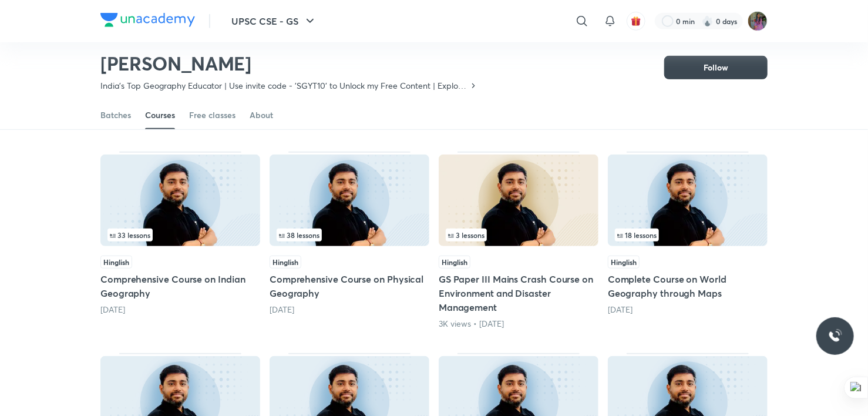
scroll to position [267, 0]
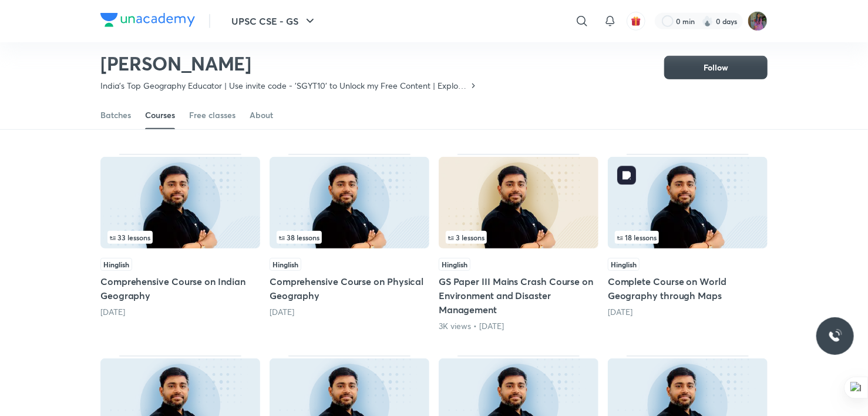
click at [691, 243] on img at bounding box center [688, 203] width 160 height 92
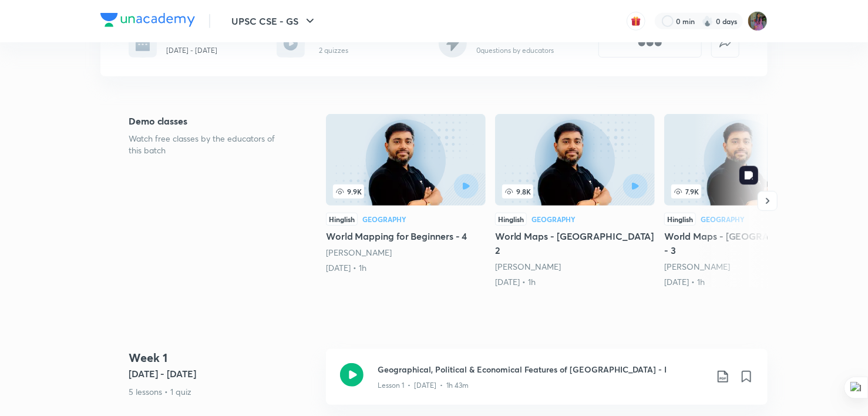
click at [682, 58] on div at bounding box center [668, 34] width 141 height 47
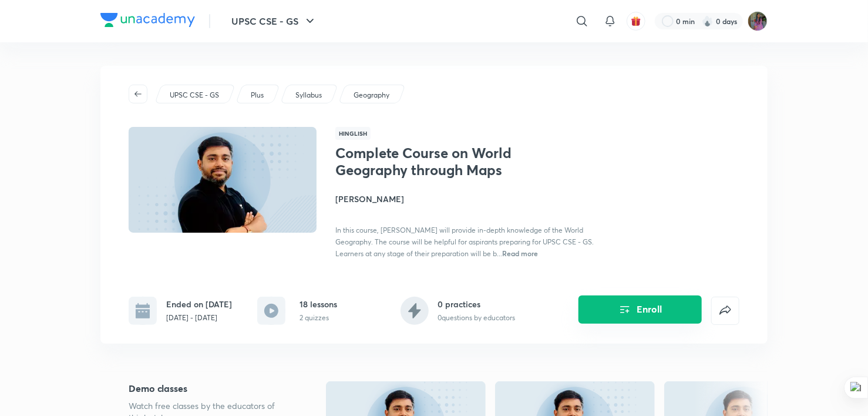
click at [633, 308] on button "Enroll" at bounding box center [639, 309] width 123 height 28
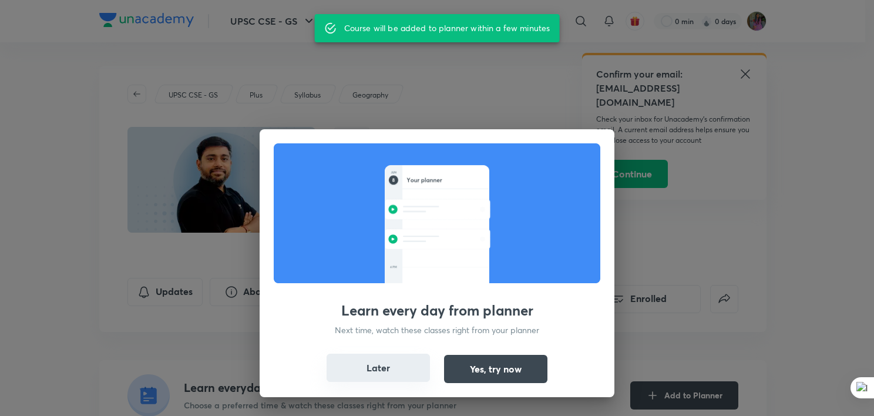
click at [365, 363] on button "Later" at bounding box center [377, 367] width 103 height 28
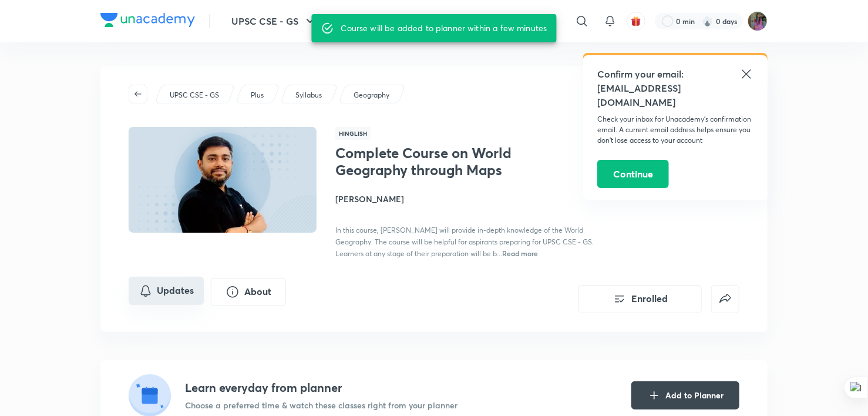
click at [174, 287] on button "Updates" at bounding box center [166, 291] width 75 height 28
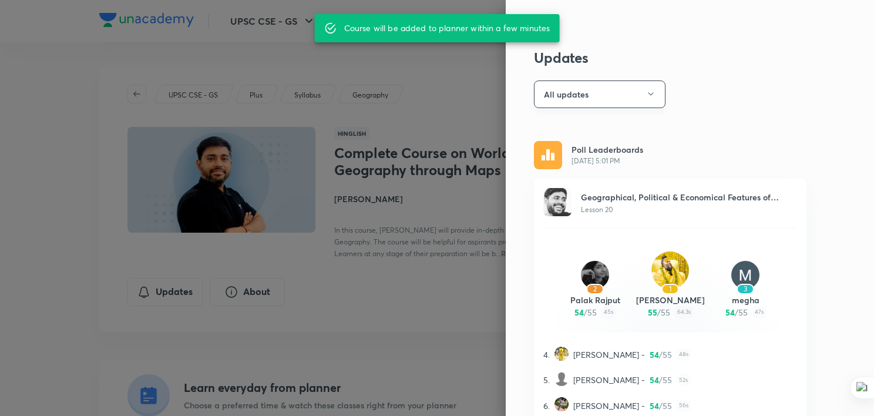
click at [594, 94] on button "All updates" at bounding box center [600, 94] width 132 height 28
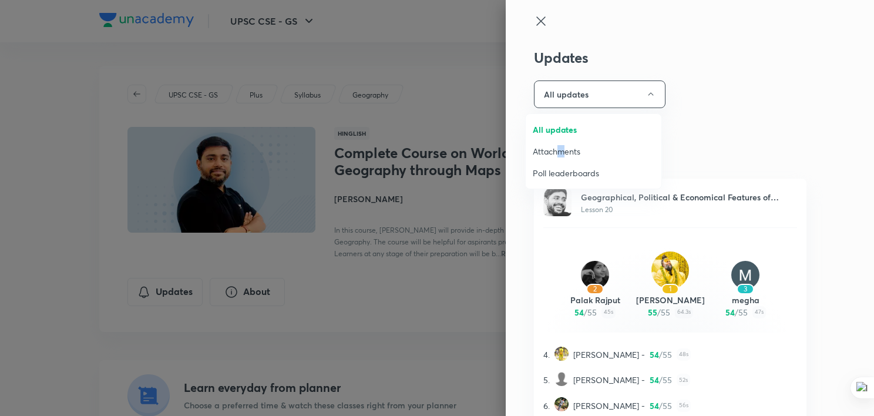
drag, startPoint x: 565, startPoint y: 157, endPoint x: 560, endPoint y: 150, distance: 8.5
click at [560, 150] on li "Attachments" at bounding box center [593, 151] width 136 height 22
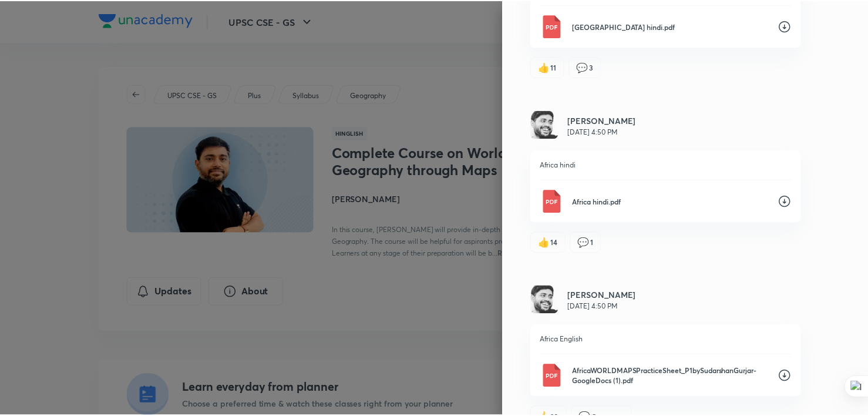
scroll to position [788, 0]
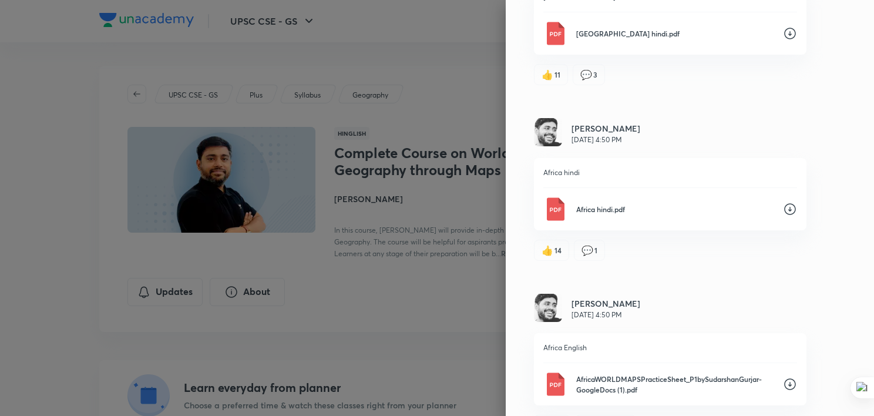
click at [419, 315] on div at bounding box center [437, 208] width 874 height 416
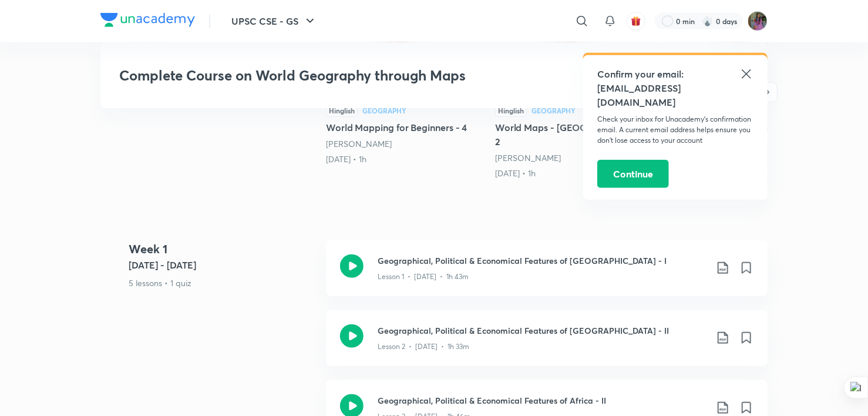
scroll to position [441, 0]
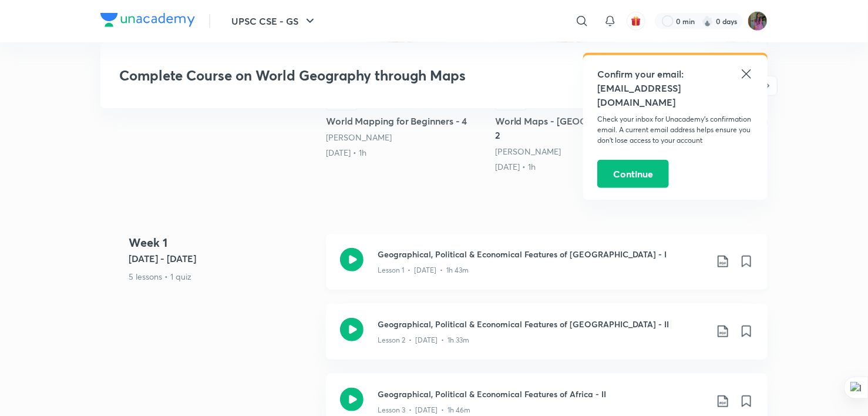
click at [723, 254] on icon at bounding box center [723, 261] width 14 height 14
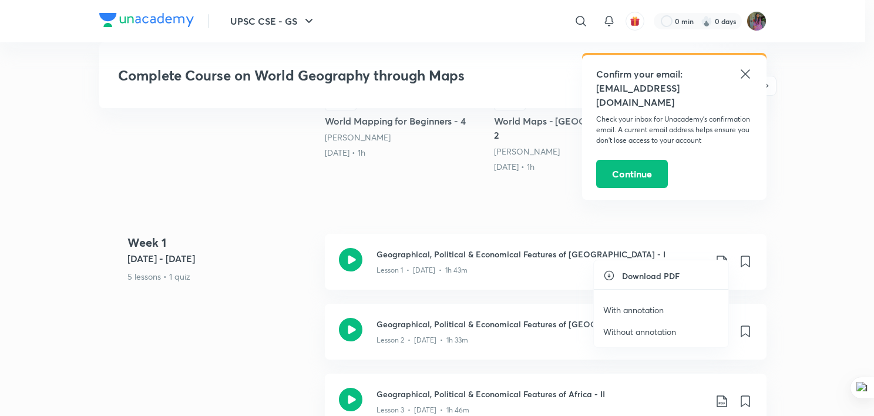
click at [649, 329] on p "Without annotation" at bounding box center [639, 331] width 73 height 12
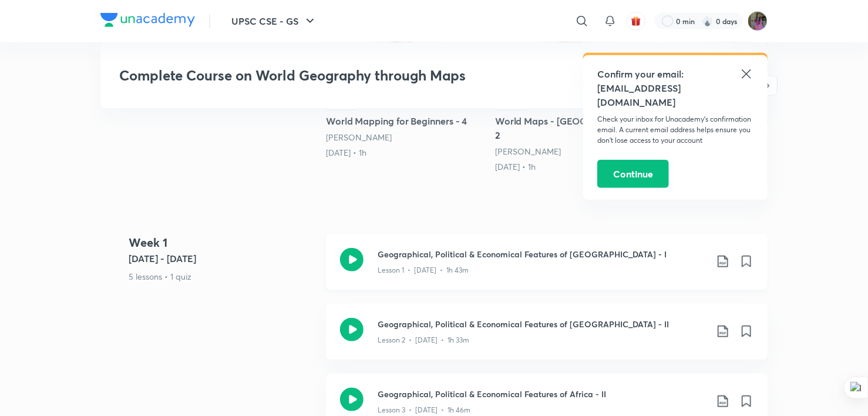
click at [716, 254] on icon at bounding box center [723, 261] width 14 height 14
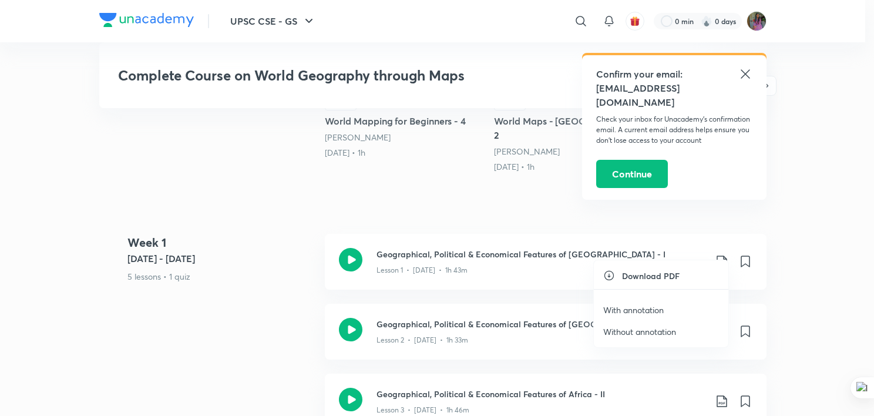
click at [646, 305] on p "With annotation" at bounding box center [633, 310] width 60 height 12
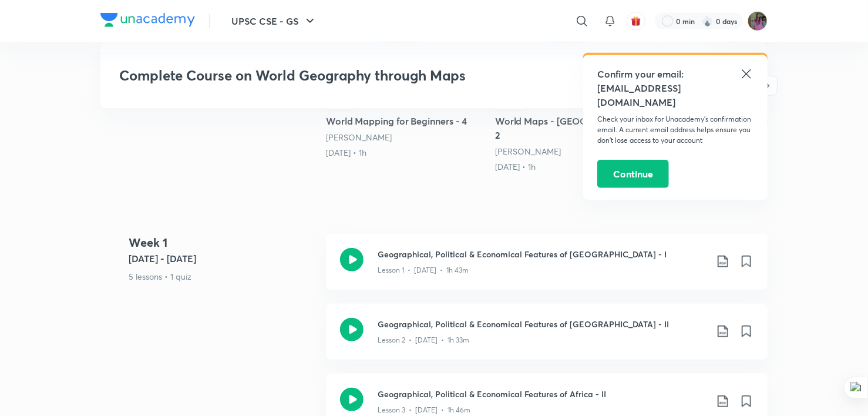
click at [747, 73] on icon at bounding box center [746, 74] width 14 height 14
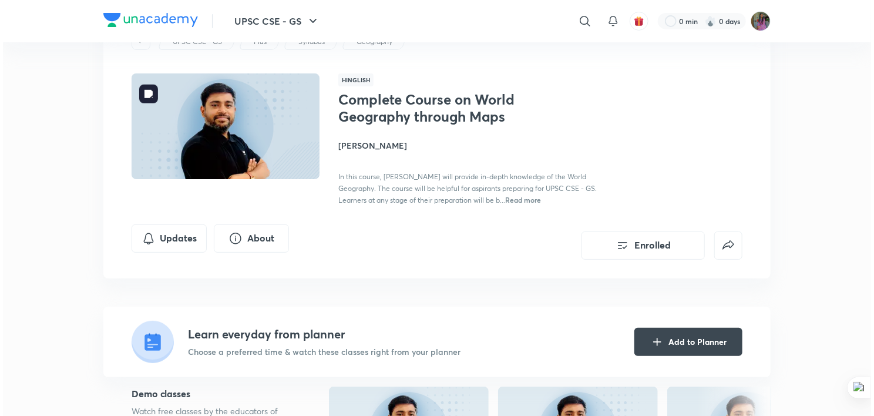
scroll to position [50, 0]
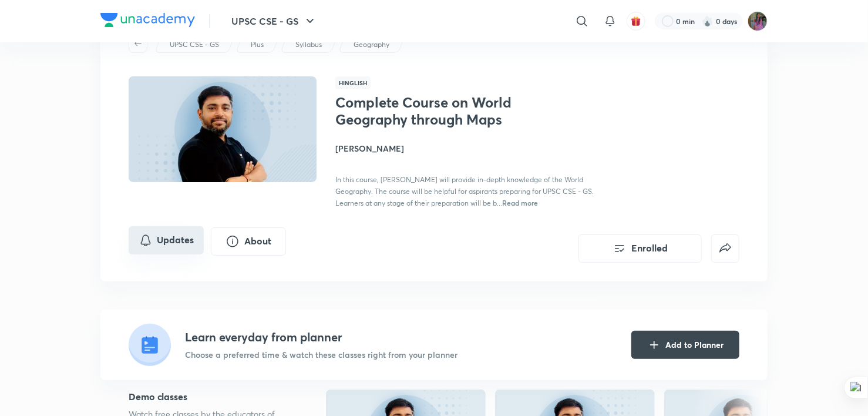
click at [171, 246] on button "Updates" at bounding box center [166, 240] width 75 height 28
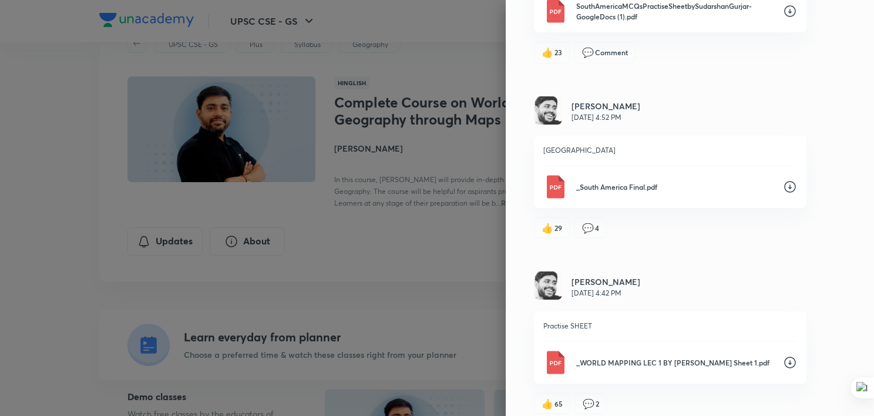
scroll to position [1345, 0]
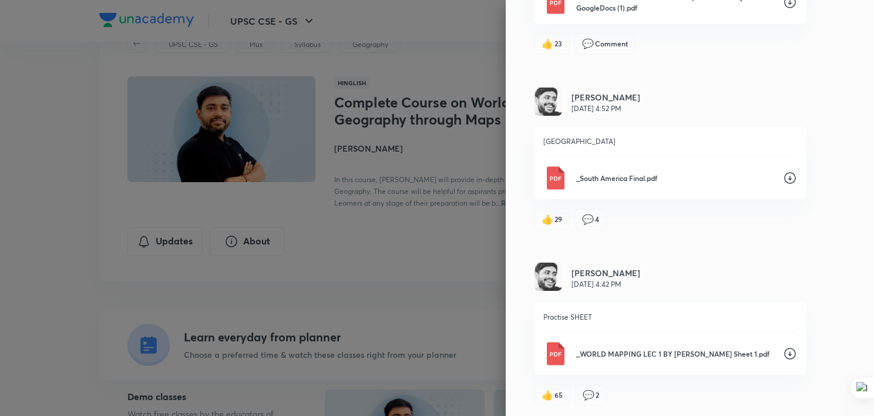
click at [759, 353] on p "_WORLD MAPPING LEC 1 BY Sudarshan Gurjar Practise Sheet 1.pdf" at bounding box center [674, 353] width 197 height 11
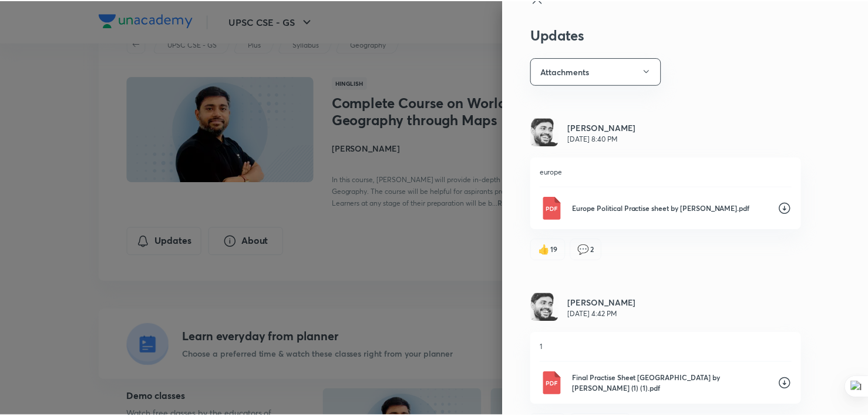
scroll to position [0, 0]
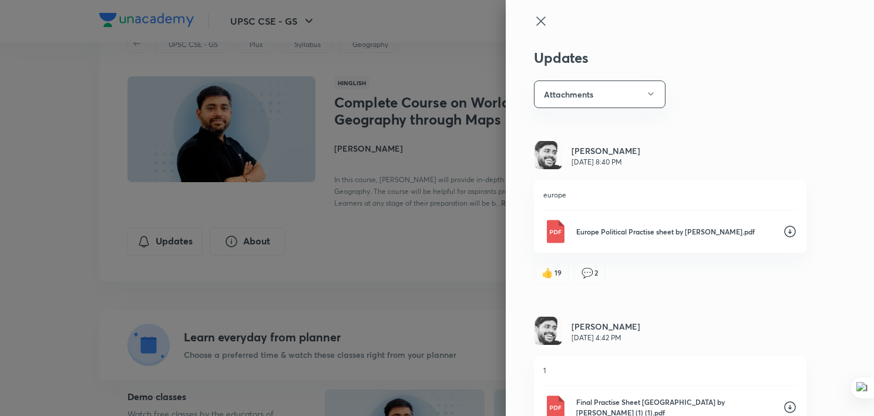
click at [406, 248] on div at bounding box center [437, 208] width 874 height 416
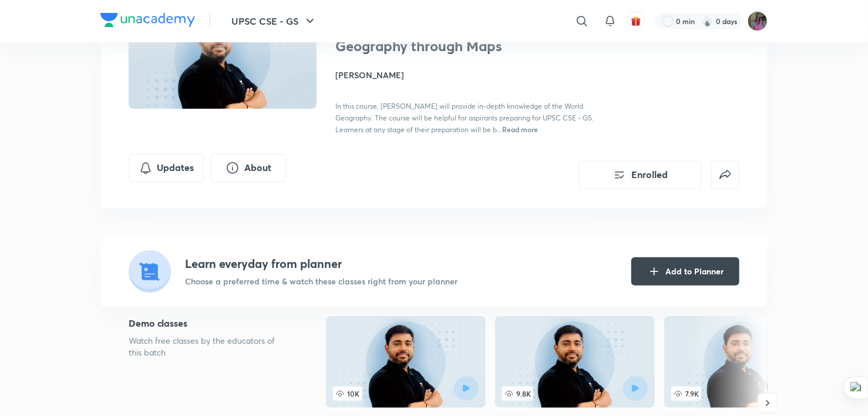
scroll to position [122, 0]
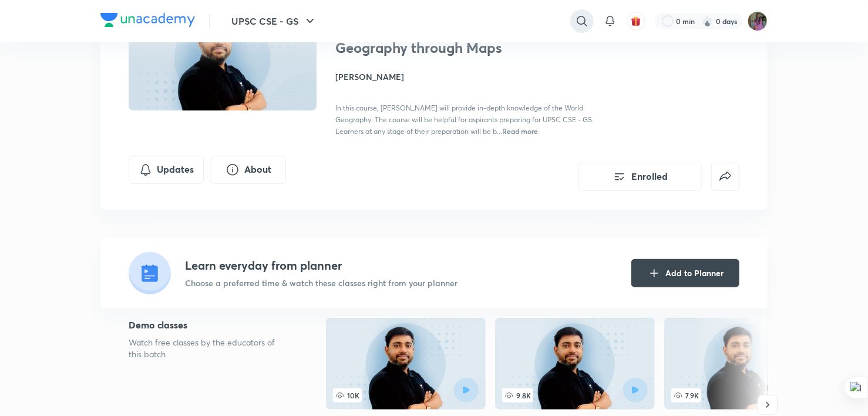
click at [581, 22] on icon at bounding box center [582, 21] width 14 height 14
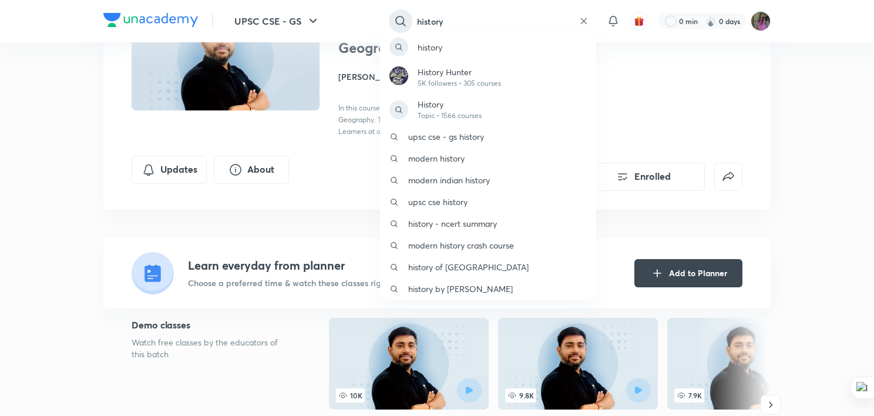
type input "history"
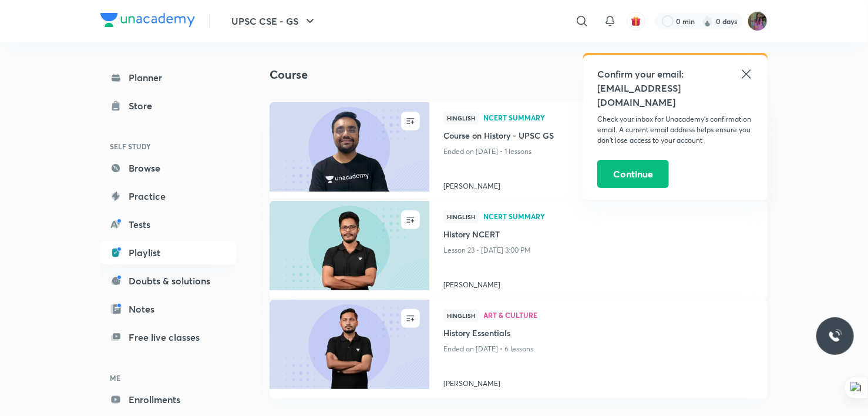
scroll to position [80, 0]
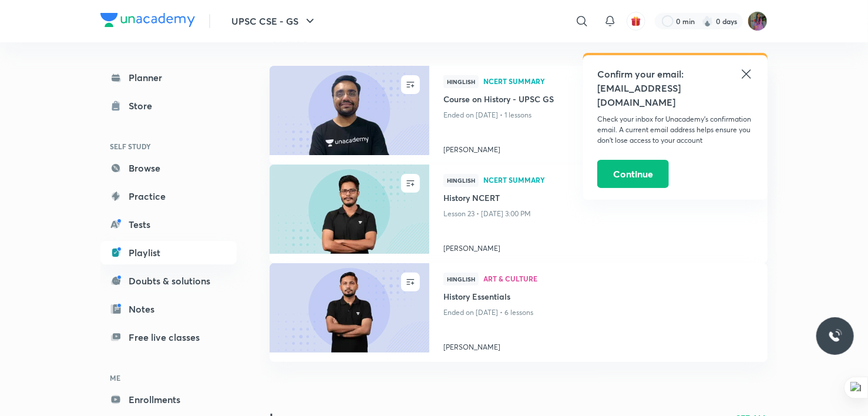
click at [746, 72] on icon at bounding box center [746, 74] width 14 height 14
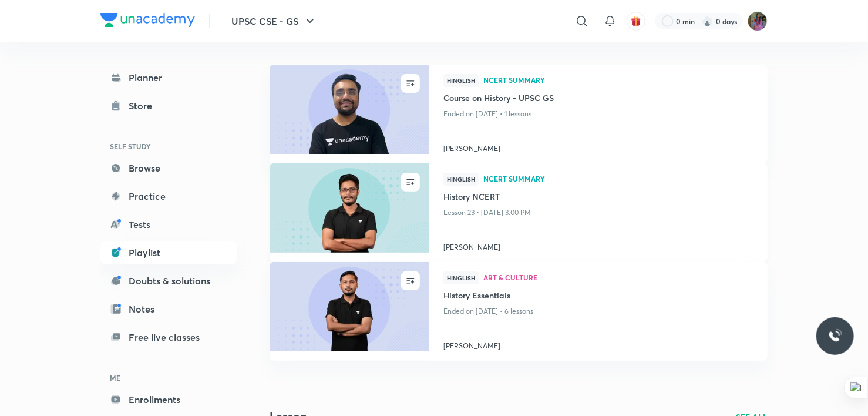
scroll to position [65, 0]
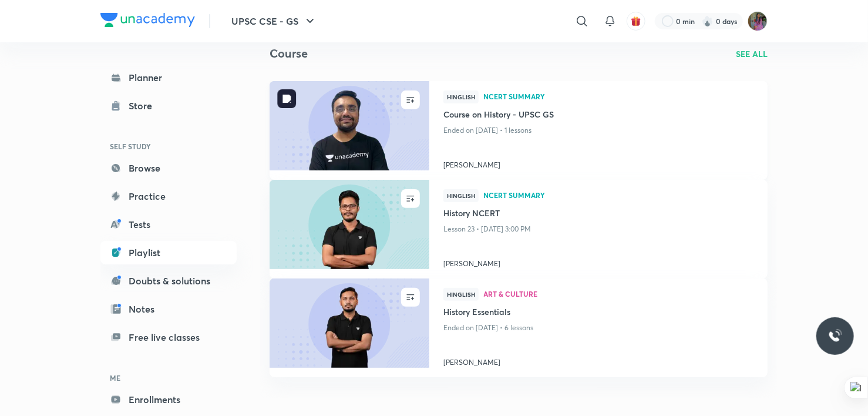
click at [358, 134] on img at bounding box center [349, 125] width 163 height 91
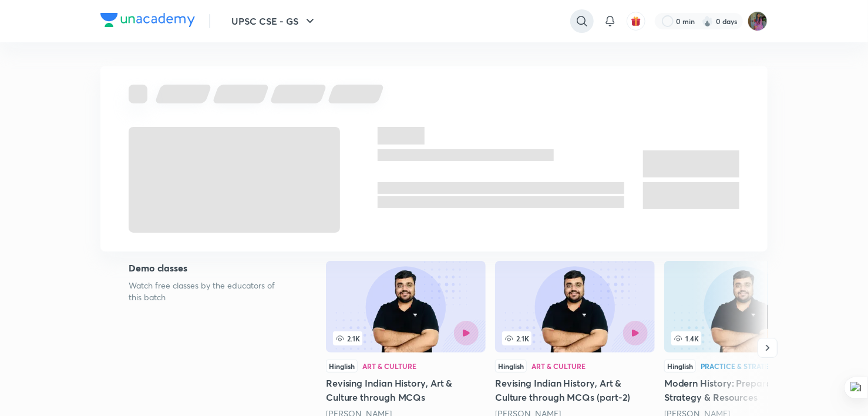
click at [581, 23] on icon at bounding box center [582, 21] width 14 height 14
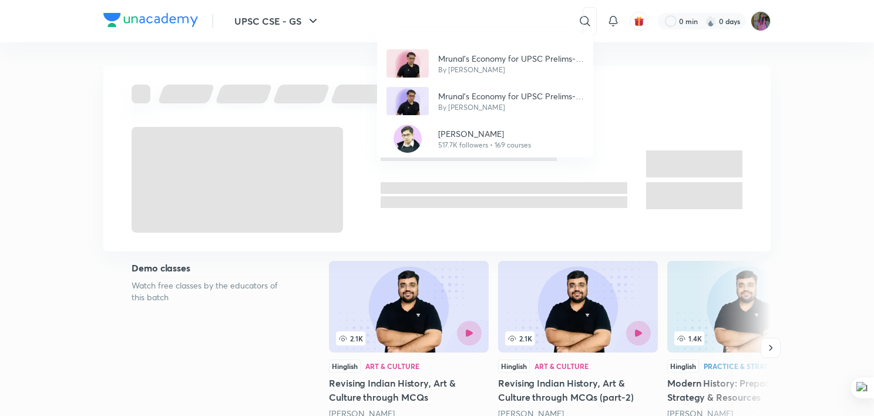
click at [458, 16] on div "Mrunal’s Economy for UPSC Prelims-2025 (PCB13-RAFTAAR) By [PERSON_NAME] Mrunal’…" at bounding box center [437, 208] width 874 height 416
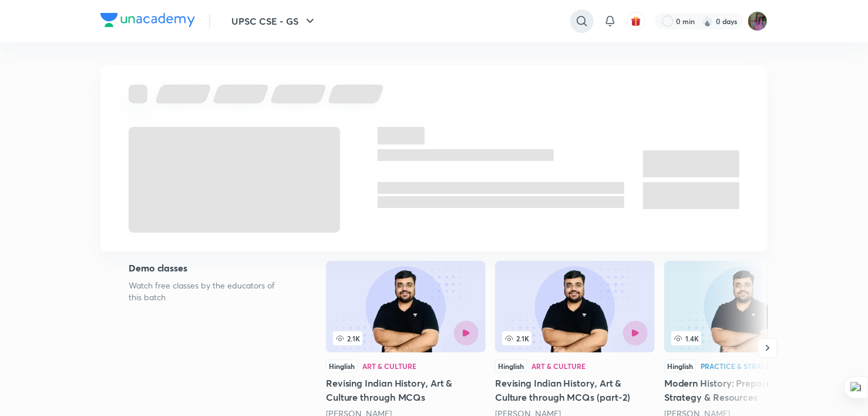
click at [570, 16] on div at bounding box center [581, 20] width 23 height 23
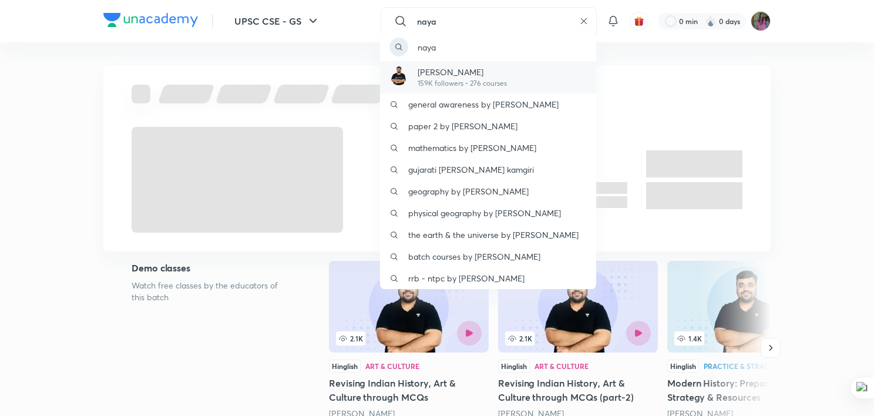
type input "naya"
click at [467, 77] on p "Pratik Nayak" at bounding box center [461, 72] width 89 height 12
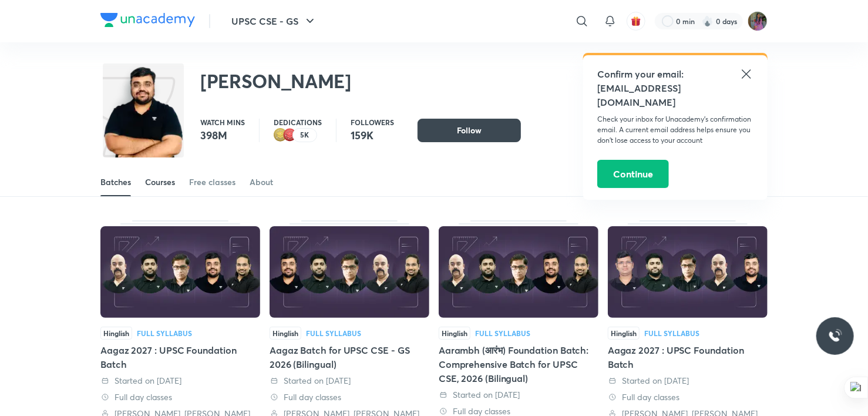
click at [171, 176] on link "Courses" at bounding box center [160, 182] width 30 height 28
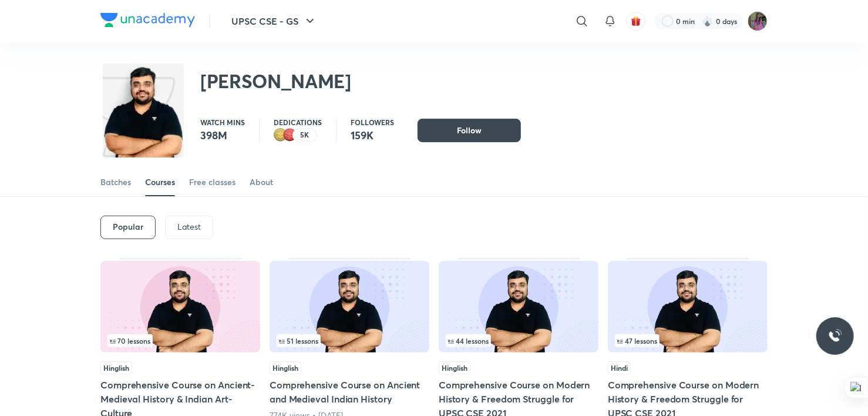
click at [195, 222] on p "Latest" at bounding box center [188, 226] width 23 height 9
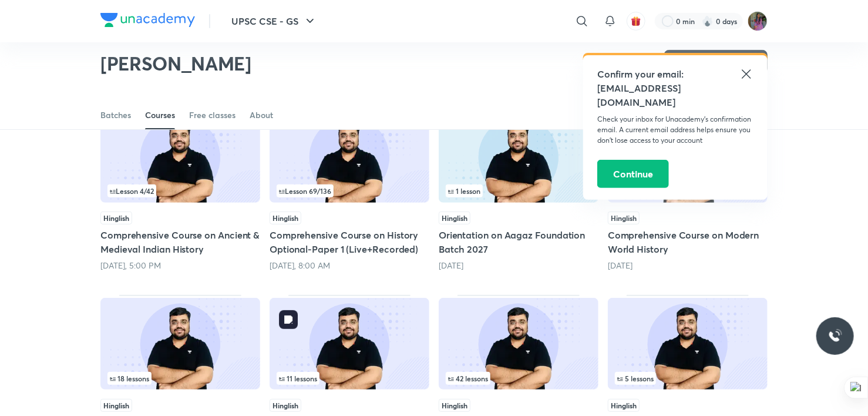
scroll to position [108, 0]
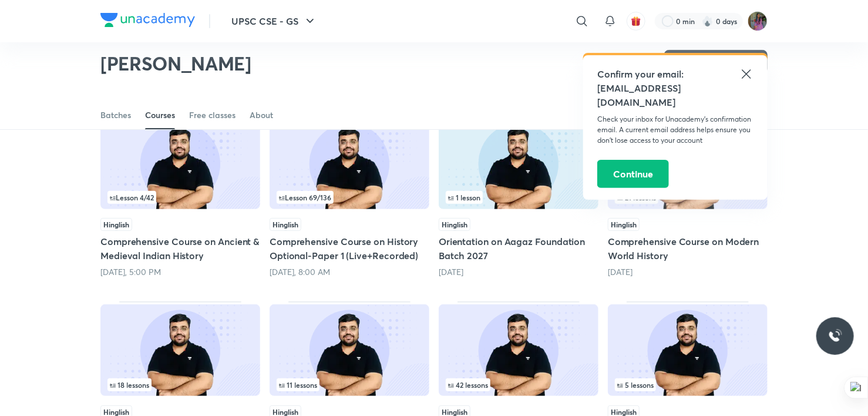
click at [747, 72] on icon at bounding box center [746, 74] width 14 height 14
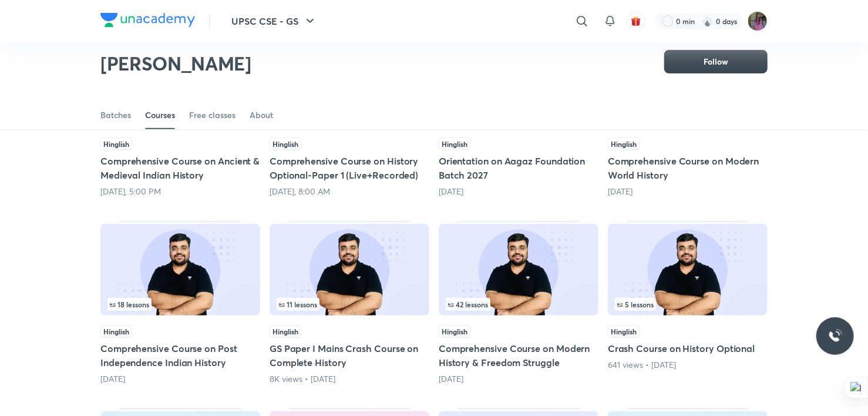
scroll to position [197, 0]
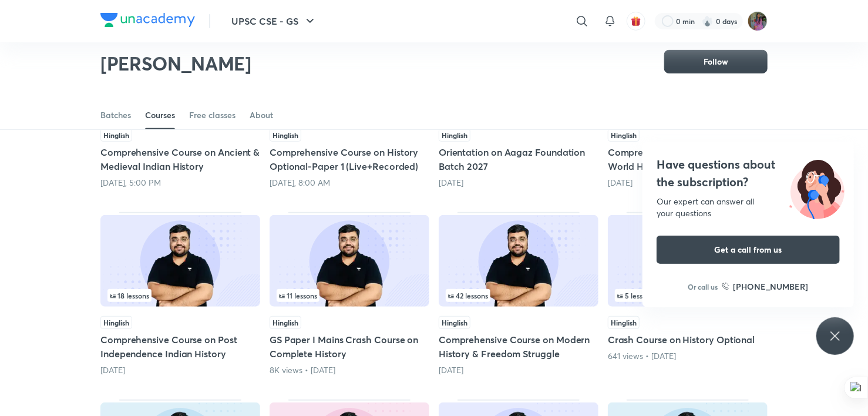
click at [840, 333] on icon at bounding box center [835, 336] width 14 height 14
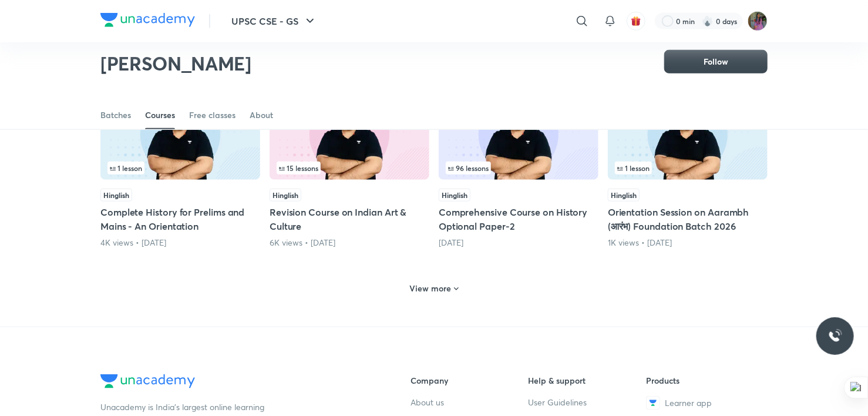
scroll to position [512, 0]
click at [442, 284] on h6 "View more" at bounding box center [431, 288] width 42 height 12
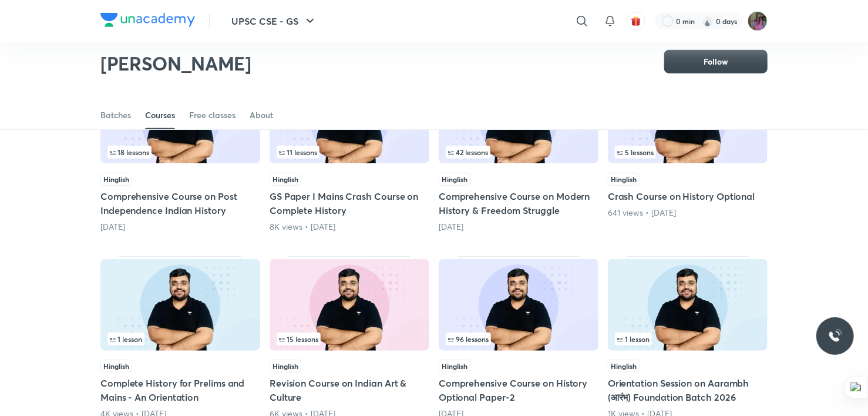
scroll to position [341, 0]
click at [490, 209] on h5 "Comprehensive Course on Modern History & Freedom Struggle" at bounding box center [519, 203] width 160 height 28
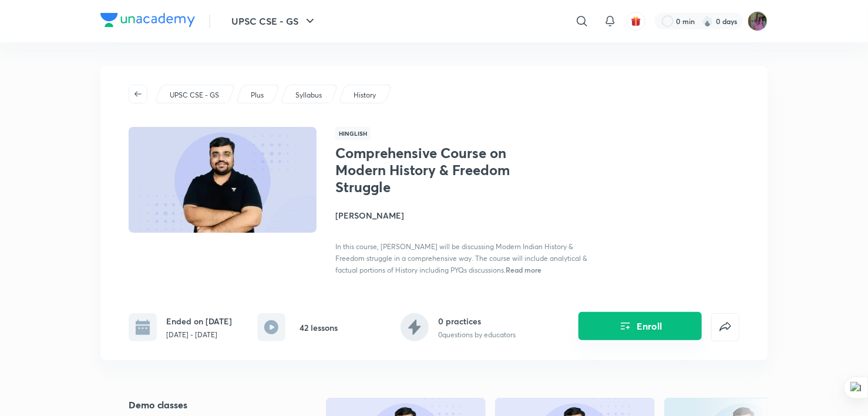
click at [619, 322] on icon "Enroll" at bounding box center [625, 326] width 14 height 14
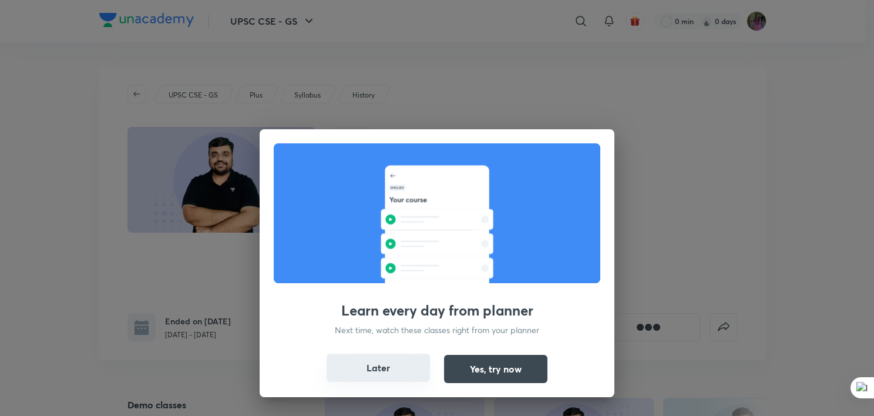
click at [388, 362] on button "Later" at bounding box center [377, 367] width 103 height 28
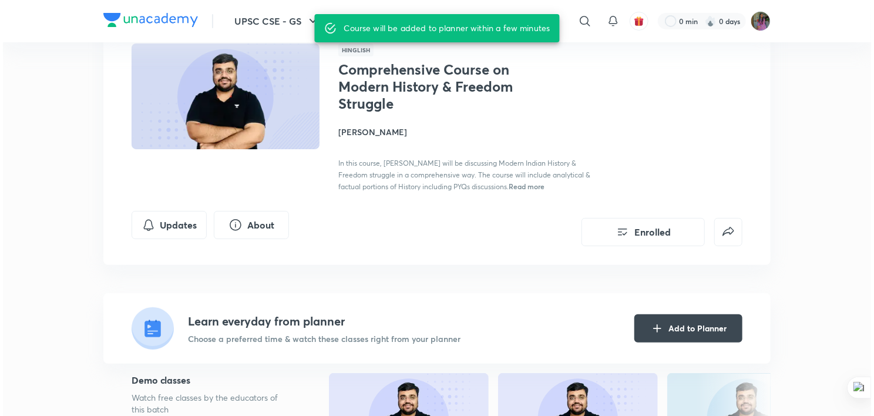
scroll to position [70, 0]
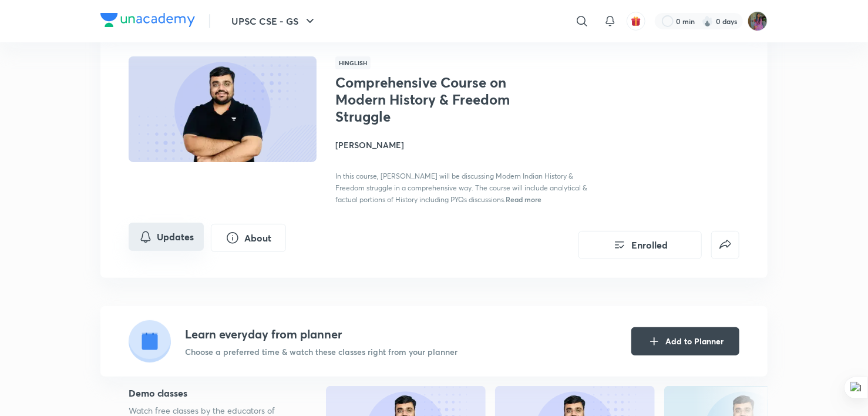
click at [170, 237] on button "Updates" at bounding box center [166, 237] width 75 height 28
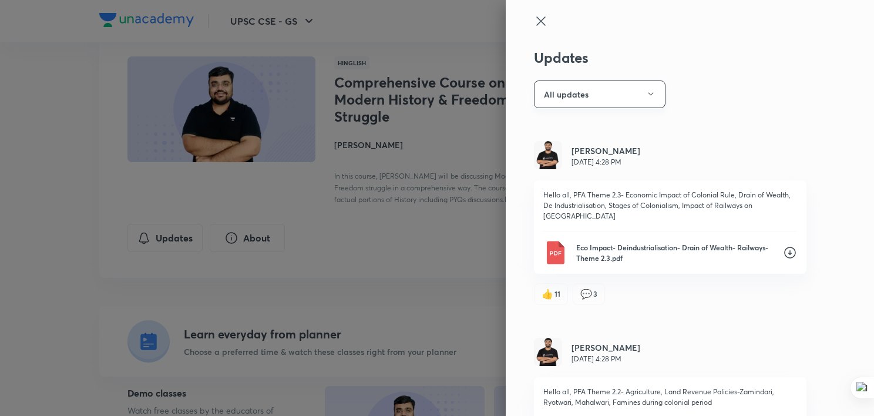
click at [632, 87] on button "All updates" at bounding box center [600, 94] width 132 height 28
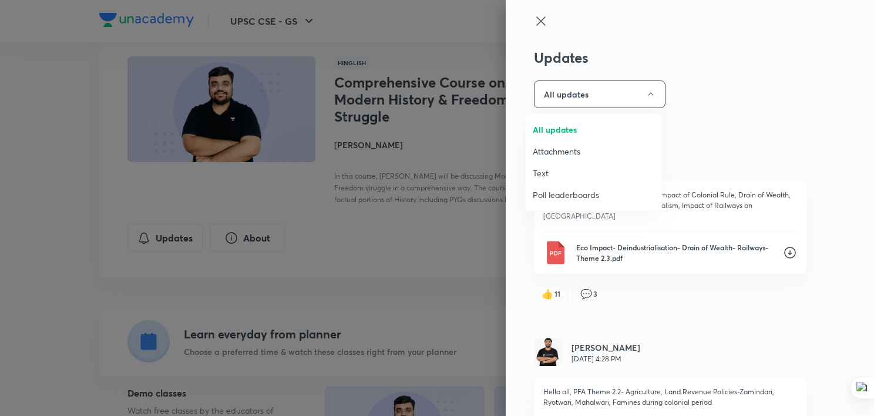
click at [567, 153] on span "Attachments" at bounding box center [594, 151] width 122 height 12
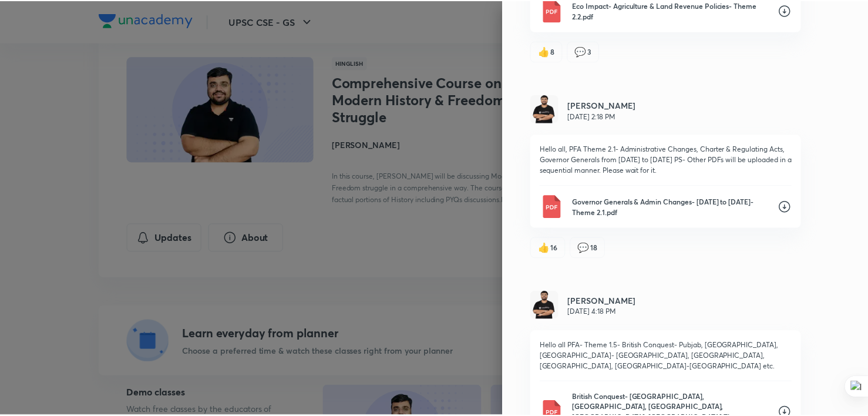
scroll to position [376, 0]
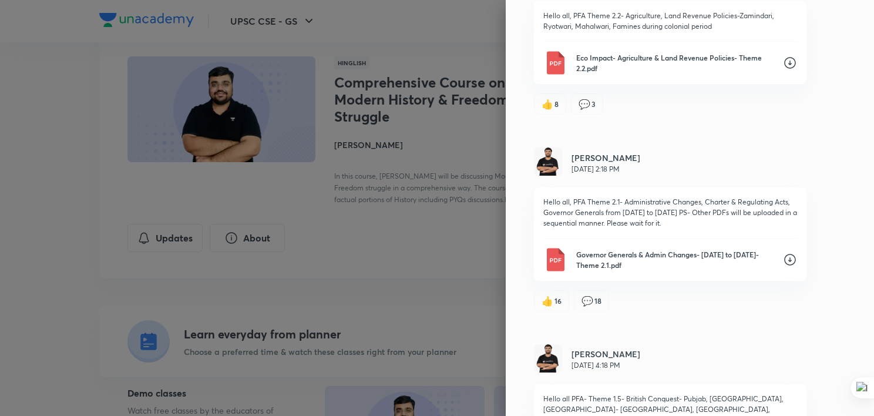
click at [465, 230] on div at bounding box center [437, 208] width 874 height 416
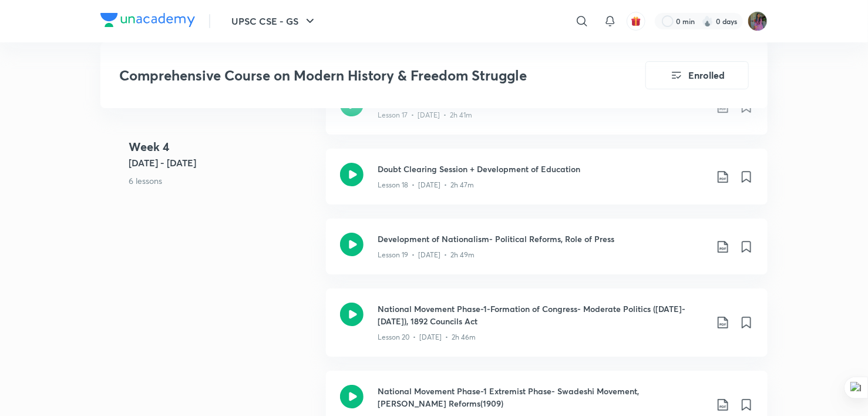
scroll to position [1966, 0]
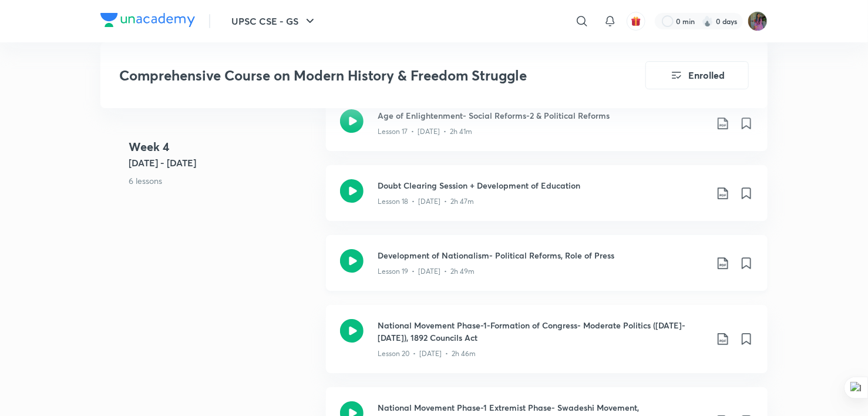
click at [719, 256] on icon at bounding box center [723, 263] width 14 height 14
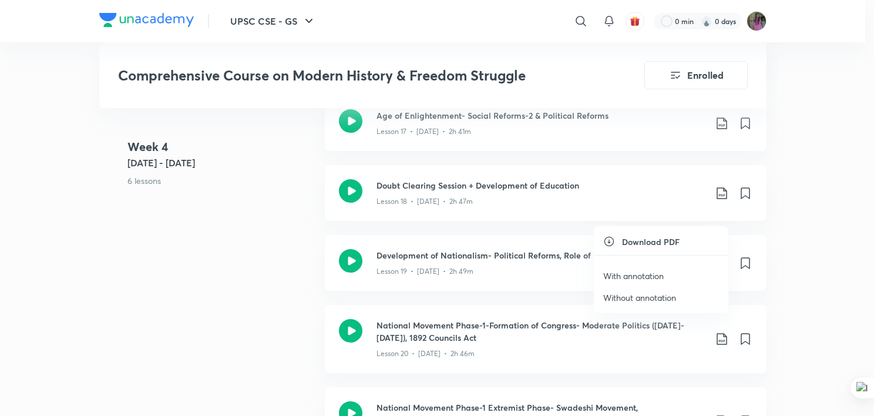
click at [648, 297] on p "Without annotation" at bounding box center [639, 297] width 73 height 12
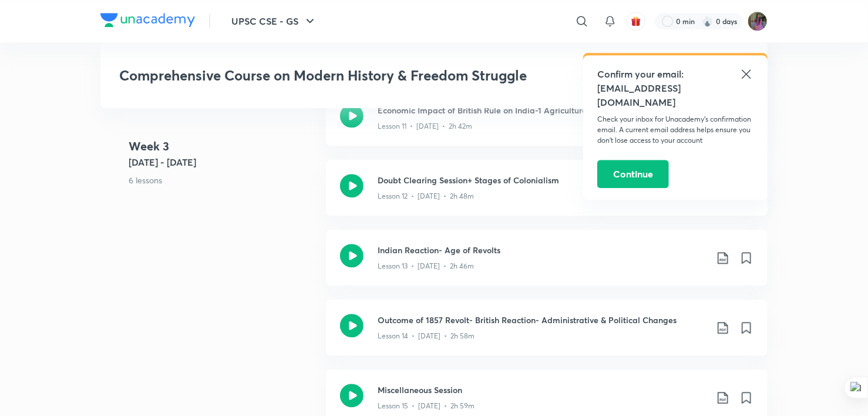
scroll to position [1446, 0]
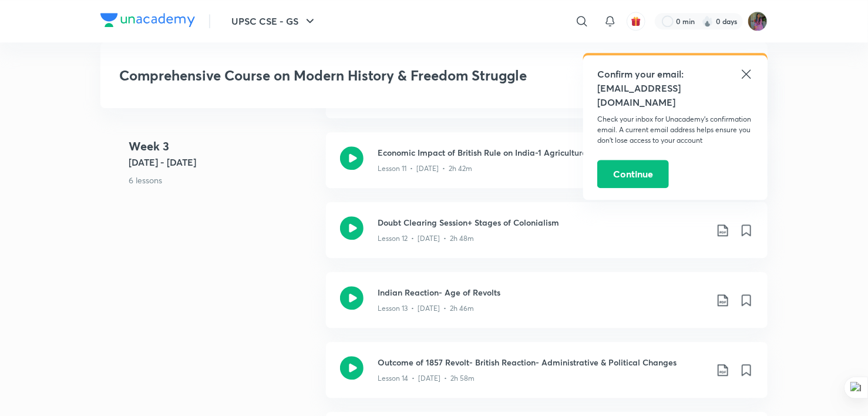
click at [741, 73] on icon at bounding box center [746, 74] width 14 height 14
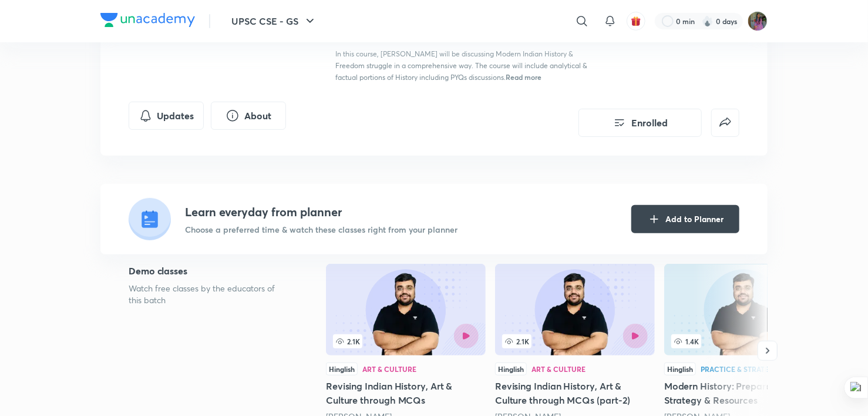
scroll to position [0, 0]
